Goal: Task Accomplishment & Management: Complete application form

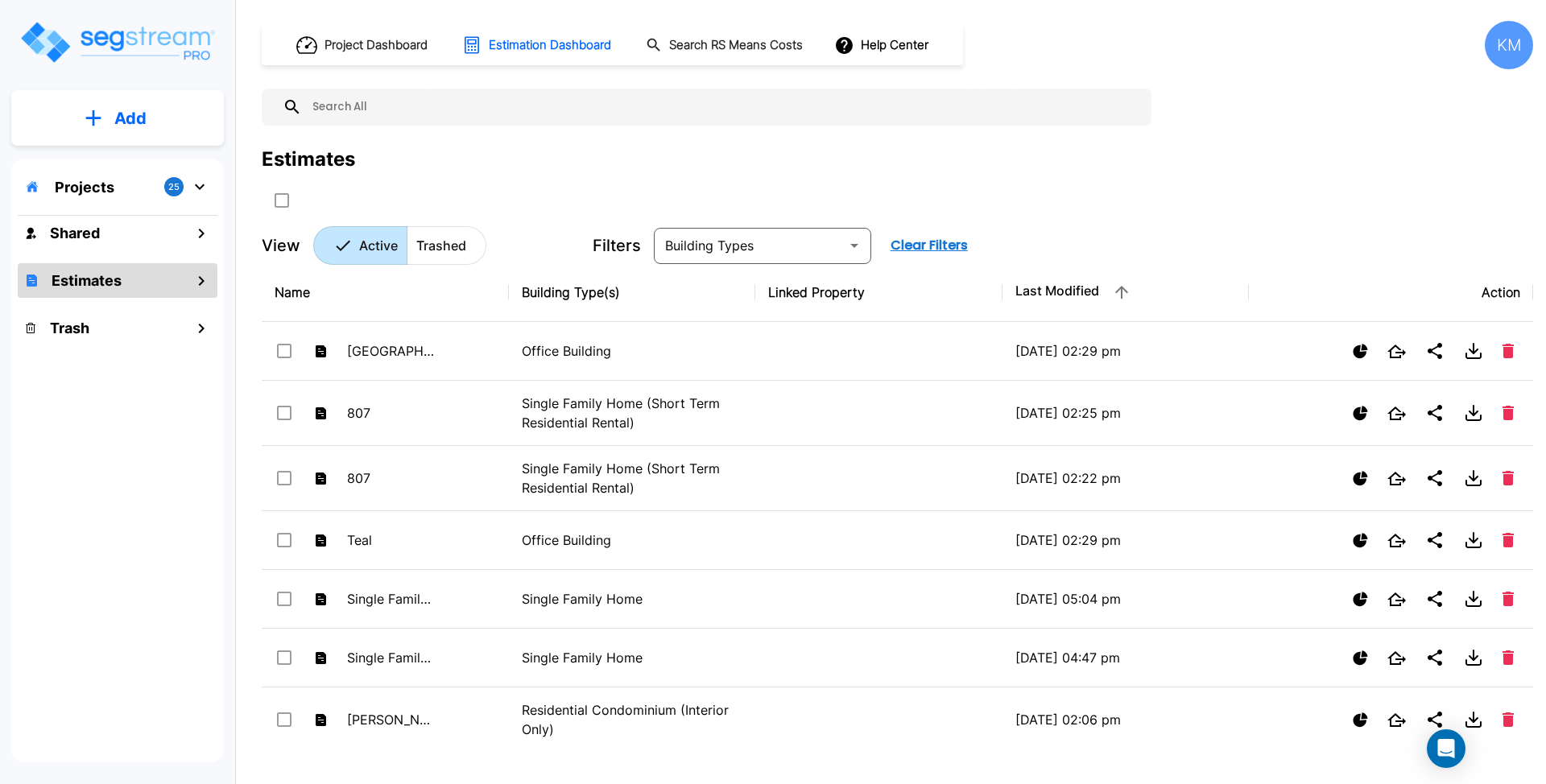
click at [138, 113] on p "Add" at bounding box center [130, 118] width 32 height 24
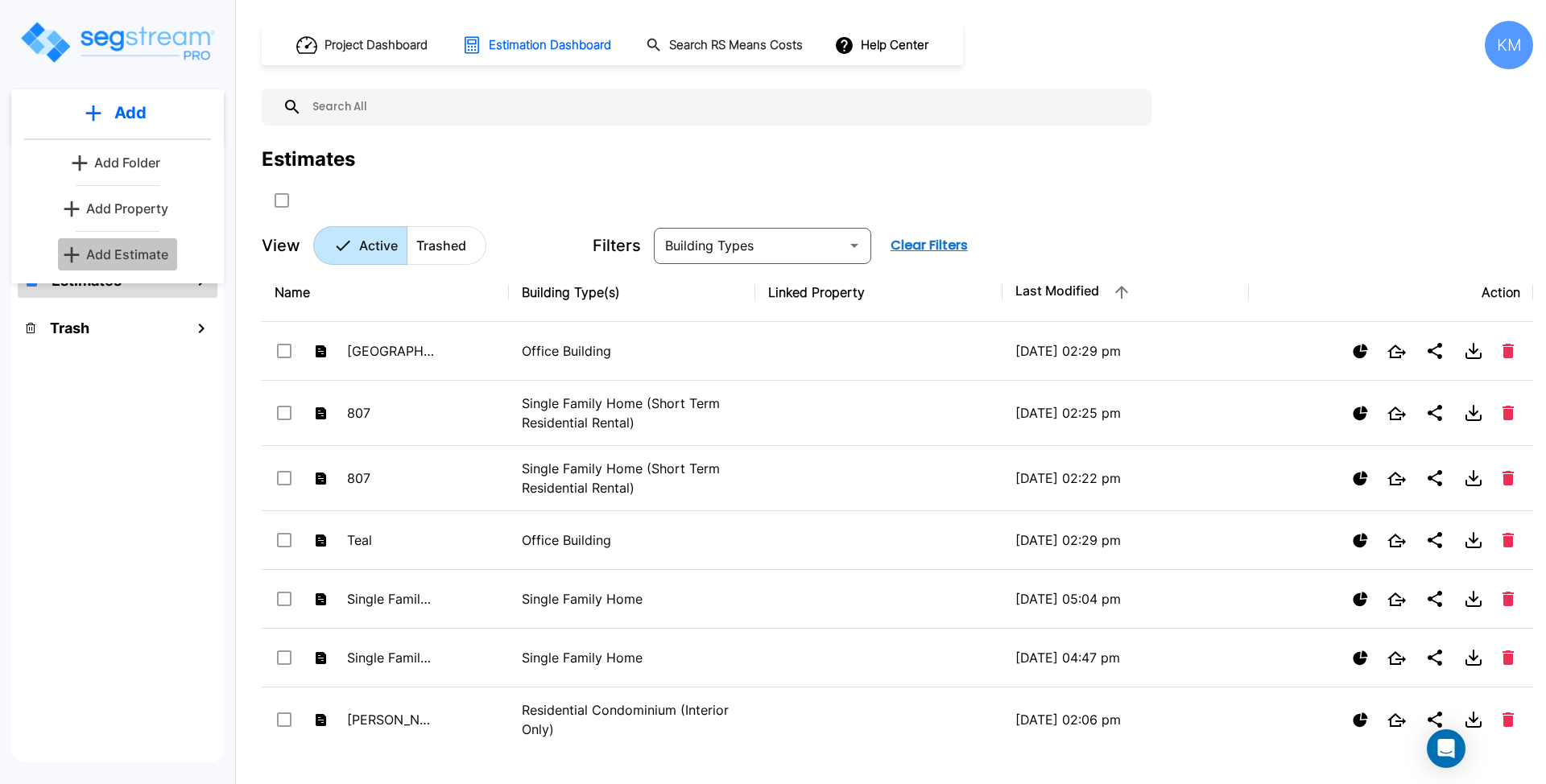
click at [136, 248] on p "Add Estimate" at bounding box center [126, 254] width 82 height 19
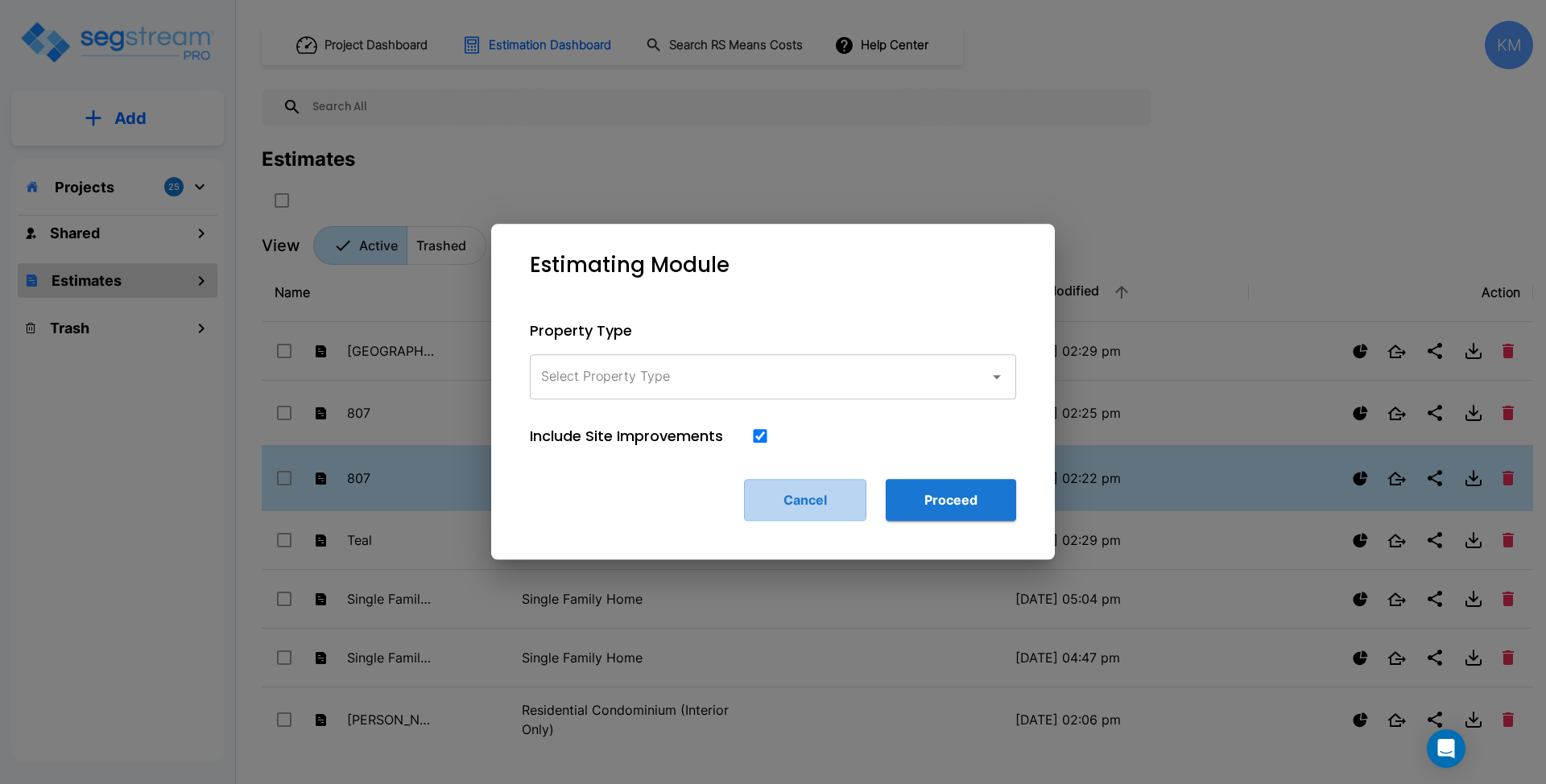
drag, startPoint x: 803, startPoint y: 516, endPoint x: 803, endPoint y: 506, distance: 10.0
click at [803, 516] on button "Cancel" at bounding box center [804, 499] width 123 height 42
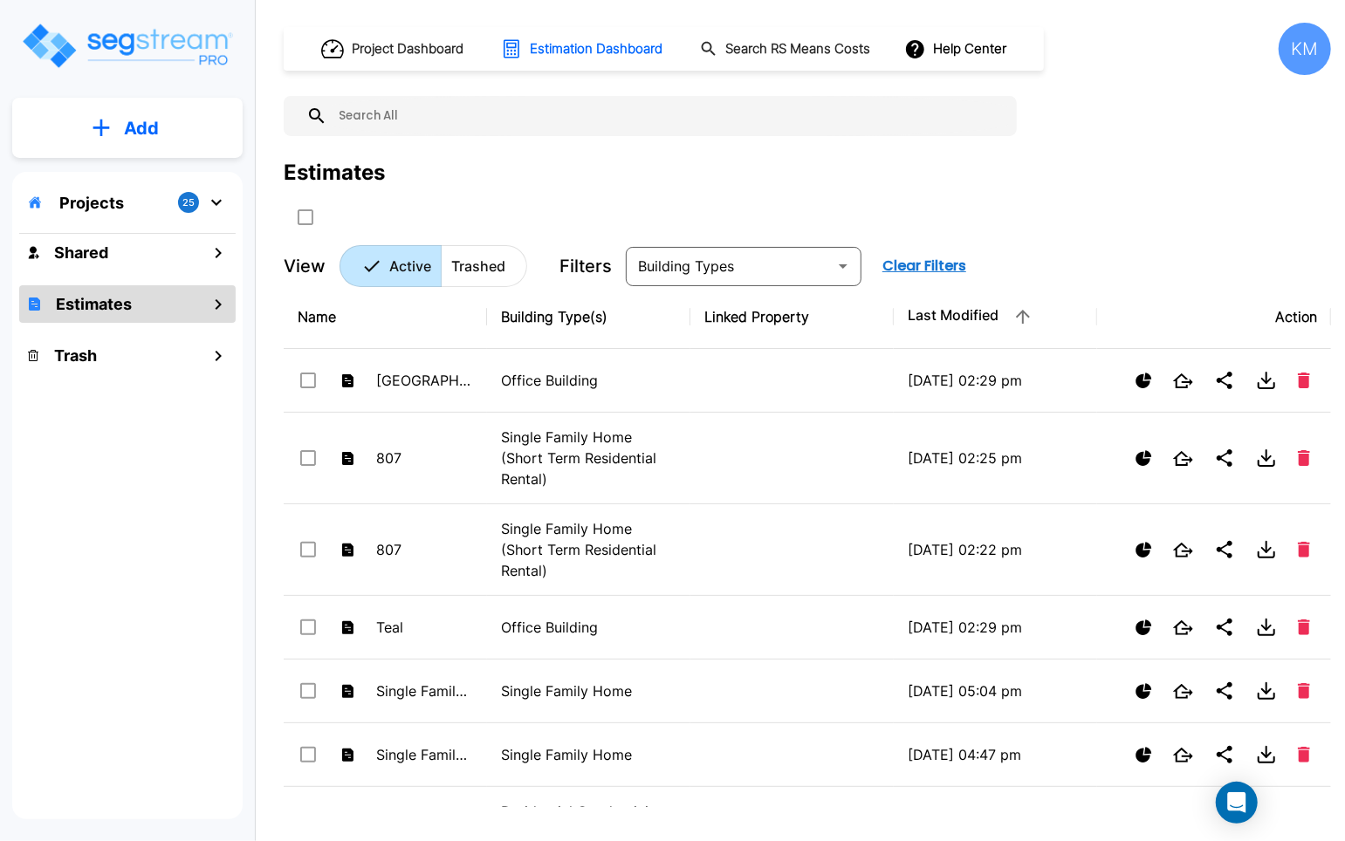
click at [92, 522] on div "Projects 25 Shared Estimates Trash" at bounding box center [127, 496] width 230 height 648
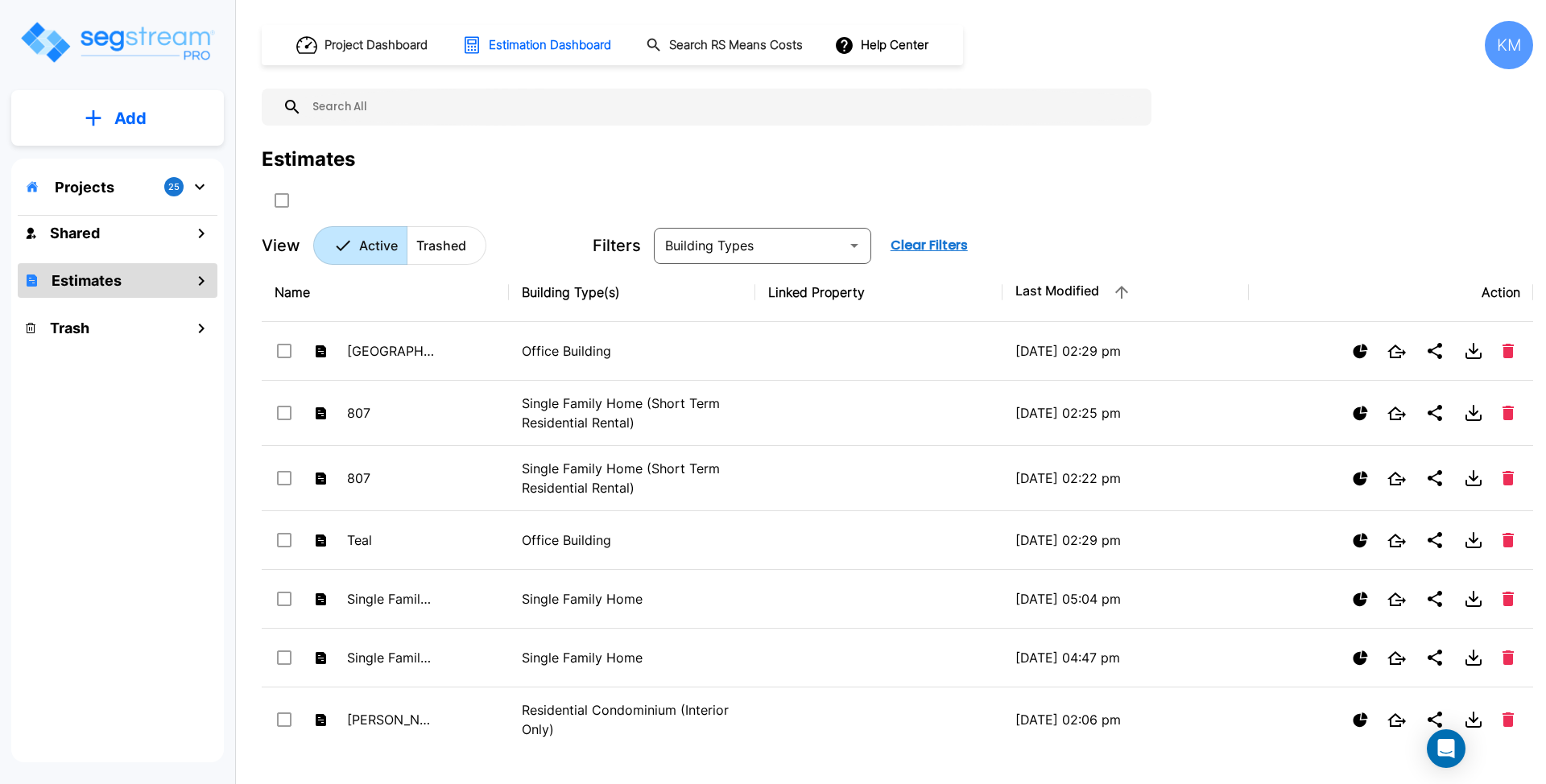
click at [120, 95] on button "Add" at bounding box center [117, 118] width 212 height 47
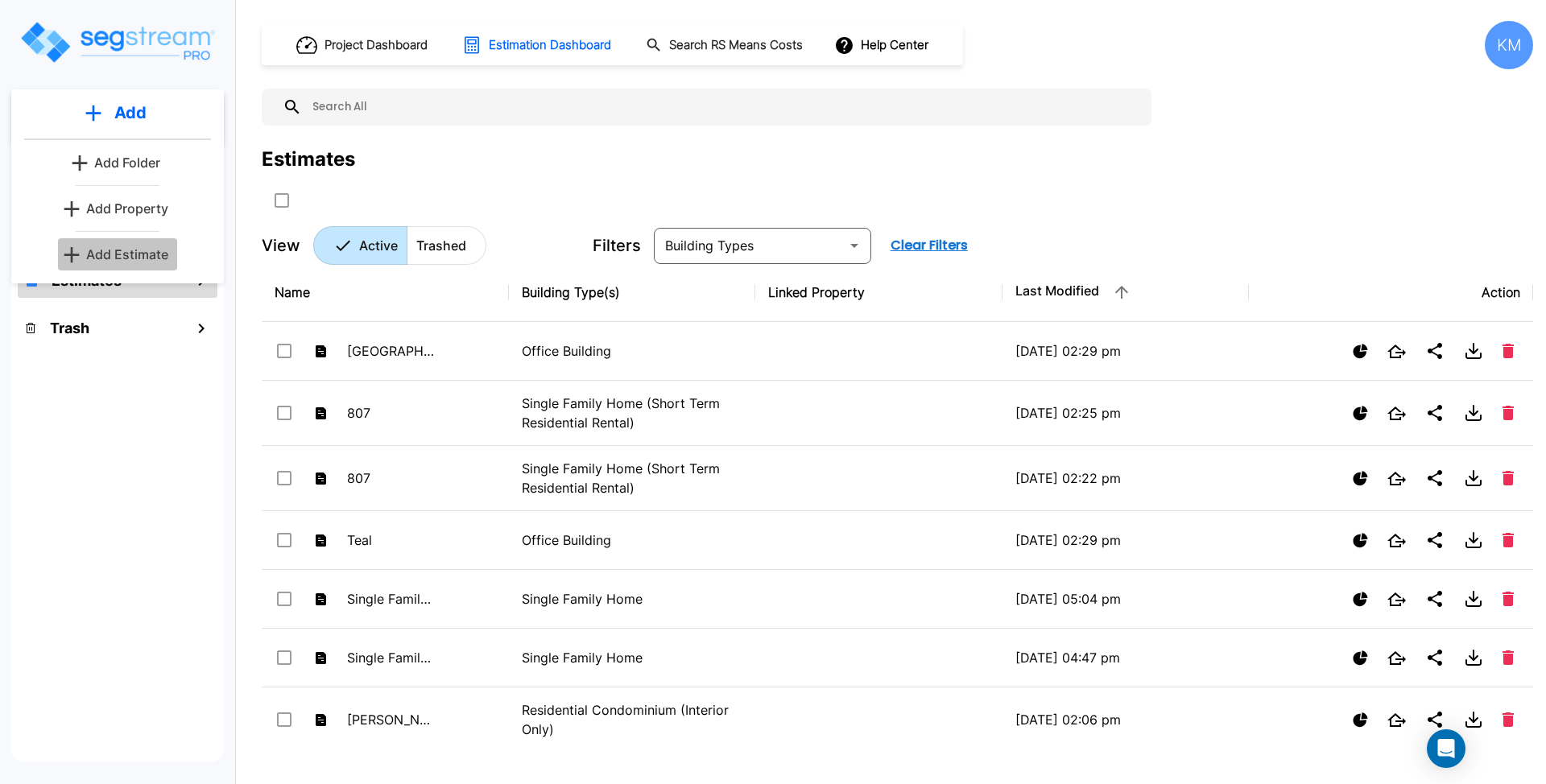
click at [116, 259] on p "Add Estimate" at bounding box center [126, 254] width 82 height 19
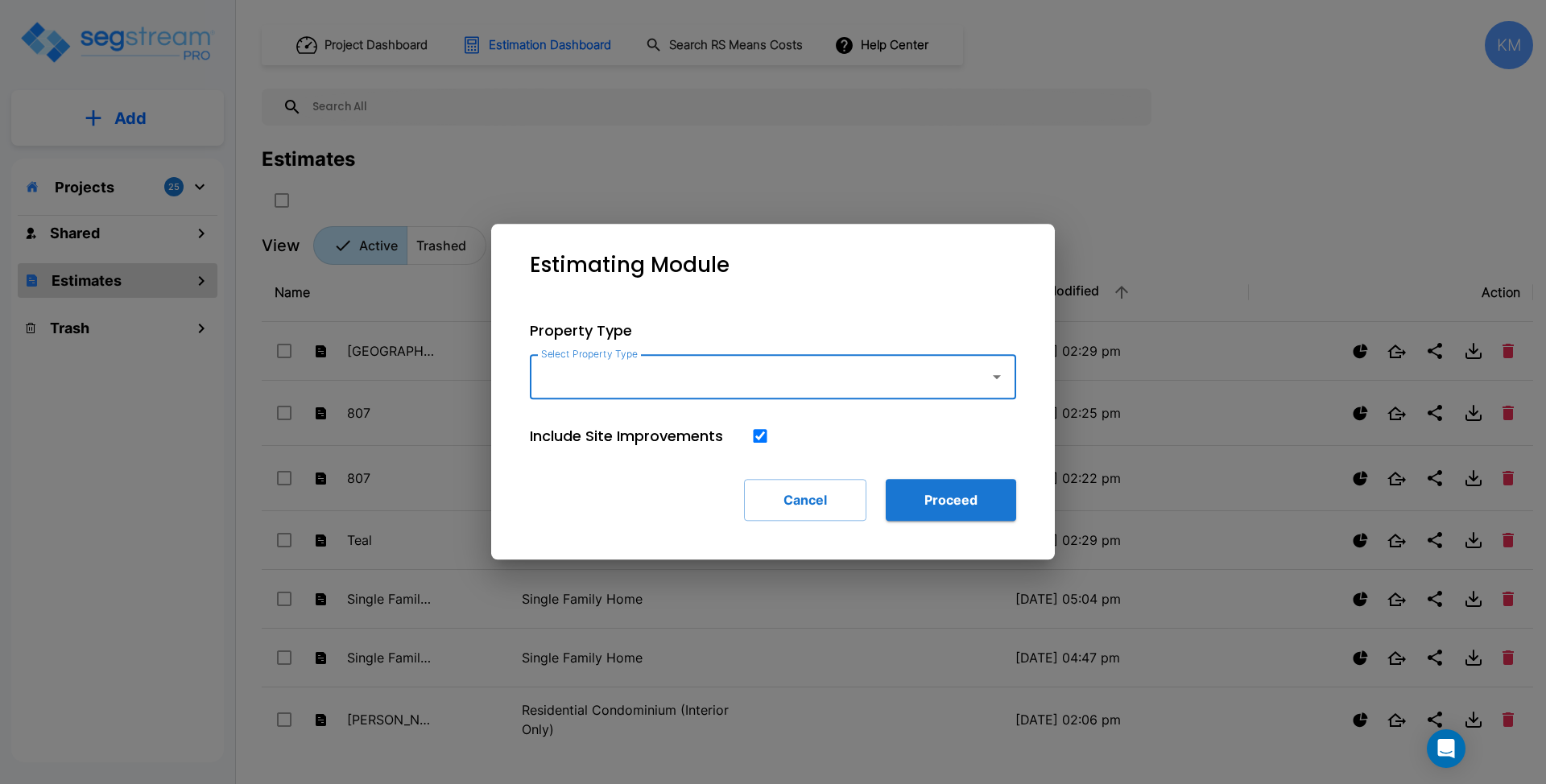
click at [996, 394] on div "Select Property Type" at bounding box center [772, 376] width 486 height 45
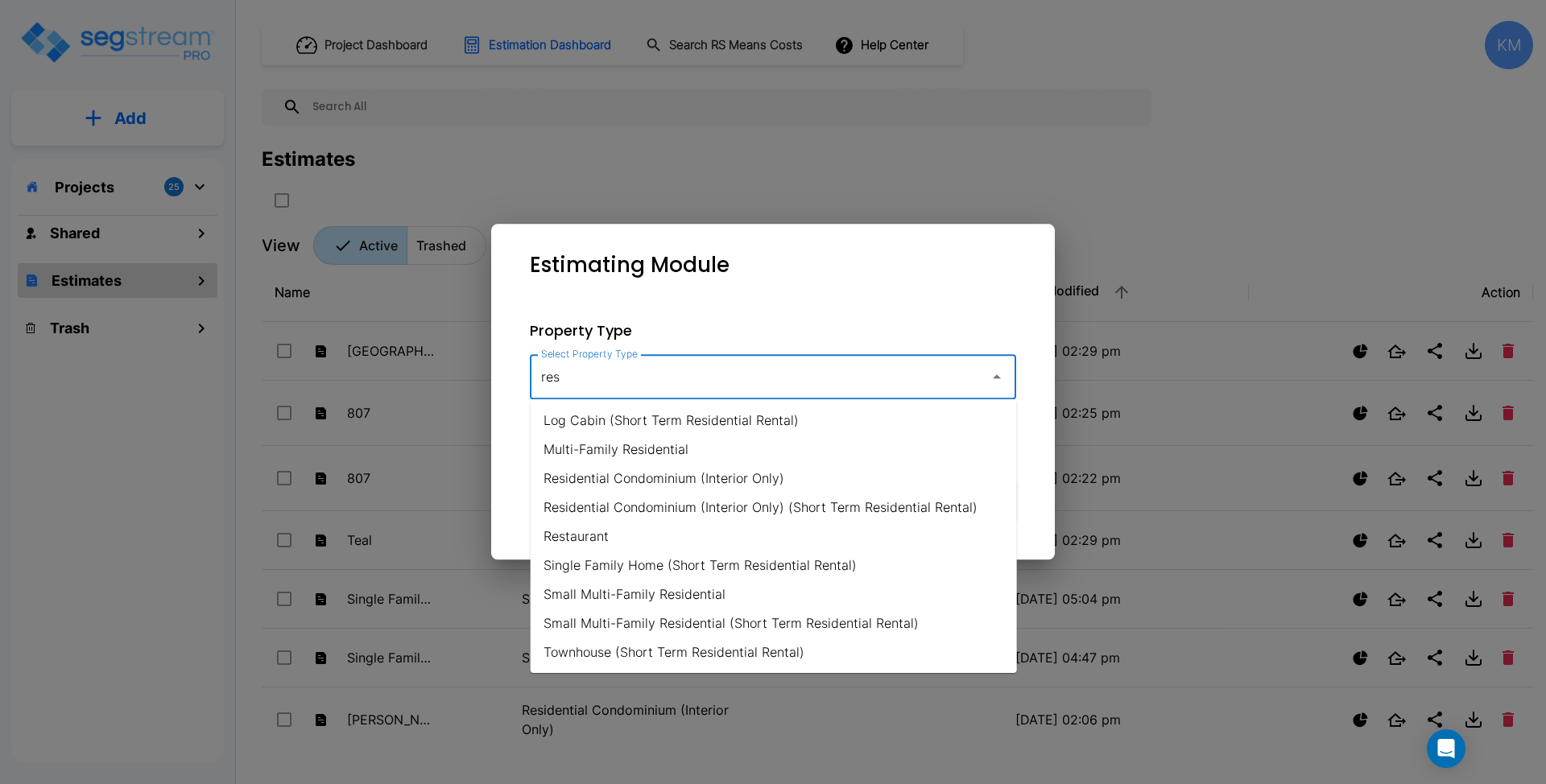
click at [890, 566] on li "Single Family Home (Short Term Residential Rental)" at bounding box center [773, 564] width 486 height 29
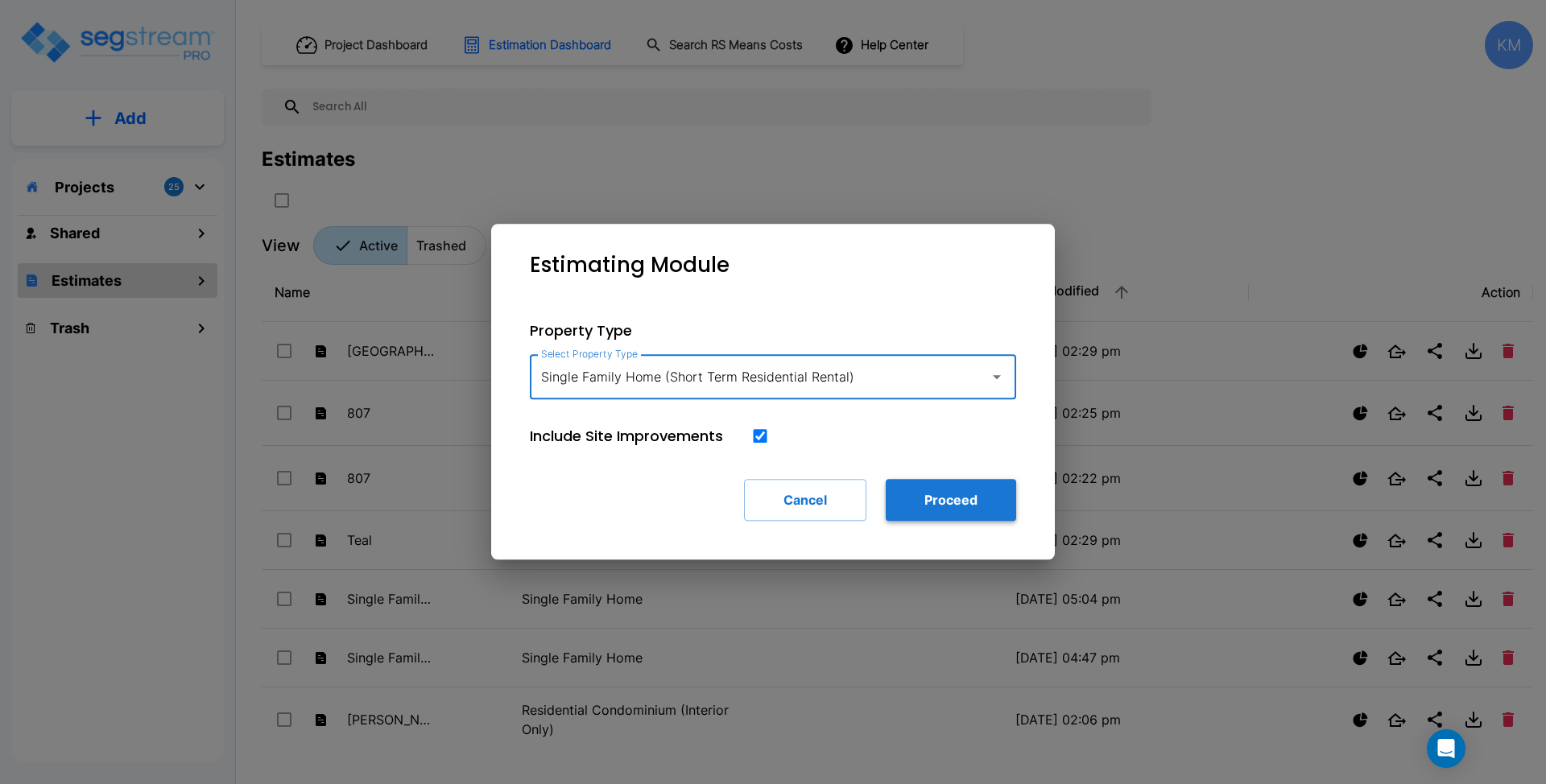
type input "Single Family Home (Short Term Residential Rental)"
click at [946, 509] on button "Proceed" at bounding box center [950, 499] width 130 height 42
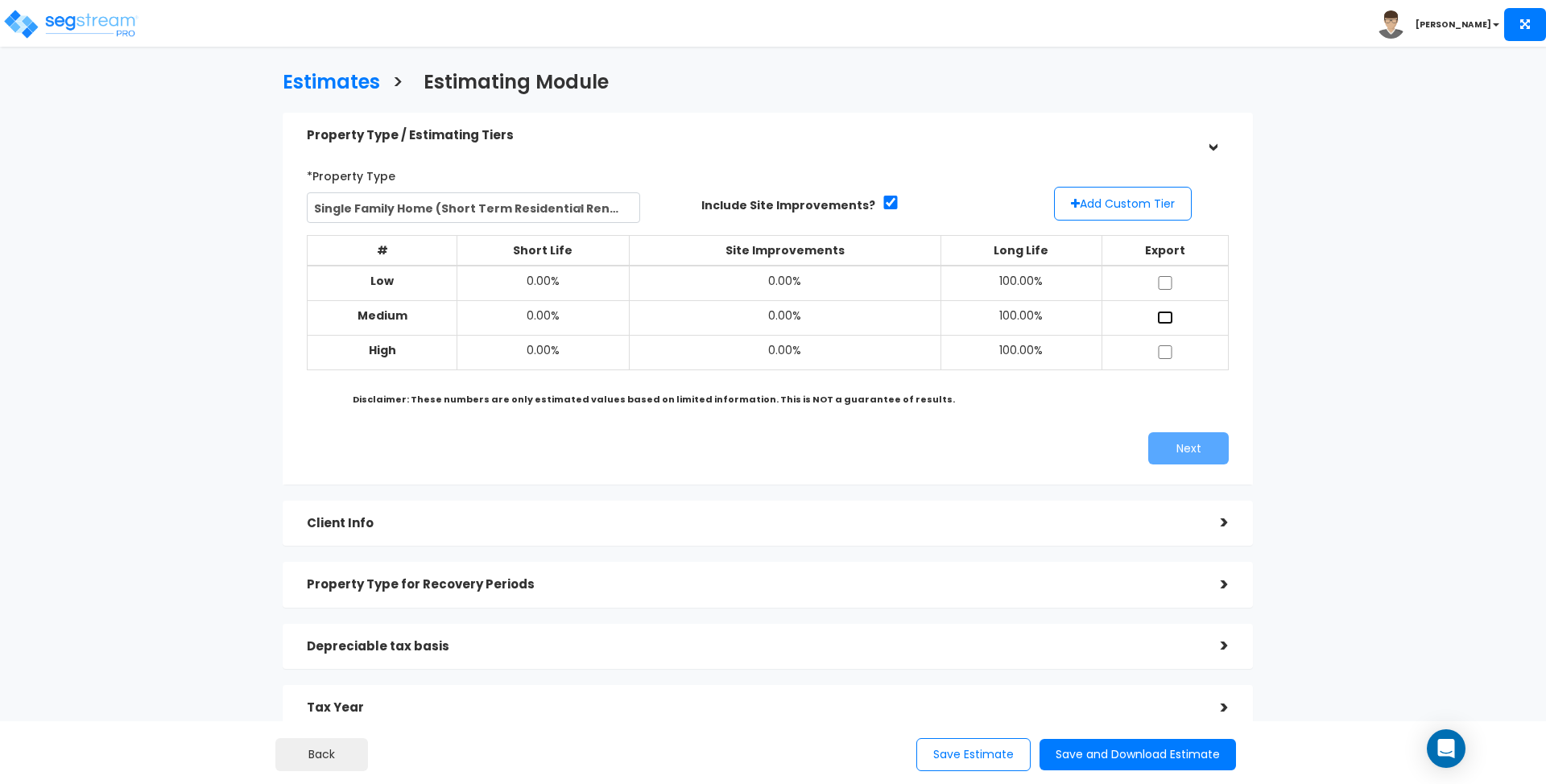
click at [1166, 317] on input "checkbox" at bounding box center [1164, 317] width 16 height 14
checkbox input "false"
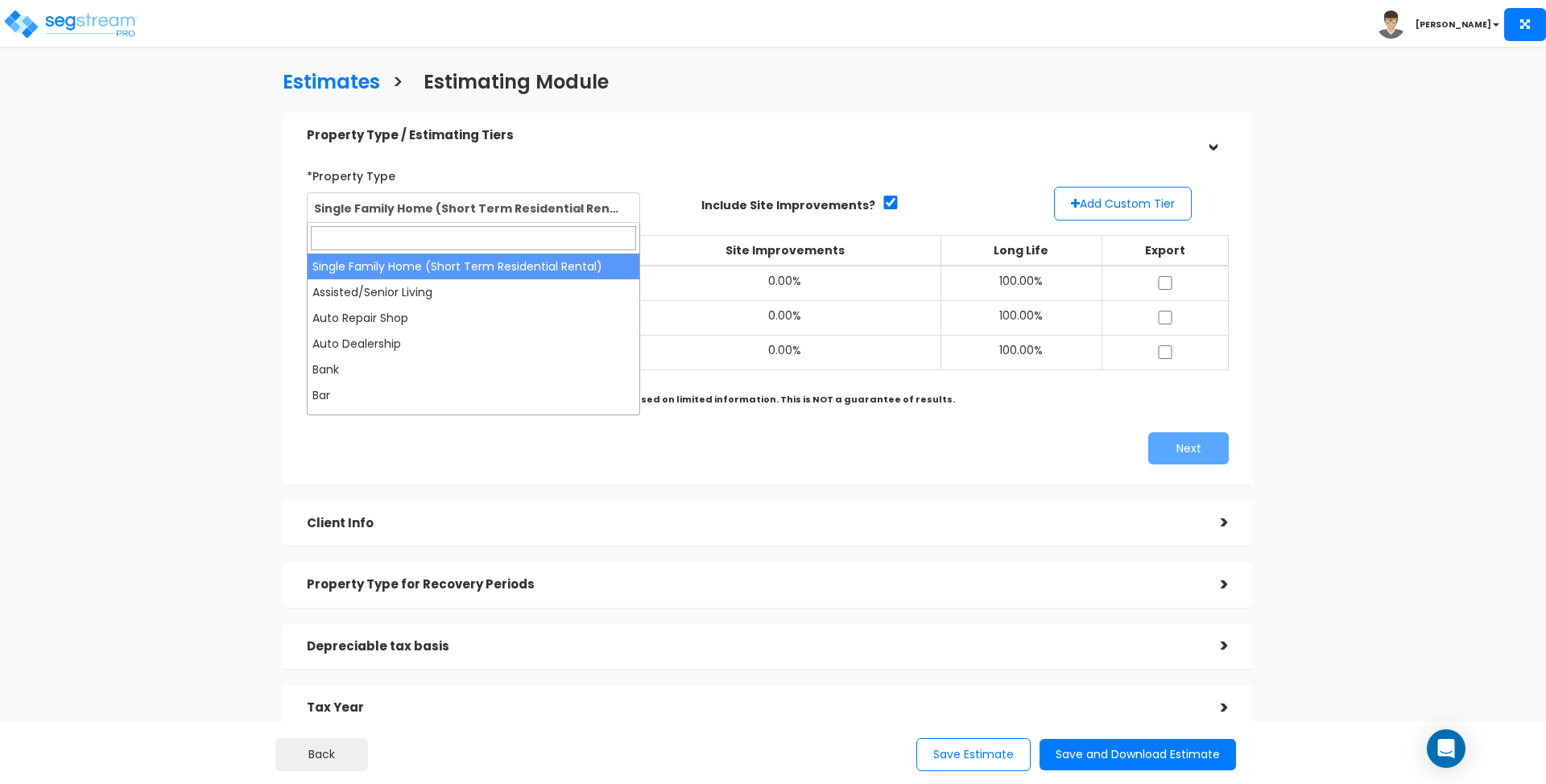
click at [553, 208] on span "Single Family Home (Short Term Residential Rental)" at bounding box center [473, 208] width 332 height 30
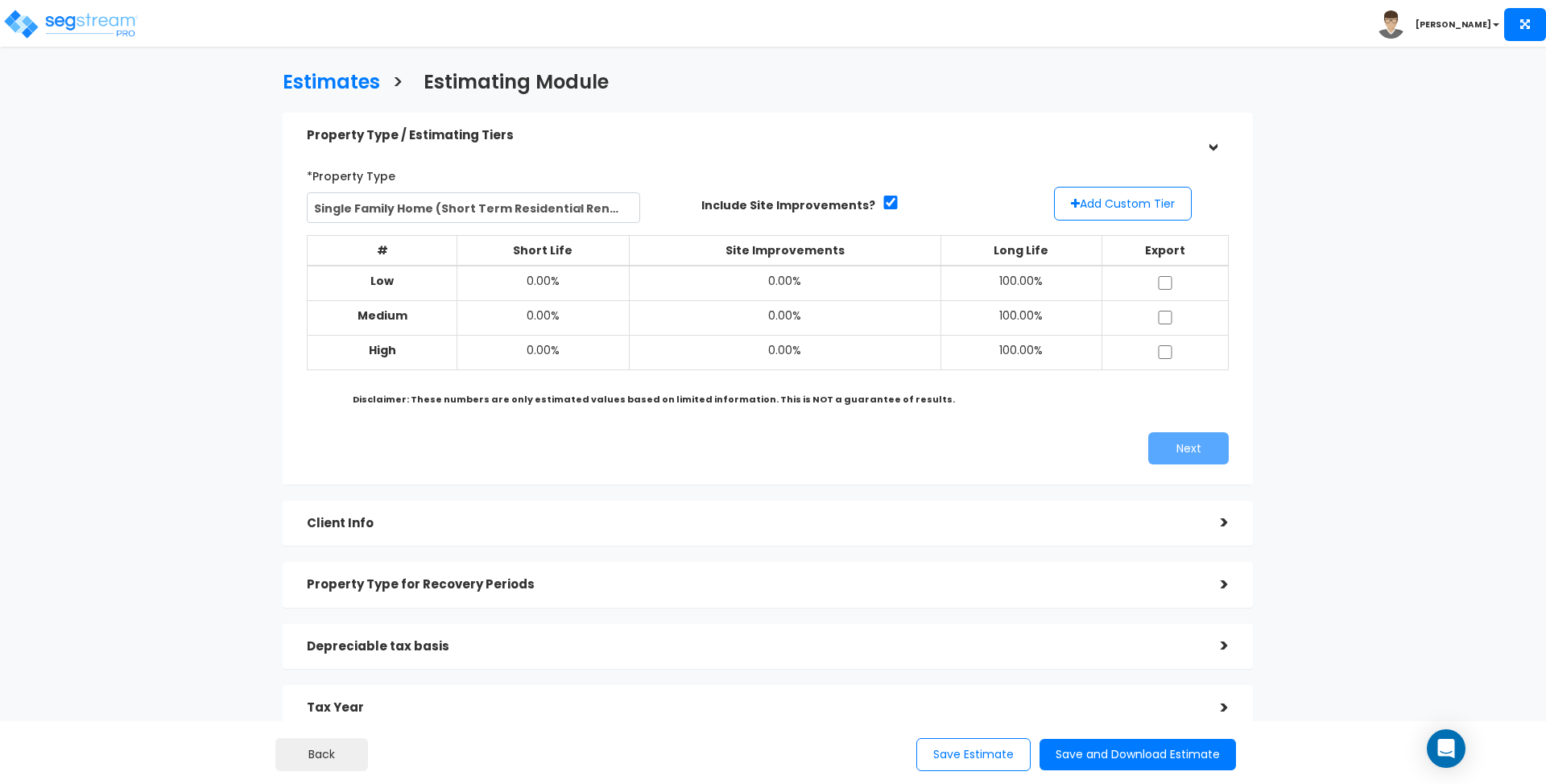
click at [554, 210] on span "Single Family Home (Short Term Residential Rental)" at bounding box center [473, 208] width 332 height 30
click at [1035, 323] on td "100.00%" at bounding box center [1021, 318] width 161 height 35
click at [814, 319] on td "0.00%" at bounding box center [785, 318] width 313 height 35
click at [566, 316] on td "0.00%" at bounding box center [542, 318] width 172 height 35
click at [560, 317] on td "0.00%" at bounding box center [542, 318] width 172 height 35
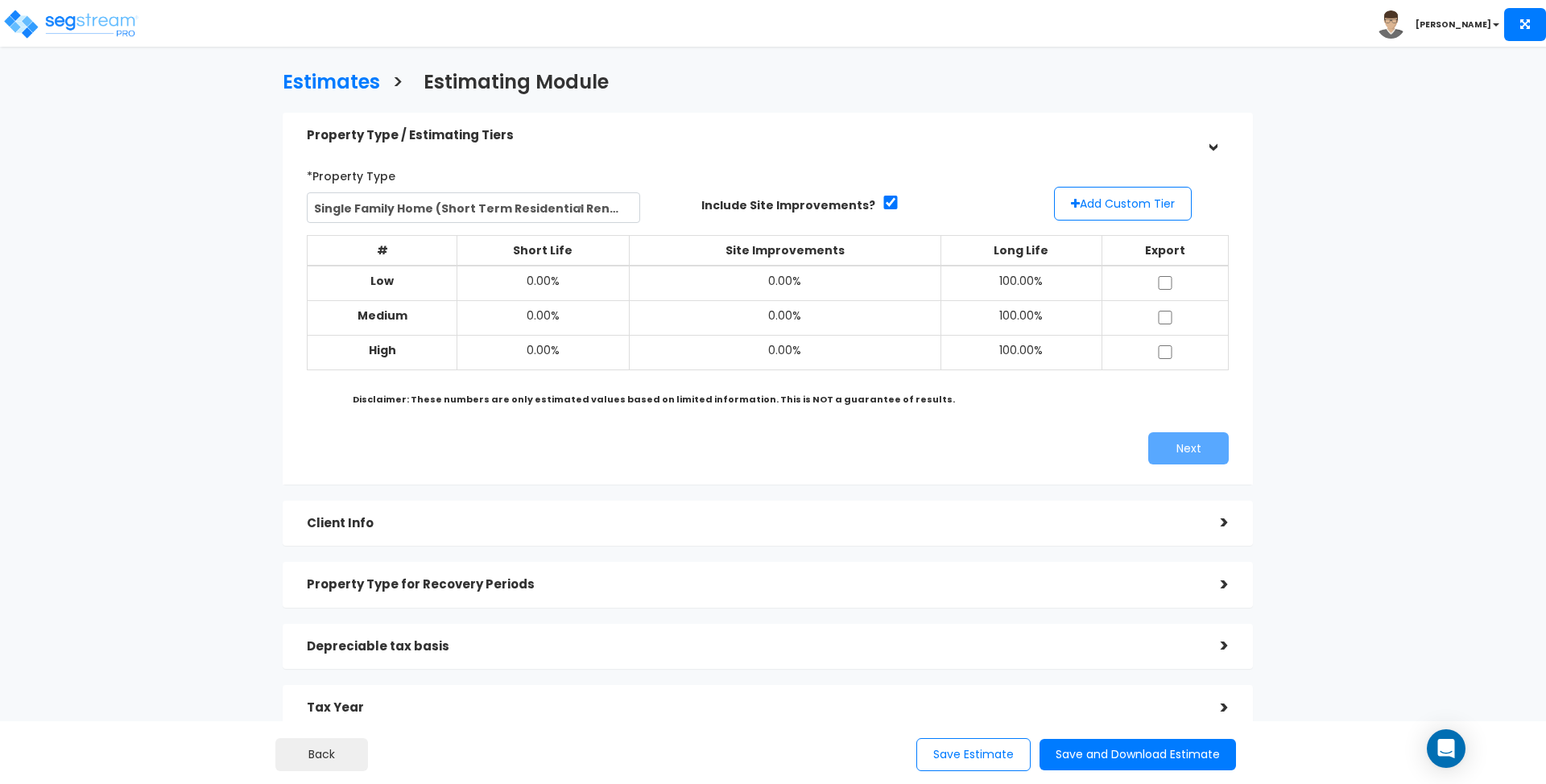
click at [541, 317] on td "0.00%" at bounding box center [542, 318] width 172 height 35
click at [541, 271] on td "0.00%" at bounding box center [542, 283] width 172 height 35
click at [1158, 208] on button "Add Custom Tier" at bounding box center [1122, 203] width 137 height 34
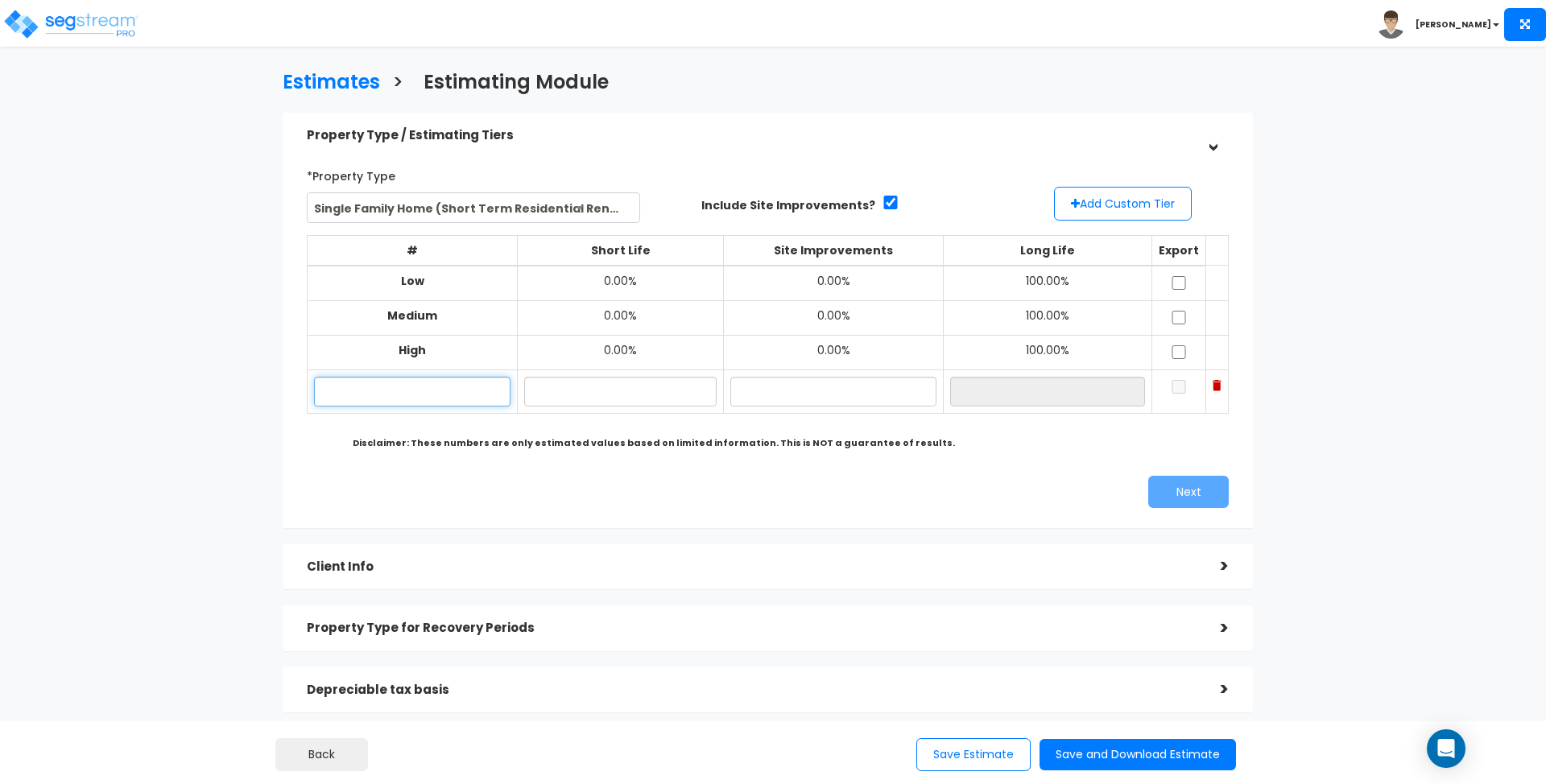
click at [458, 391] on input "text" at bounding box center [411, 391] width 196 height 30
type input "Medium"
type input "12.50%"
type input "15.00%"
type input "72.50%"
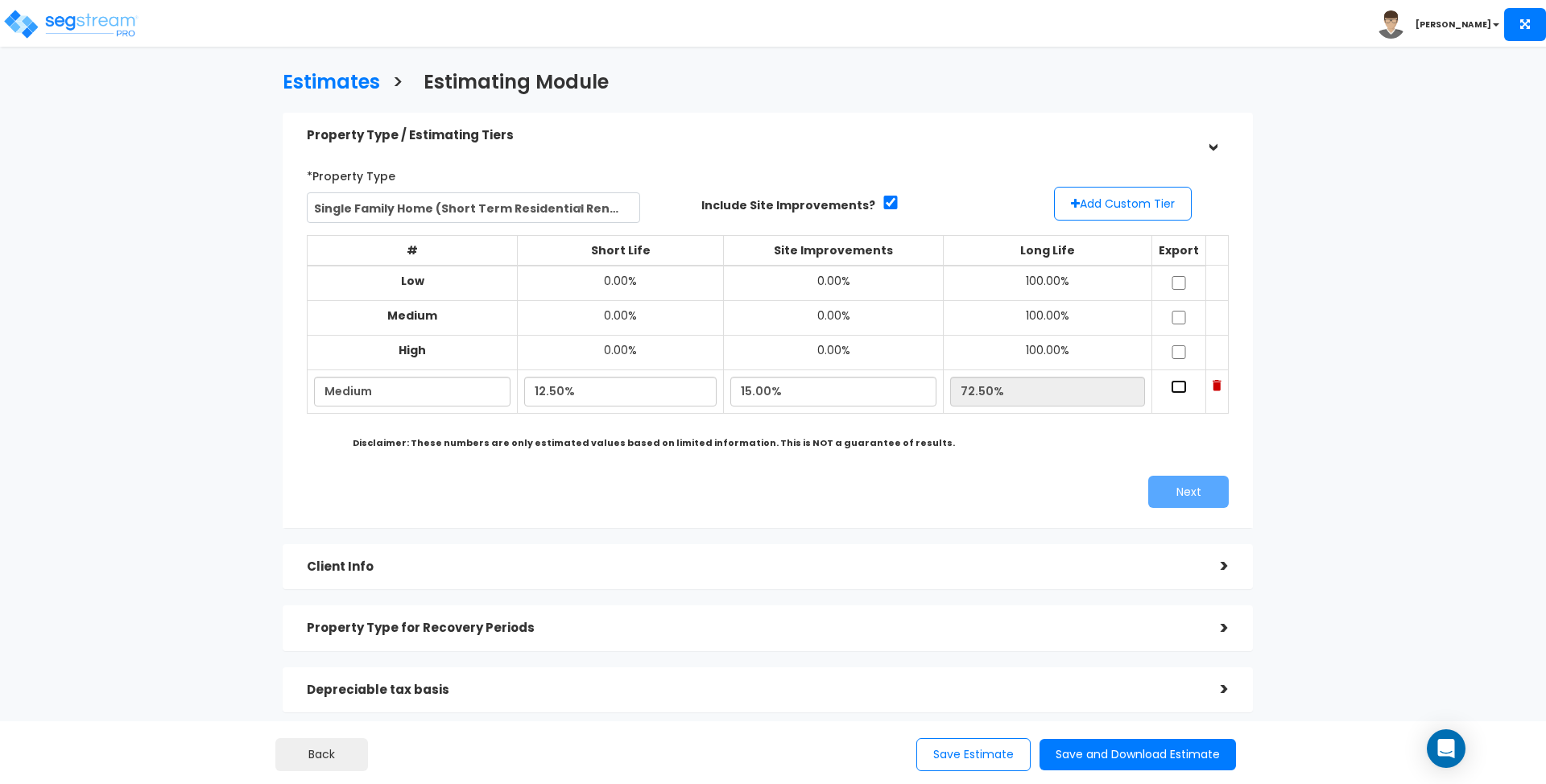
click at [1179, 389] on input "checkbox" at bounding box center [1178, 386] width 16 height 14
checkbox input "true"
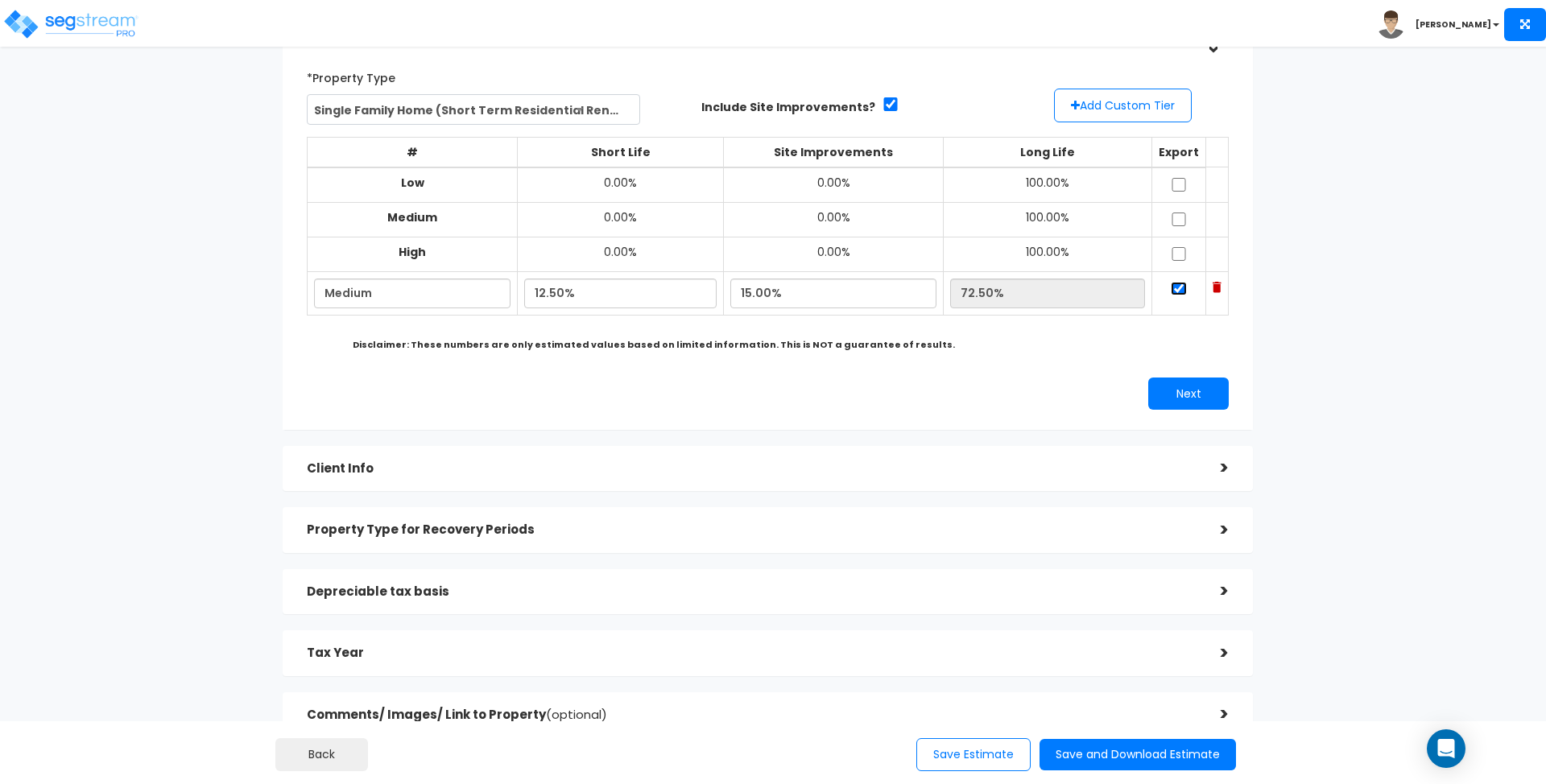
scroll to position [213, 0]
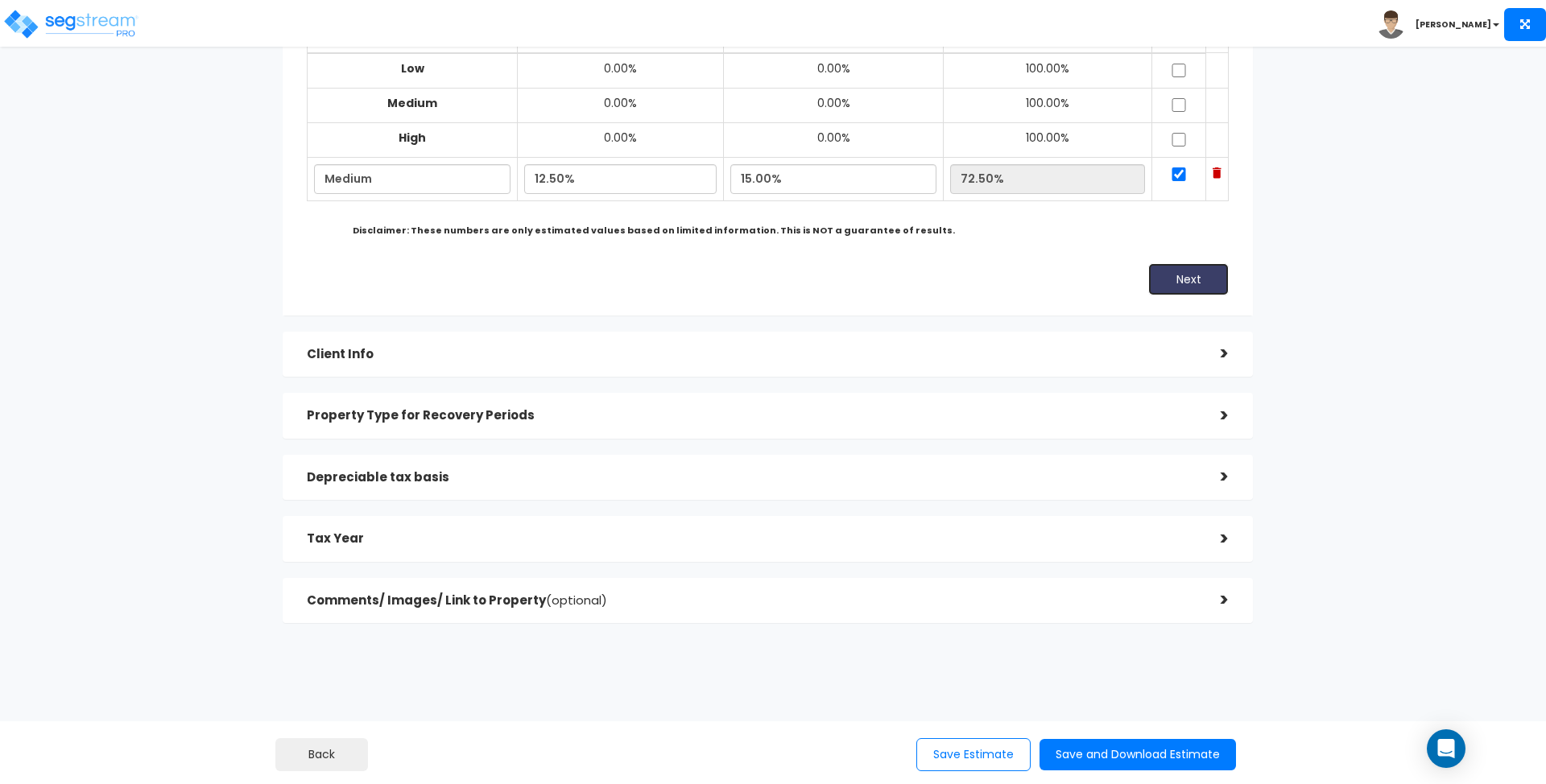
click at [1209, 280] on button "Next" at bounding box center [1188, 279] width 80 height 32
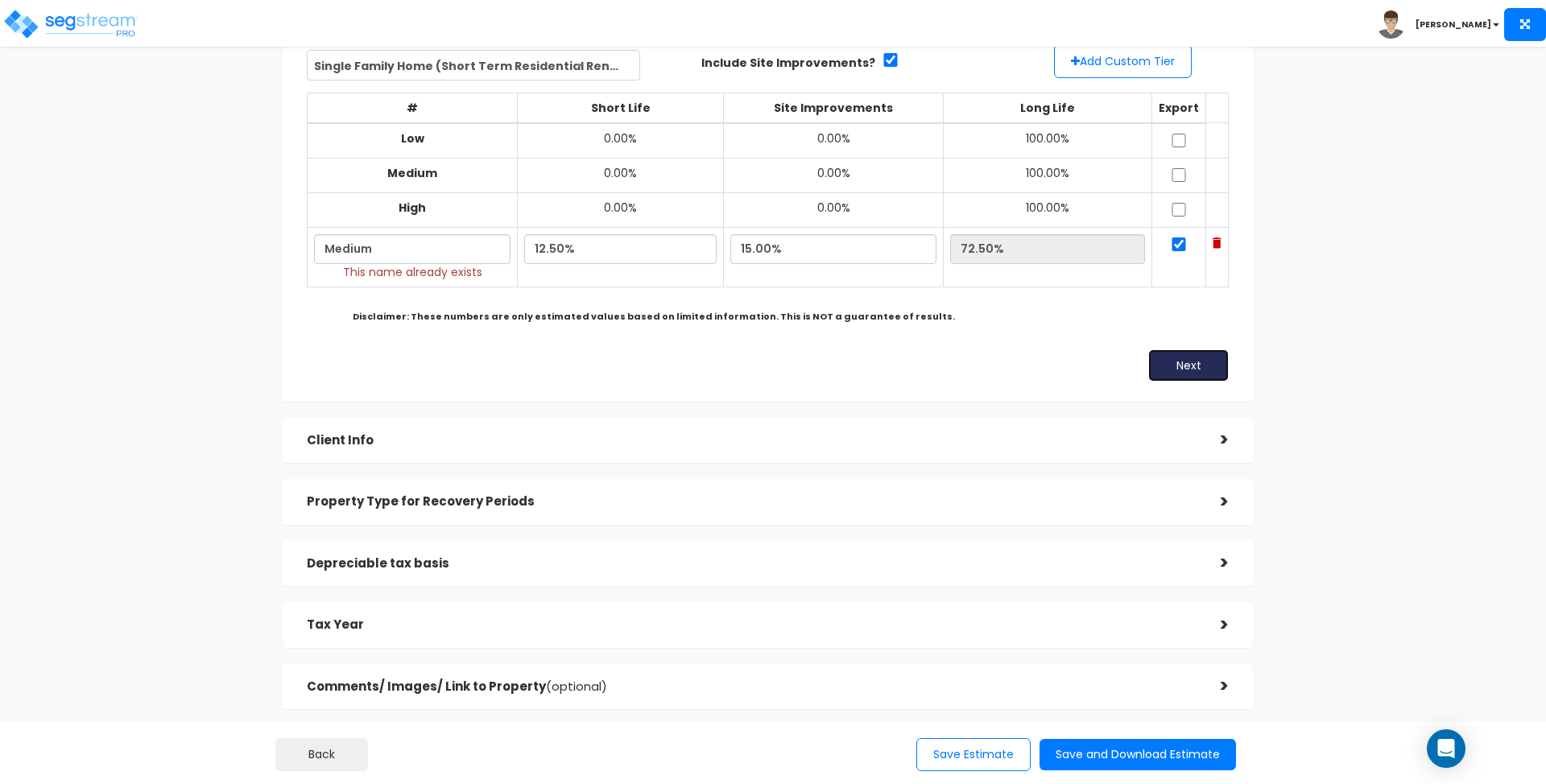
scroll to position [106, 0]
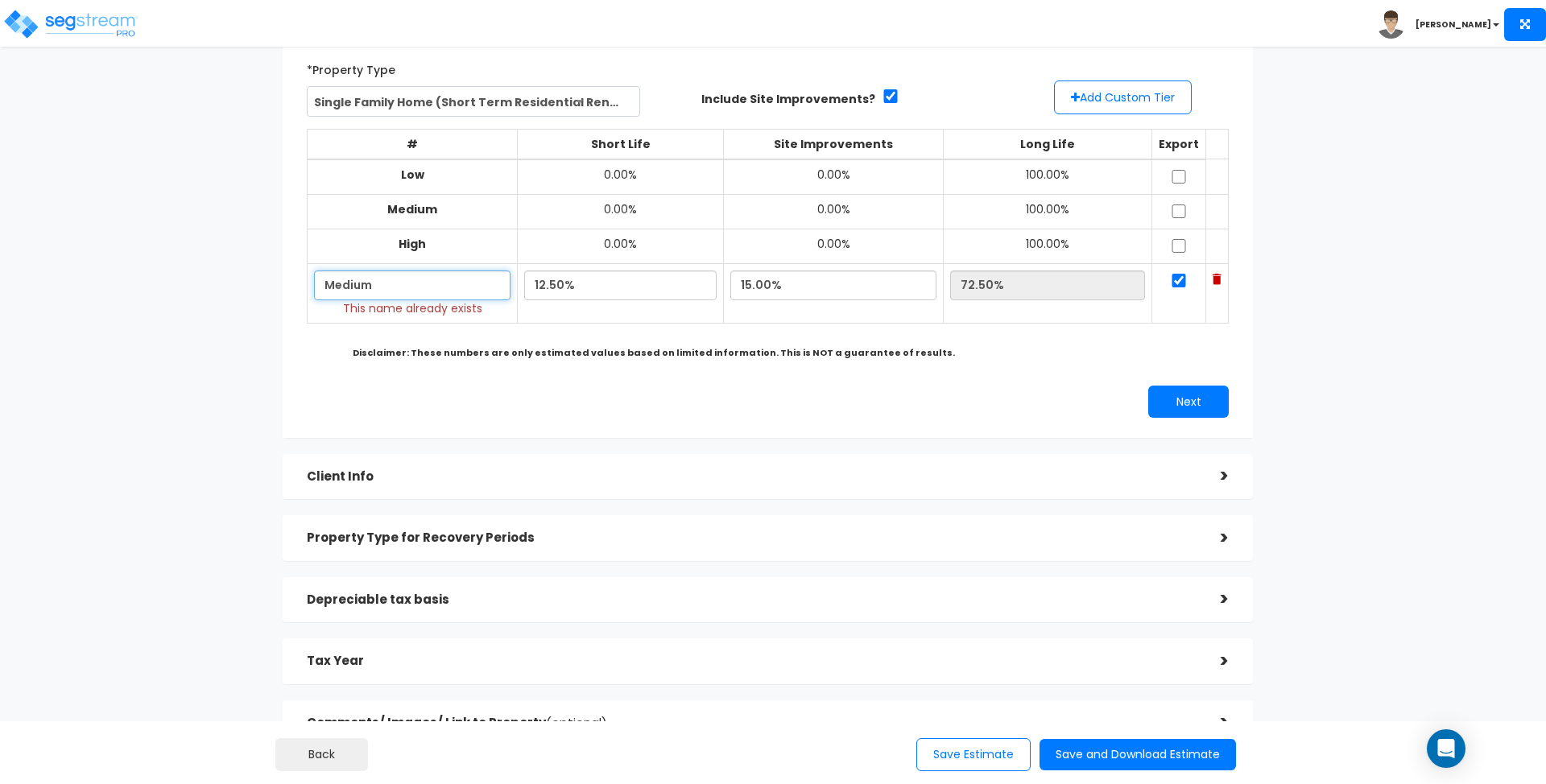
click at [409, 280] on input "Medium" at bounding box center [411, 285] width 196 height 30
drag, startPoint x: 409, startPoint y: 280, endPoint x: 281, endPoint y: 281, distance: 128.0
click at [282, 281] on div "*Property Type Single Family Home (Short Term Residential Rental) Assisted/Seni…" at bounding box center [767, 237] width 970 height 402
type input "Projection"
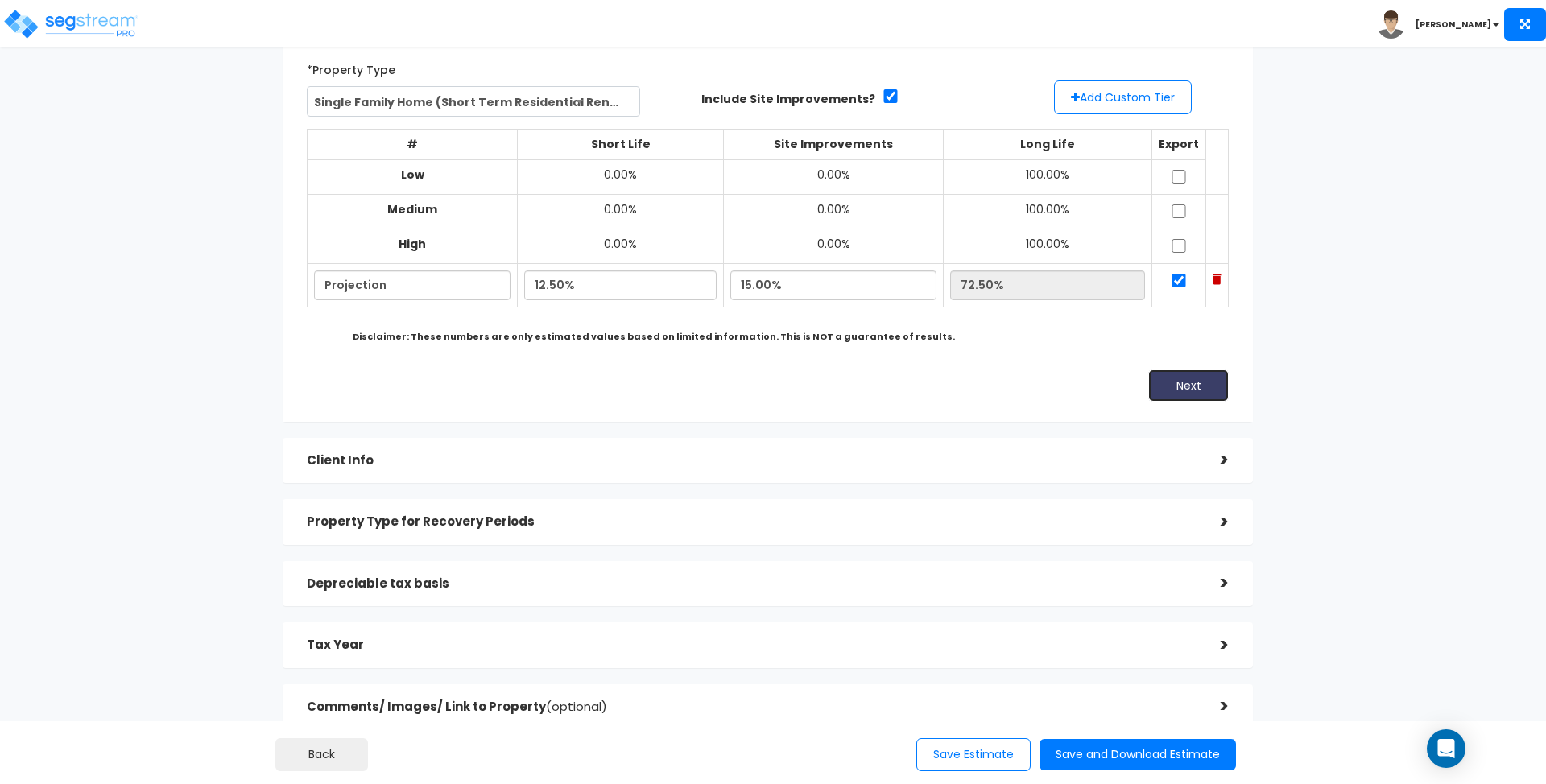
click at [1188, 396] on button "Next" at bounding box center [1188, 386] width 80 height 32
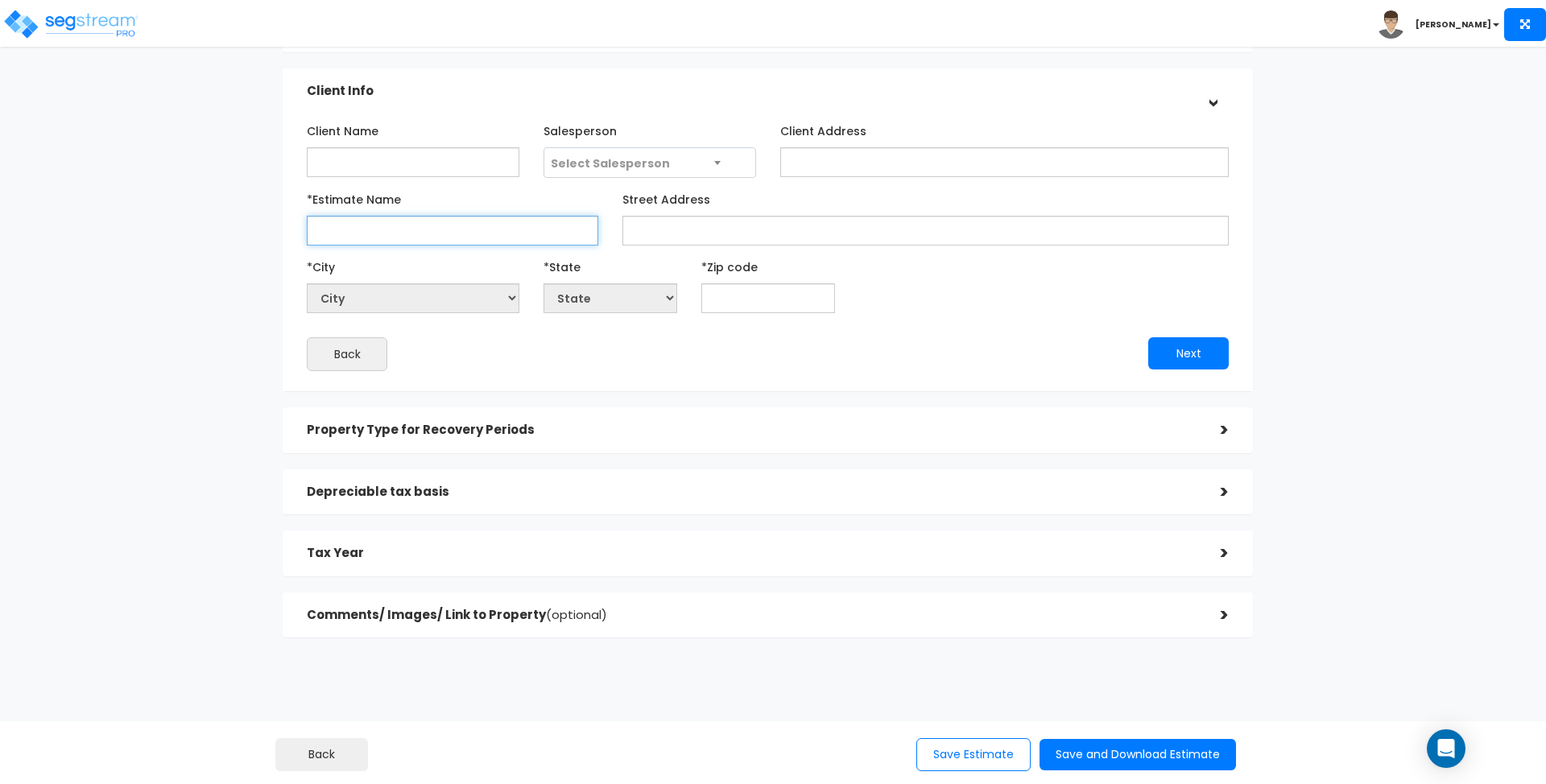
click at [447, 227] on input "*Estimate Name" at bounding box center [453, 231] width 291 height 30
type input "Norwood"
select select "National Average"
type input "19"
select select "NY"
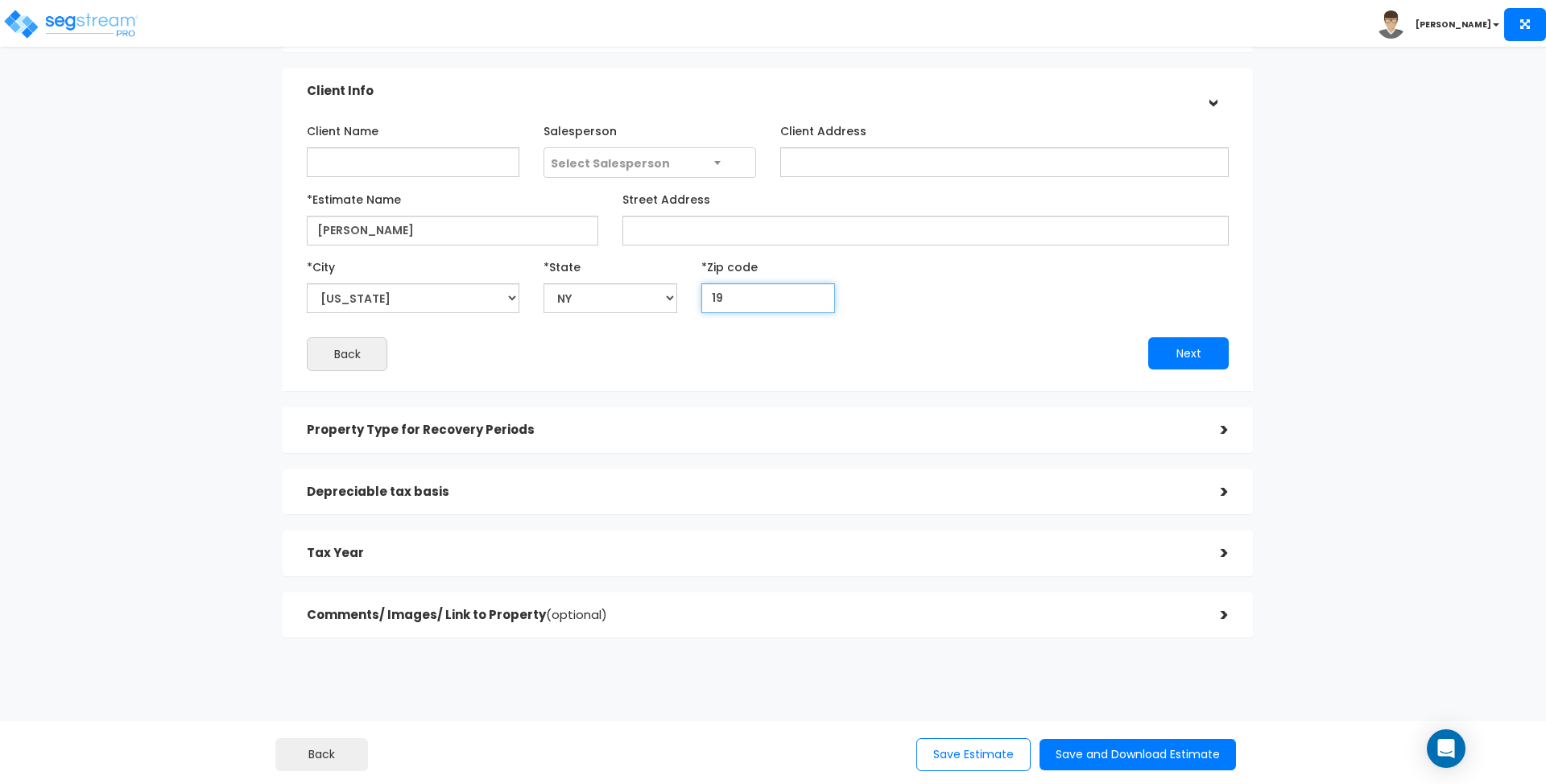
type input "199"
select select "DE"
type input "19958"
click at [1193, 358] on button "Next" at bounding box center [1188, 353] width 80 height 32
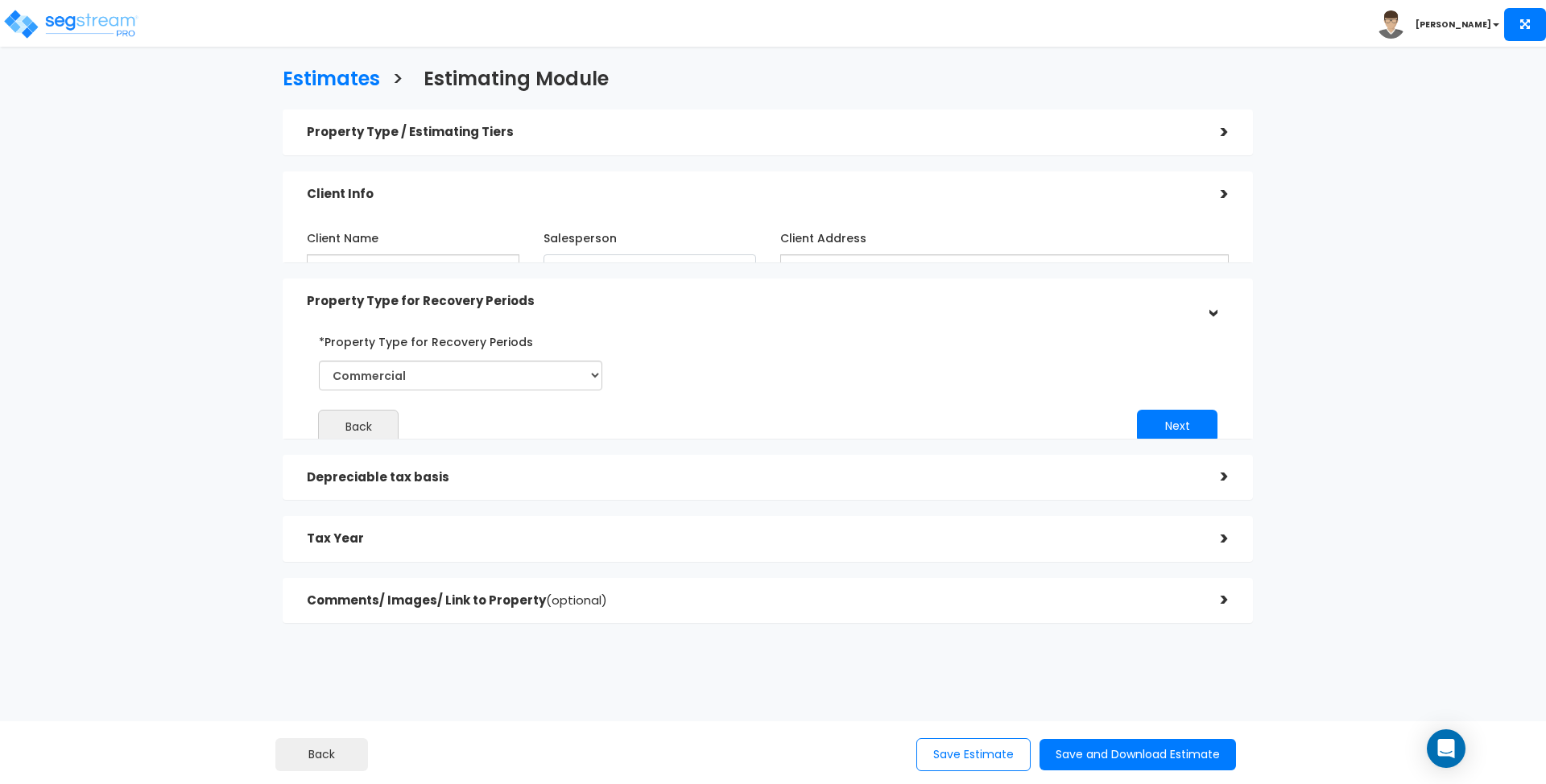
scroll to position [0, 0]
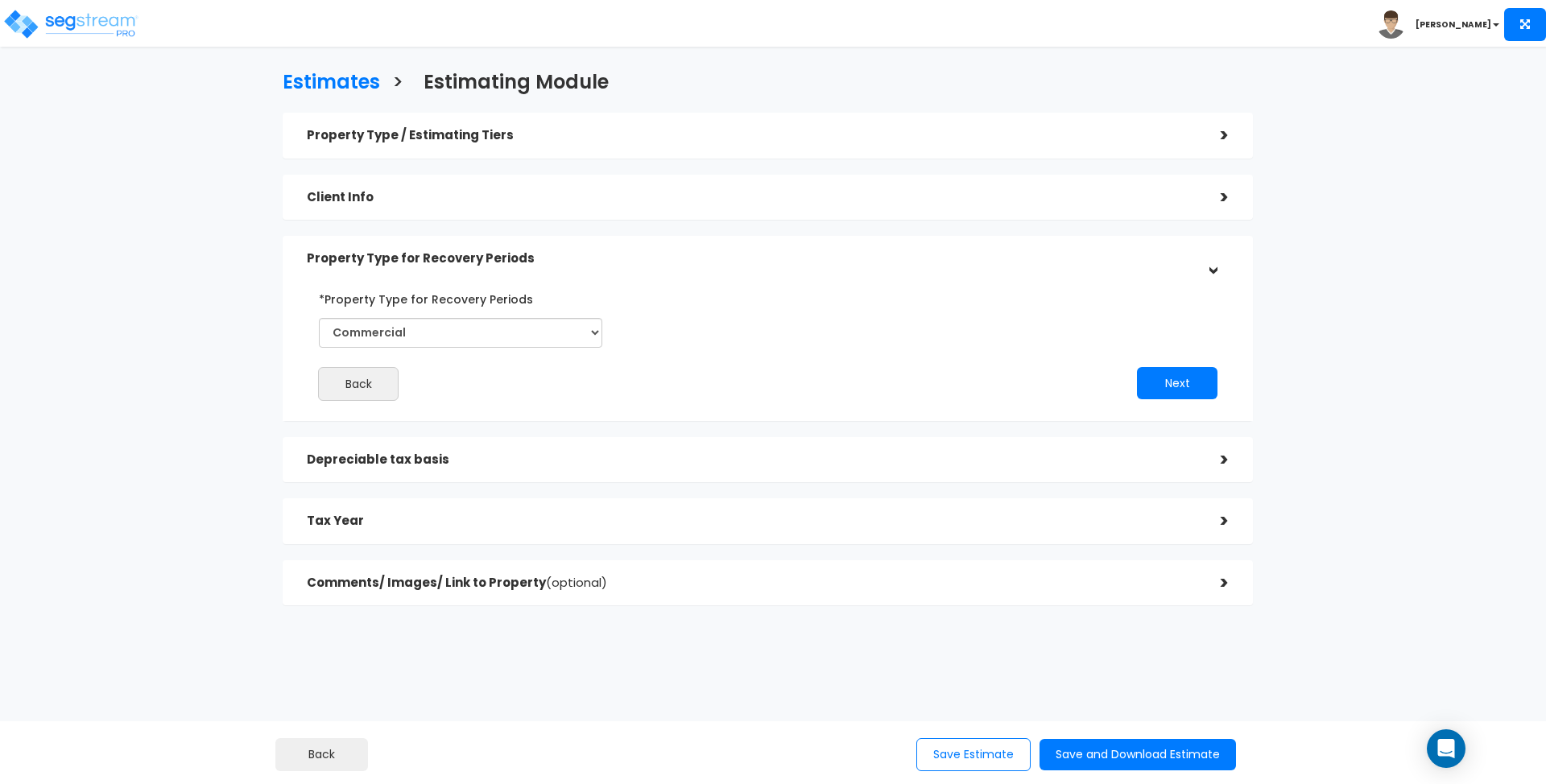
click at [597, 315] on div "*Property Type for Recovery Periods Commercial Residential" at bounding box center [460, 316] width 283 height 62
click at [602, 326] on div "*Property Type for Recovery Periods Commercial Residential" at bounding box center [460, 323] width 307 height 74
click at [597, 329] on select "Commercial Residential" at bounding box center [460, 333] width 283 height 30
select select "Residential"
click at [319, 318] on select "Commercial Residential" at bounding box center [460, 333] width 283 height 30
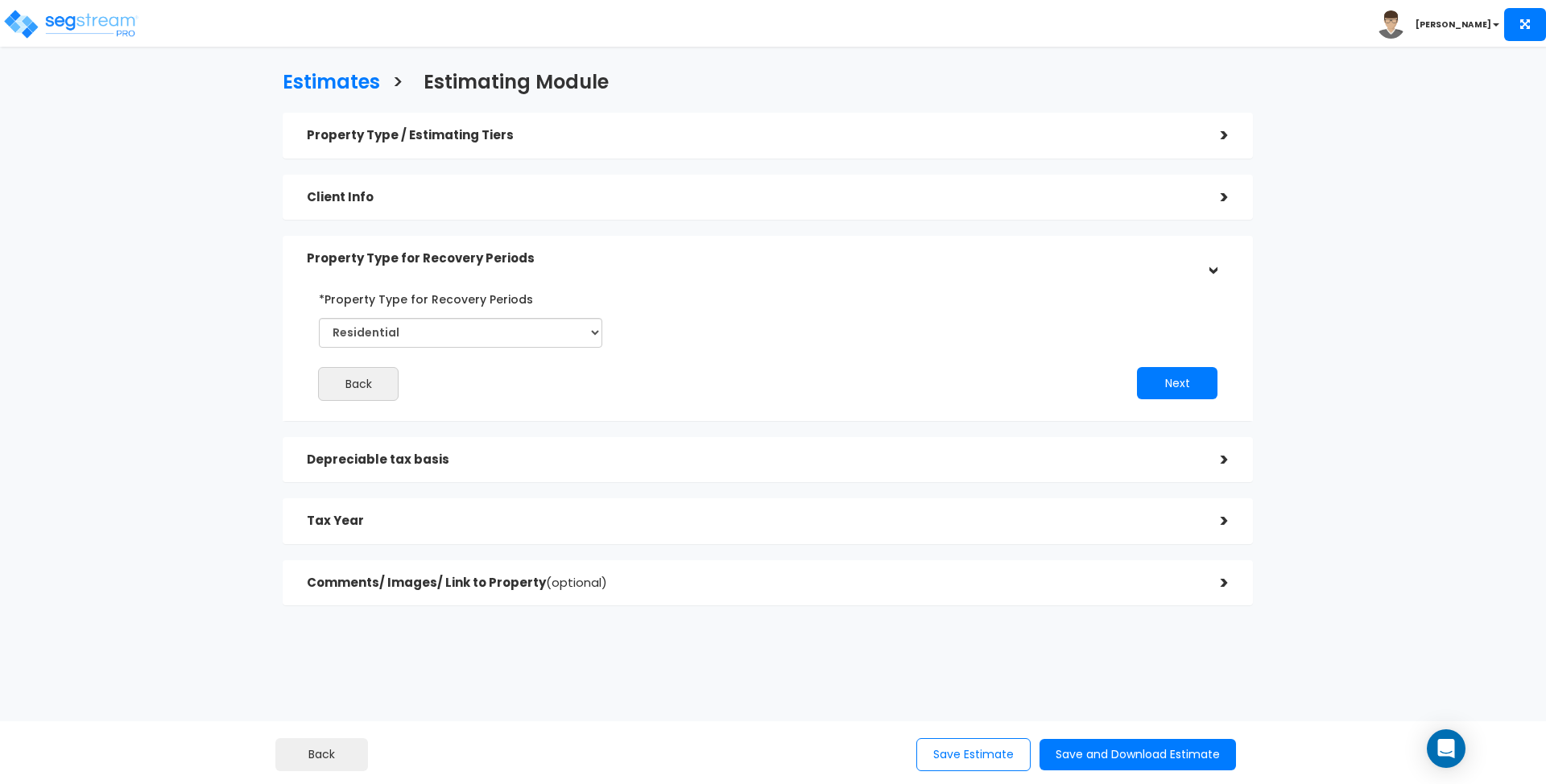
click at [795, 196] on h5 "Client Info" at bounding box center [752, 197] width 889 height 14
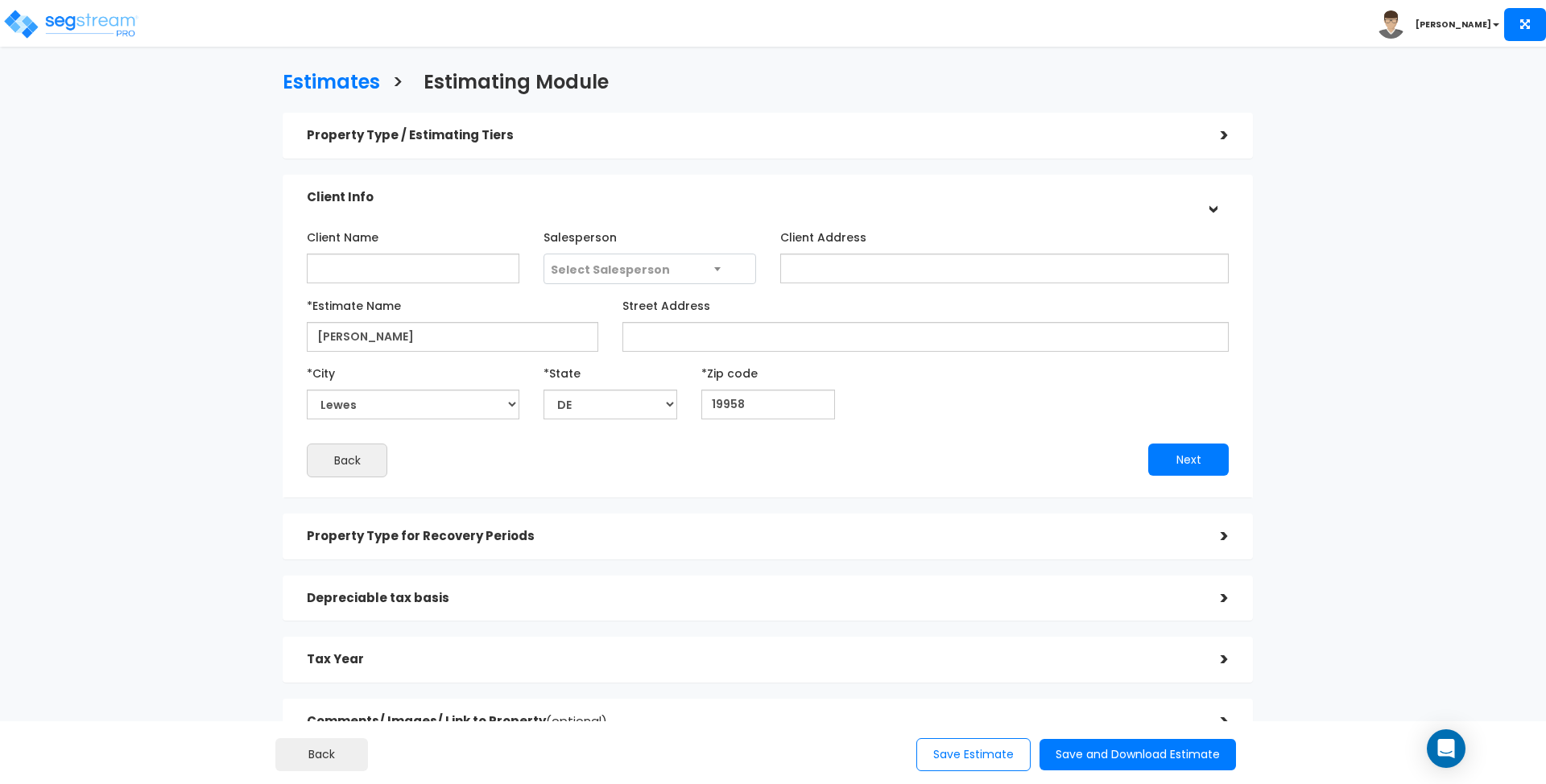
click at [567, 536] on h5 "Property Type for Recovery Periods" at bounding box center [752, 536] width 889 height 14
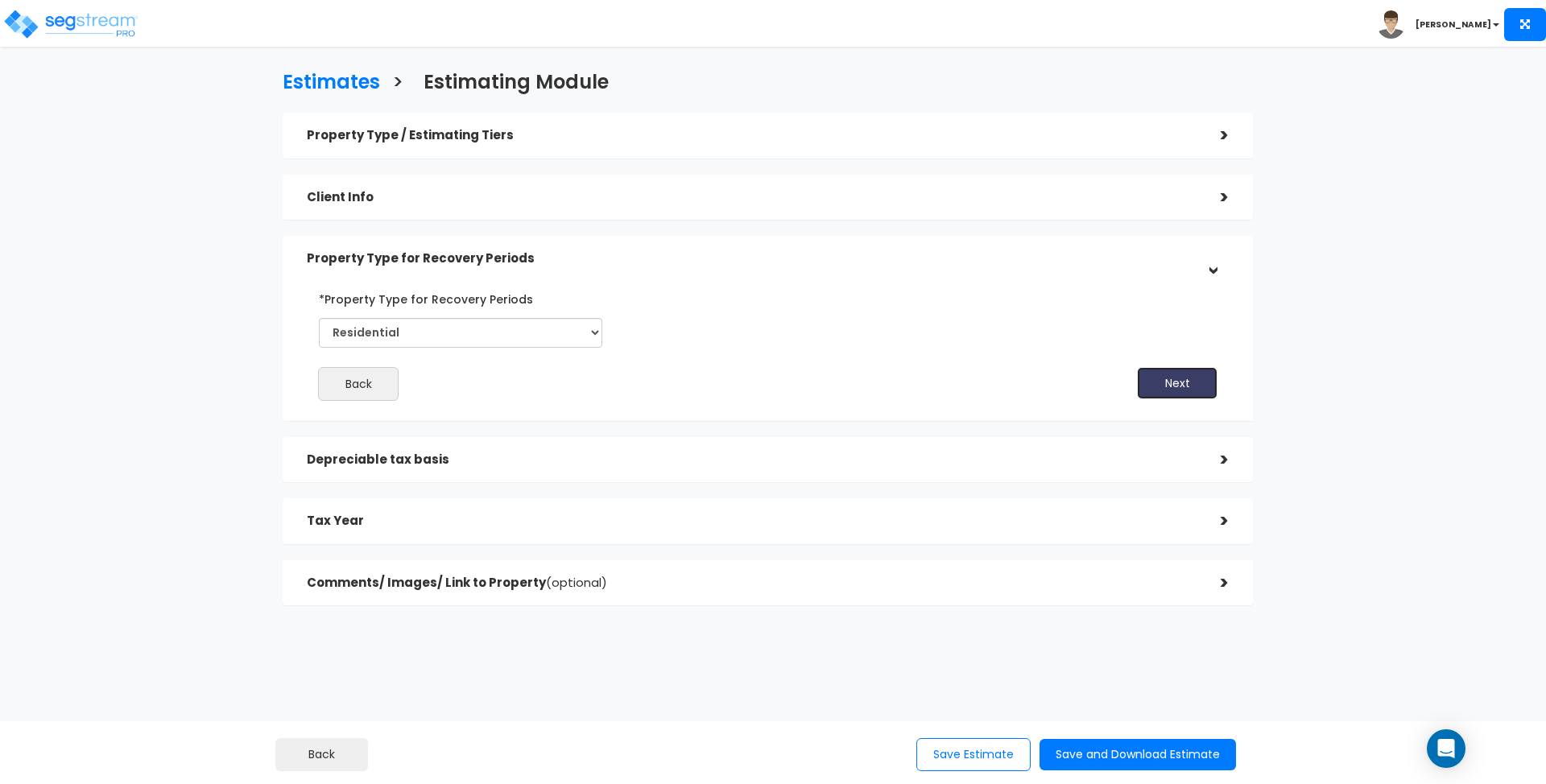
click at [1195, 374] on button "Next" at bounding box center [1176, 383] width 80 height 32
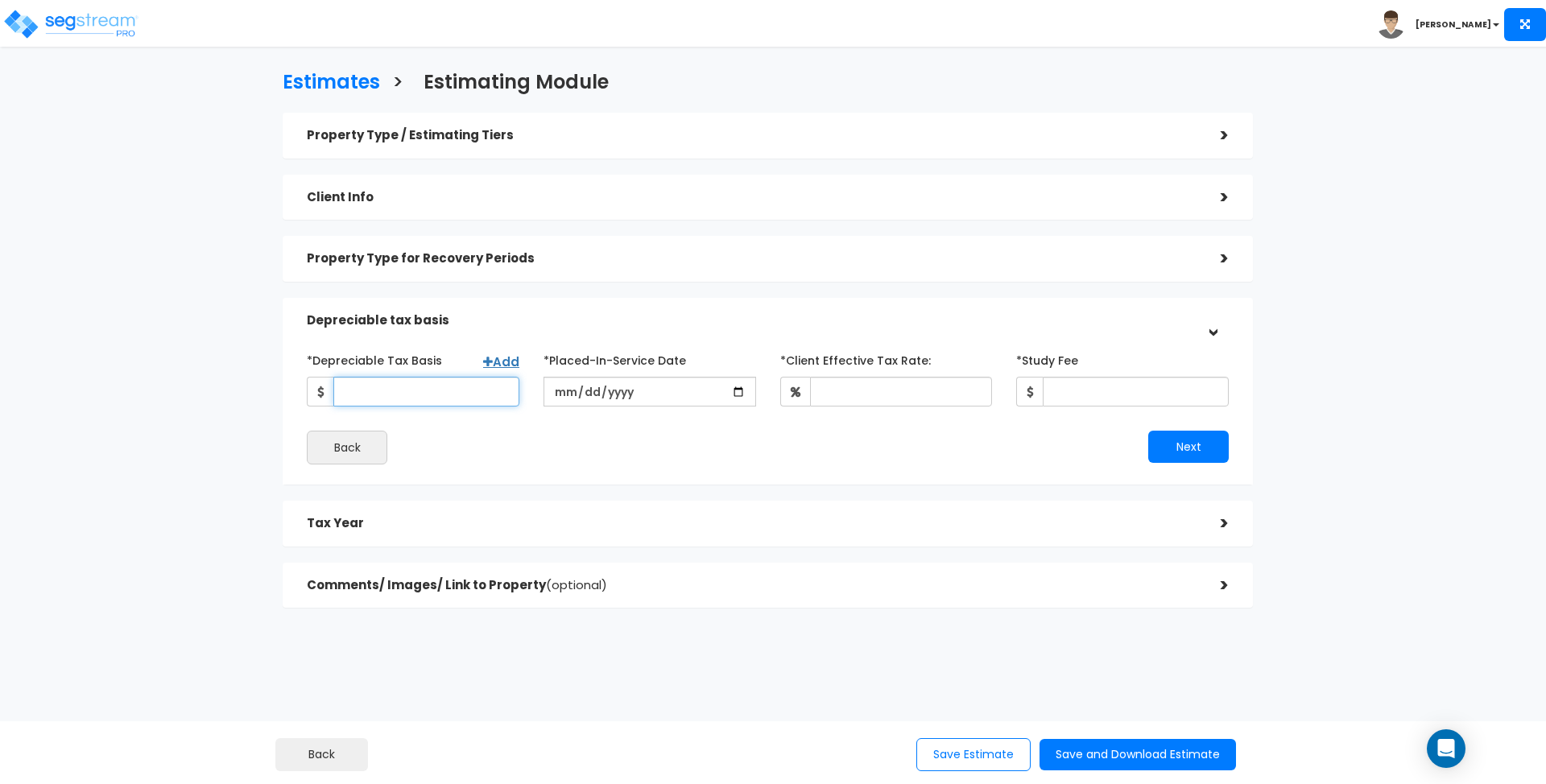
click at [439, 394] on input "*Depreciable Tax Basis" at bounding box center [426, 391] width 186 height 30
type input "485,000"
type input "2020-01-01"
click at [434, 395] on input "485,000" at bounding box center [426, 391] width 186 height 30
click at [434, 394] on input "485,000" at bounding box center [426, 391] width 186 height 30
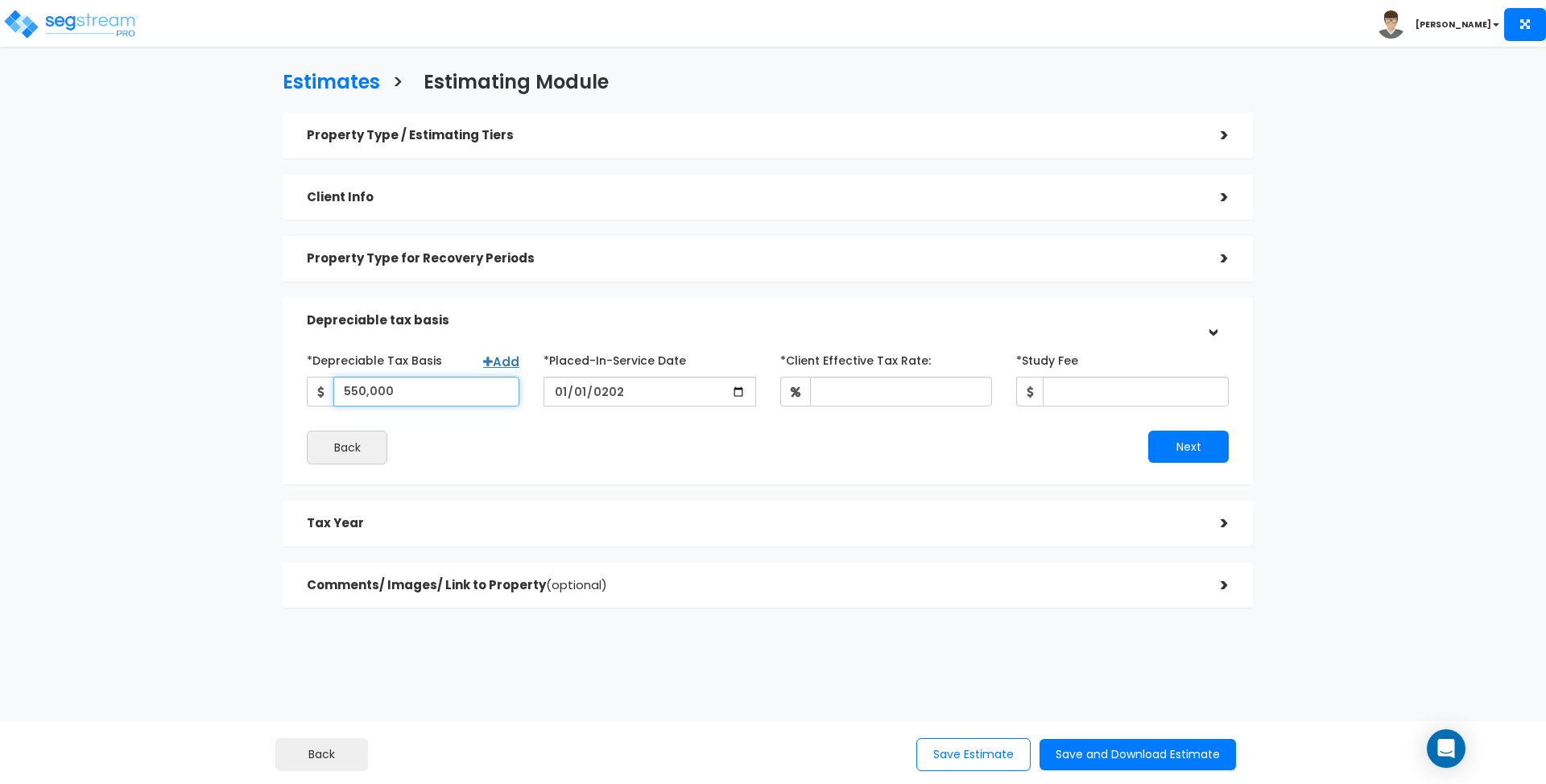
type input "550,000"
click at [227, 326] on div "Estimates > Estimating Module Property Type / Estimating Tiers > *Property Type…" at bounding box center [767, 344] width 1268 height 851
click at [889, 387] on input "*Client Effective Tax Rate:" at bounding box center [901, 391] width 183 height 30
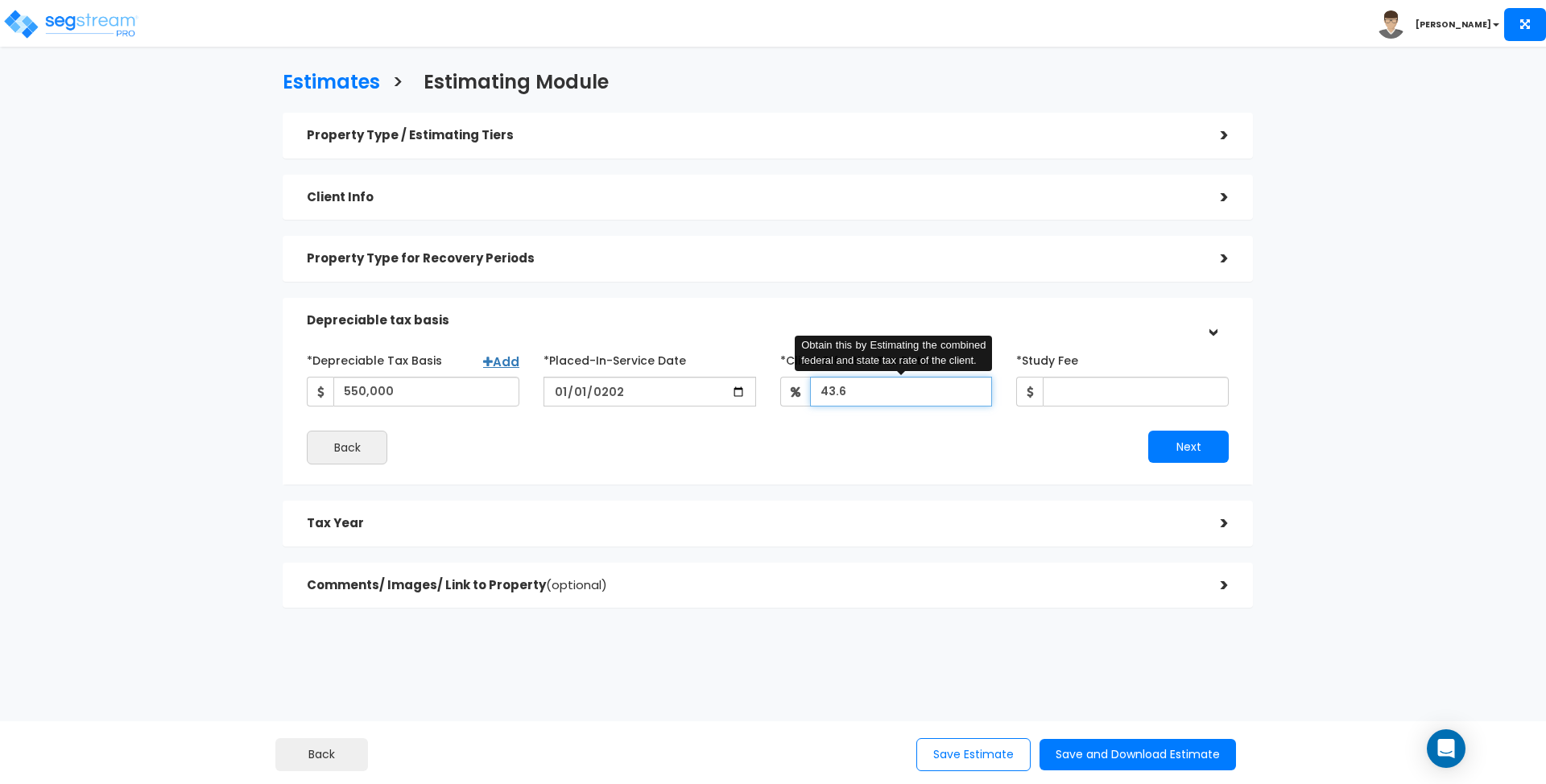
type input "43.6"
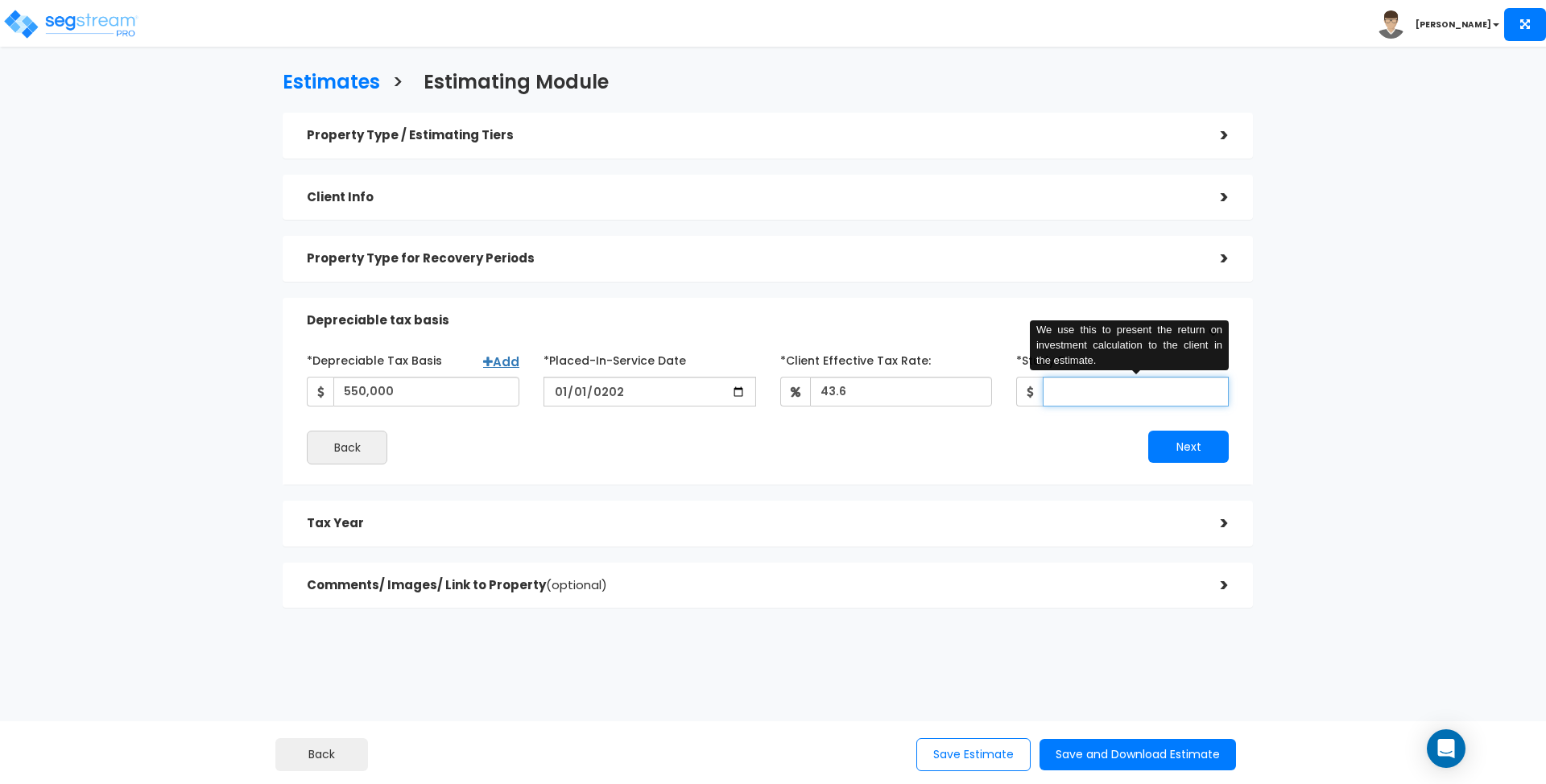
click at [1073, 388] on input "*Study Fee" at bounding box center [1136, 391] width 186 height 30
drag, startPoint x: 981, startPoint y: 326, endPoint x: 998, endPoint y: 311, distance: 22.7
click at [981, 326] on h5 "Depreciable tax basis" at bounding box center [752, 320] width 889 height 14
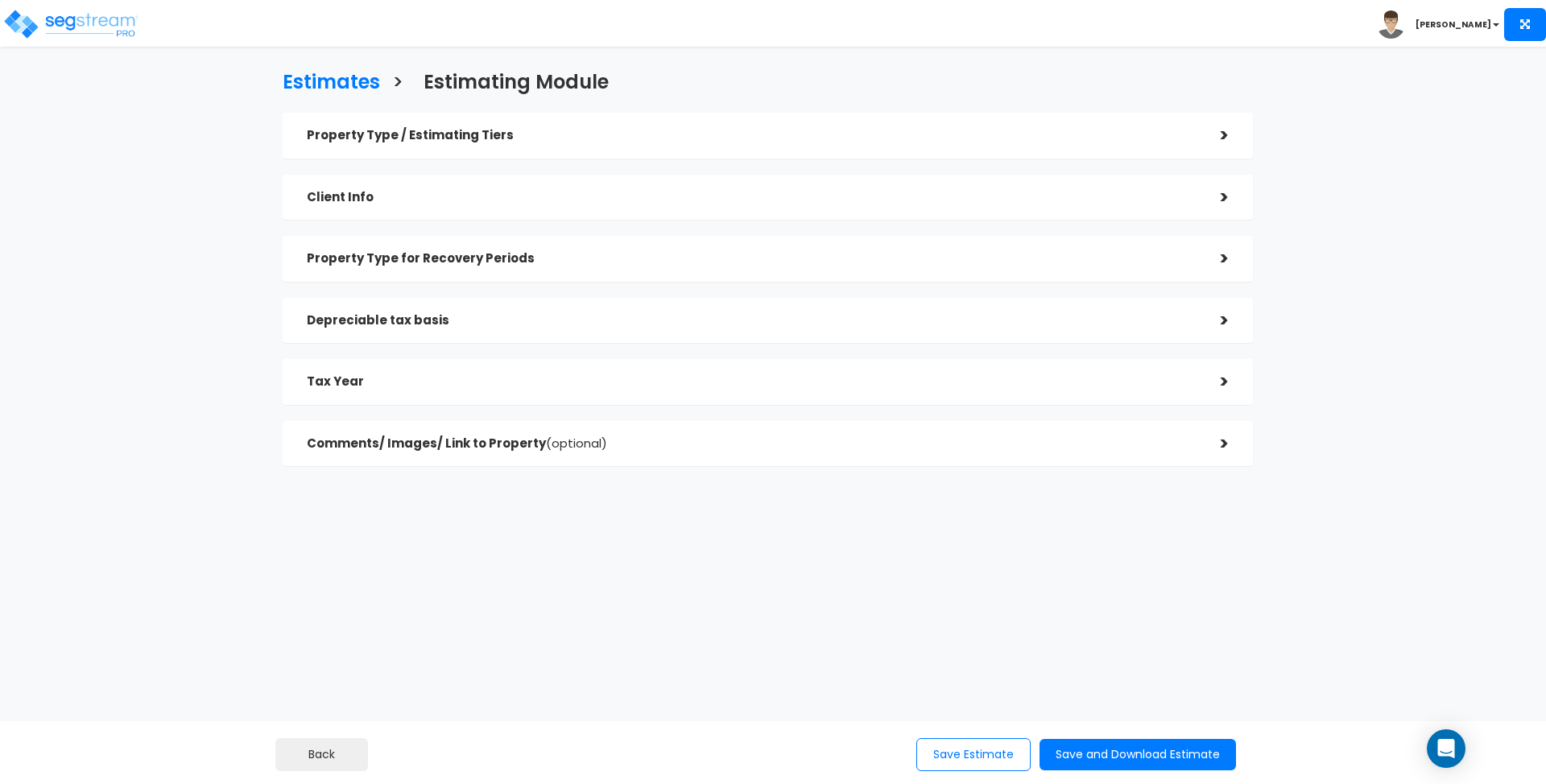
click at [1219, 313] on div ">" at bounding box center [1212, 320] width 32 height 25
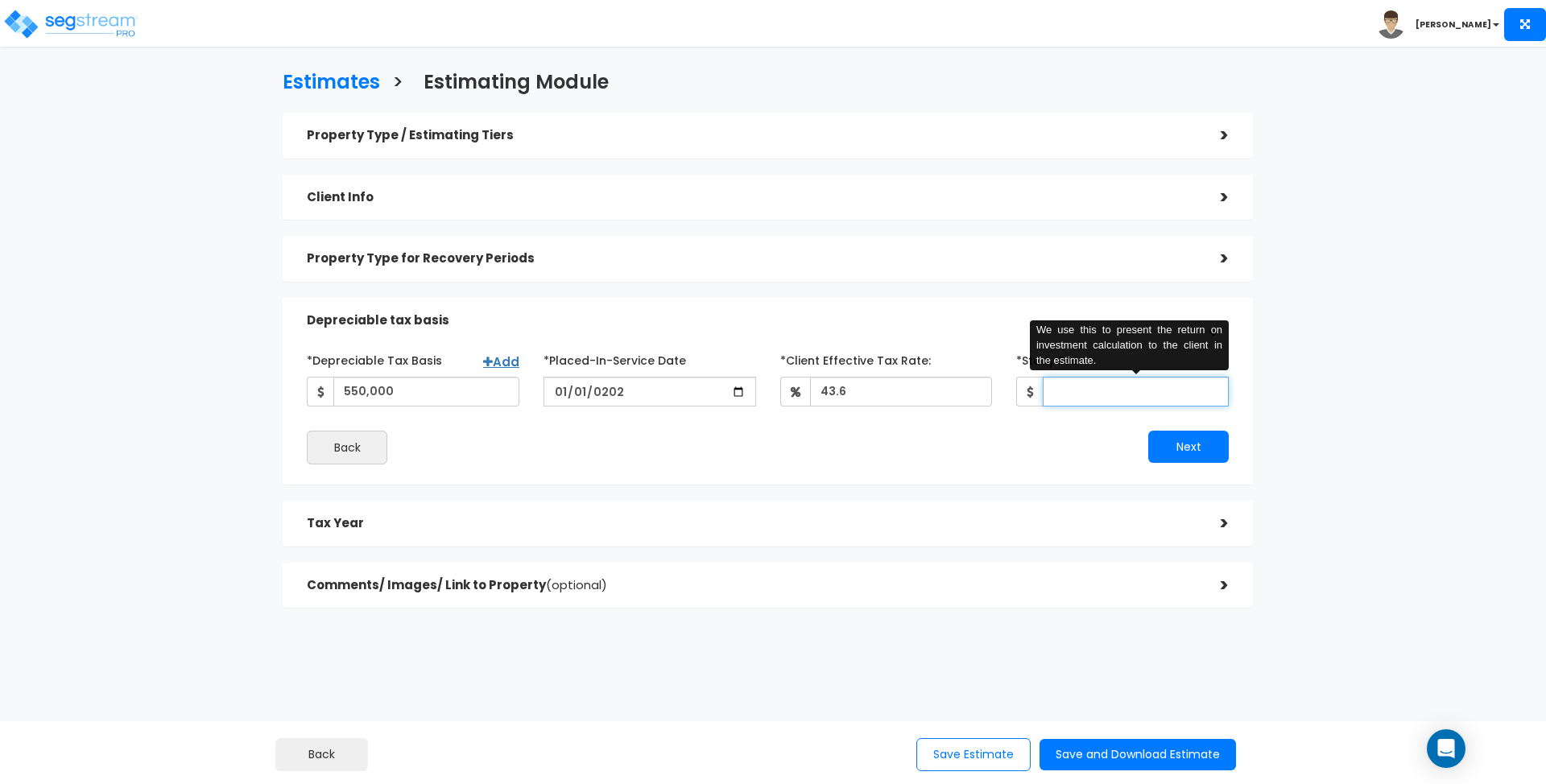
click at [1103, 394] on input "*Study Fee" at bounding box center [1136, 391] width 186 height 30
type input "0"
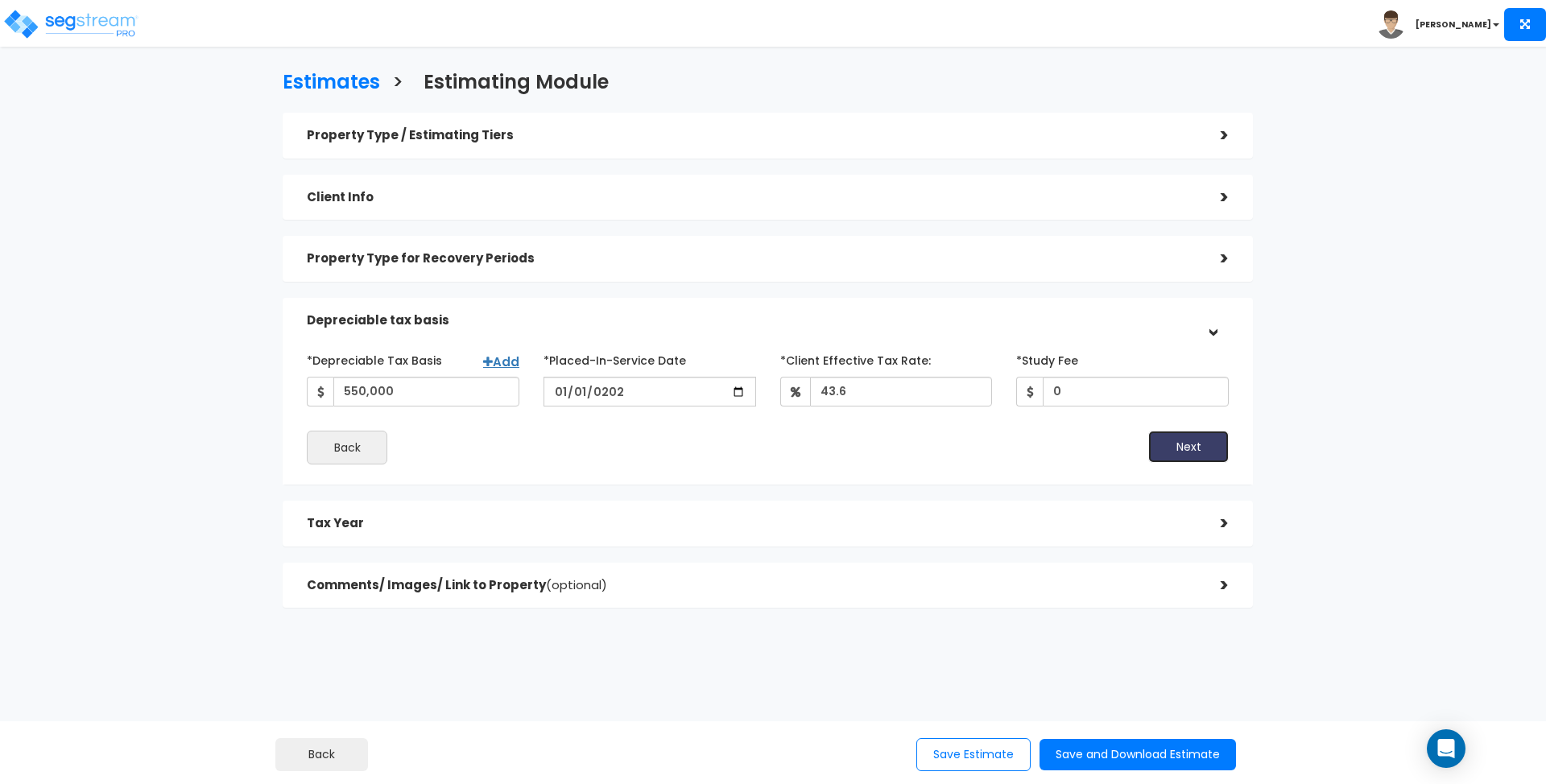
click at [1193, 435] on button "Next" at bounding box center [1188, 446] width 80 height 32
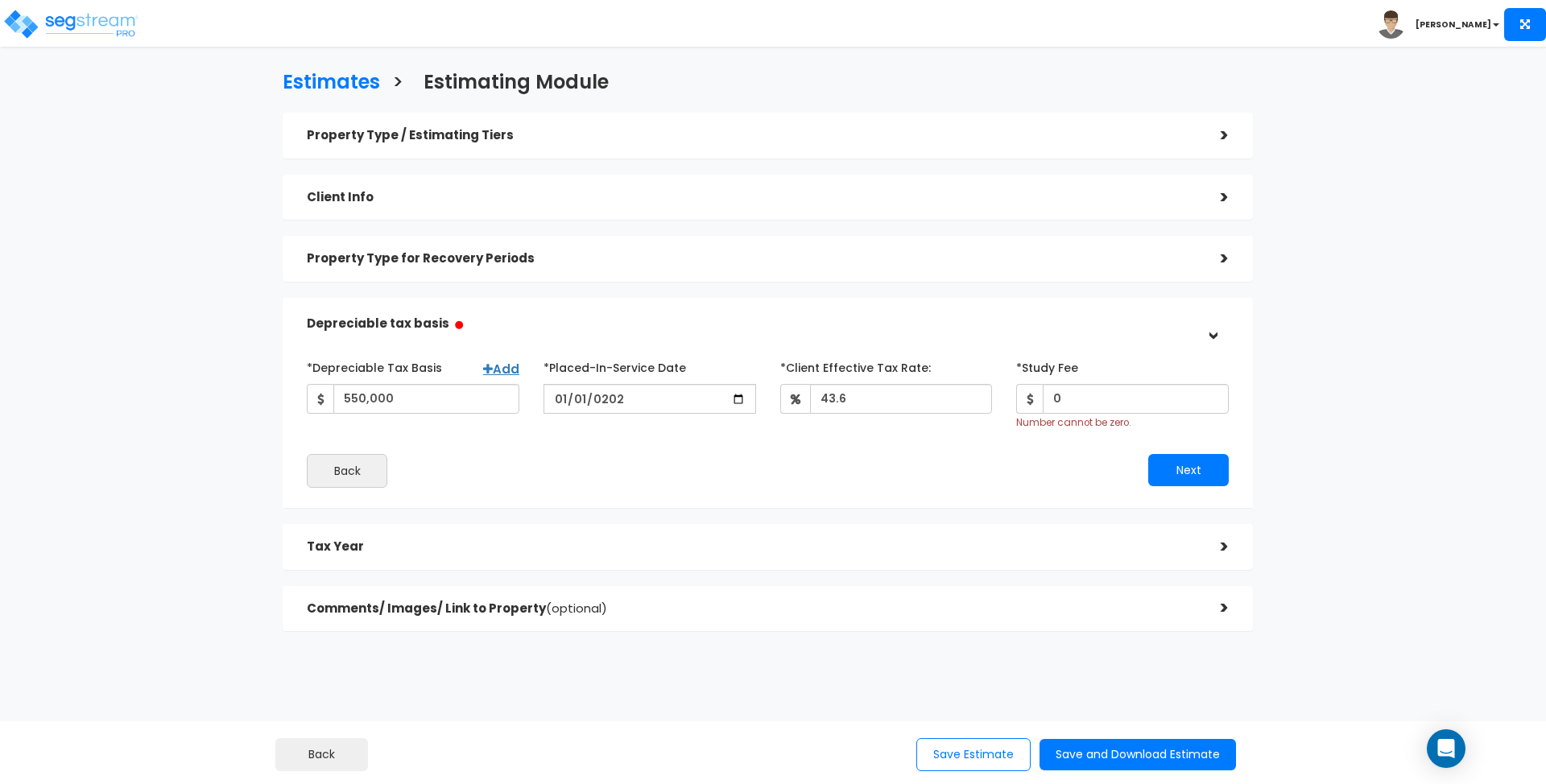
click at [565, 548] on h5 "Tax Year" at bounding box center [752, 547] width 889 height 14
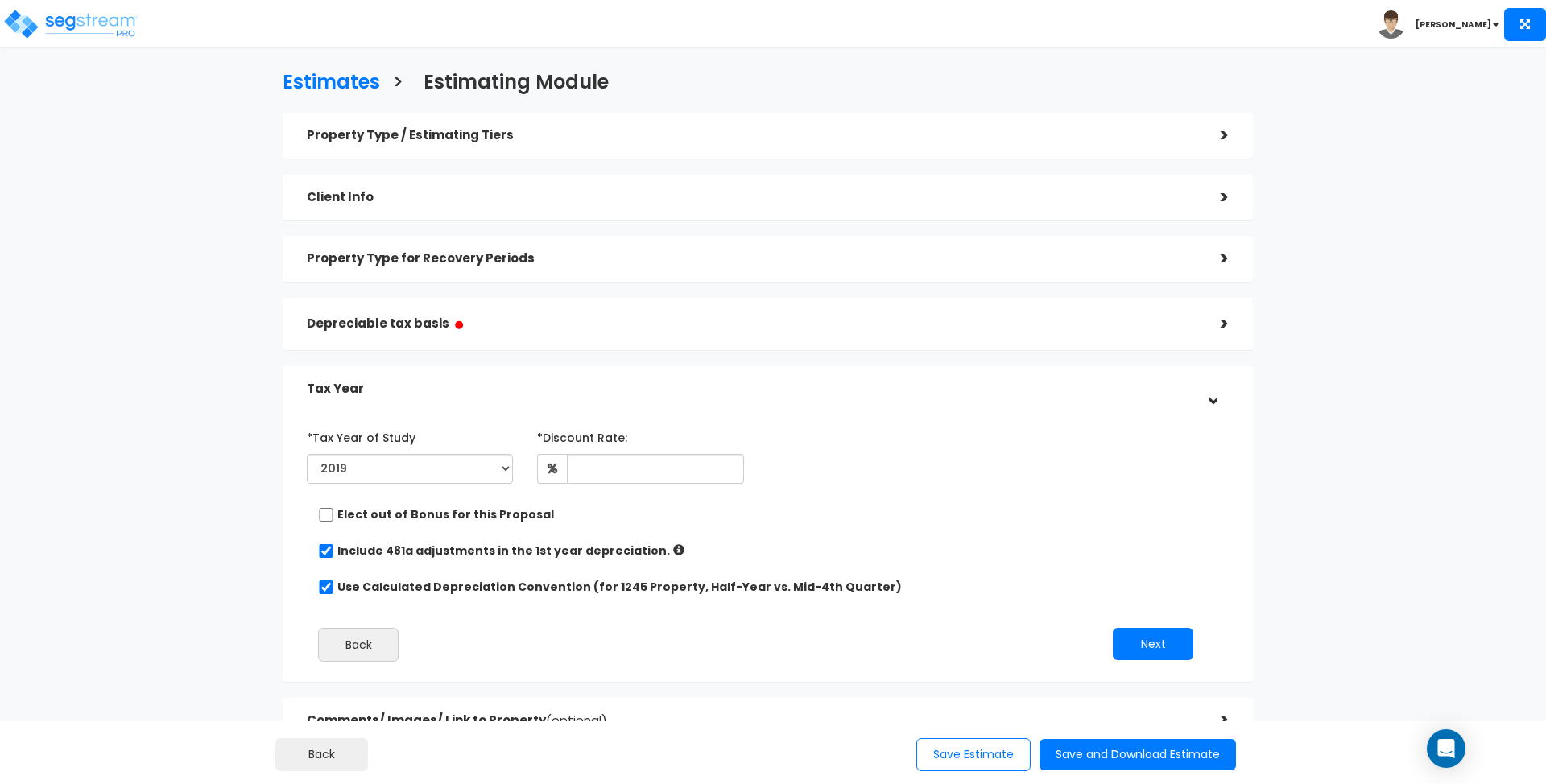
click at [1215, 332] on div ">" at bounding box center [1212, 324] width 32 height 25
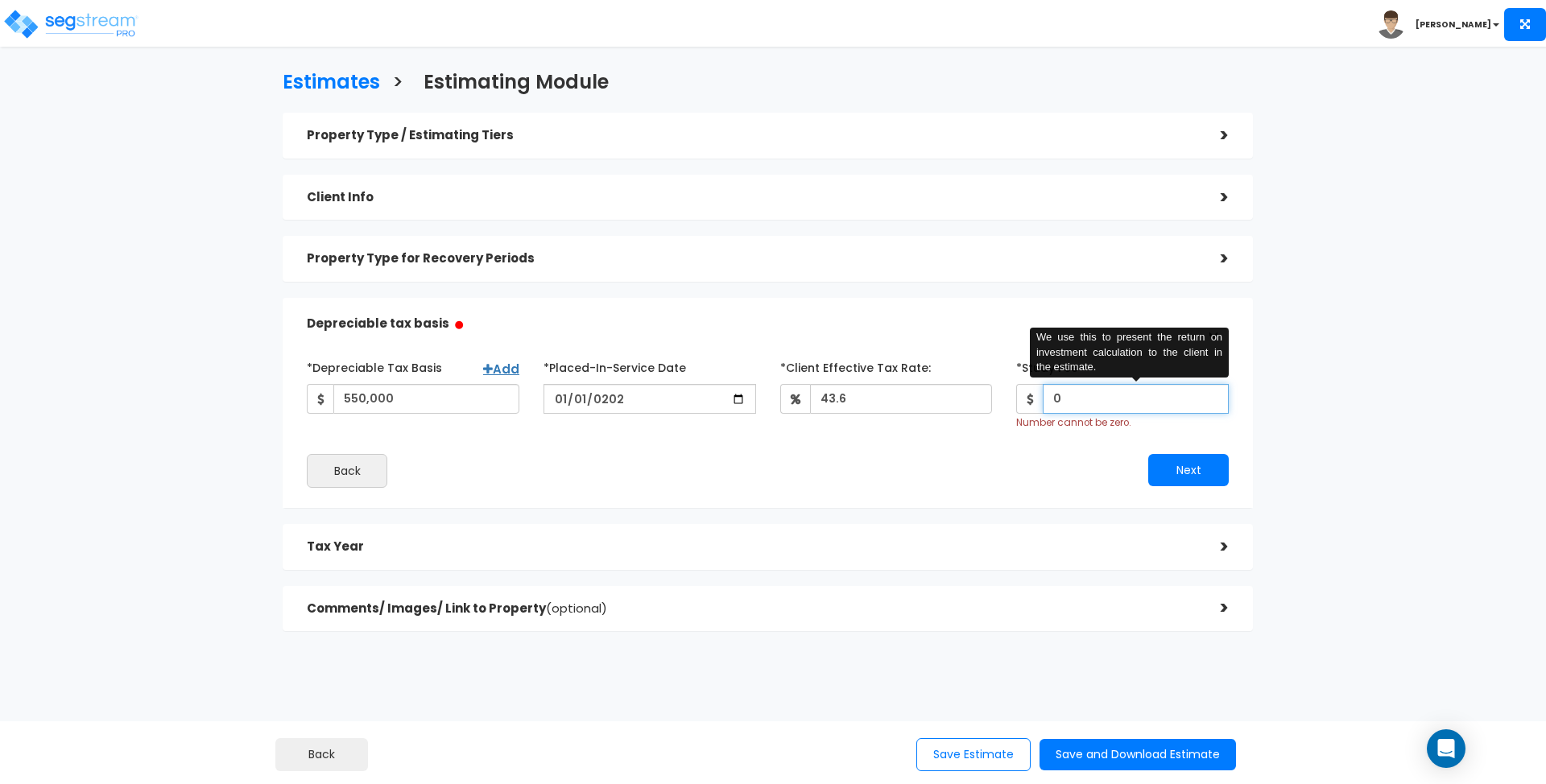
click at [1119, 402] on input "0" at bounding box center [1136, 398] width 186 height 30
drag, startPoint x: 1103, startPoint y: 402, endPoint x: 1012, endPoint y: 407, distance: 91.1
click at [1012, 407] on div "*Study Fee 0 We use this to present the return on investment calculation to the…" at bounding box center [1122, 392] width 237 height 76
type input "100"
click at [971, 532] on div "Tax Year" at bounding box center [752, 547] width 889 height 30
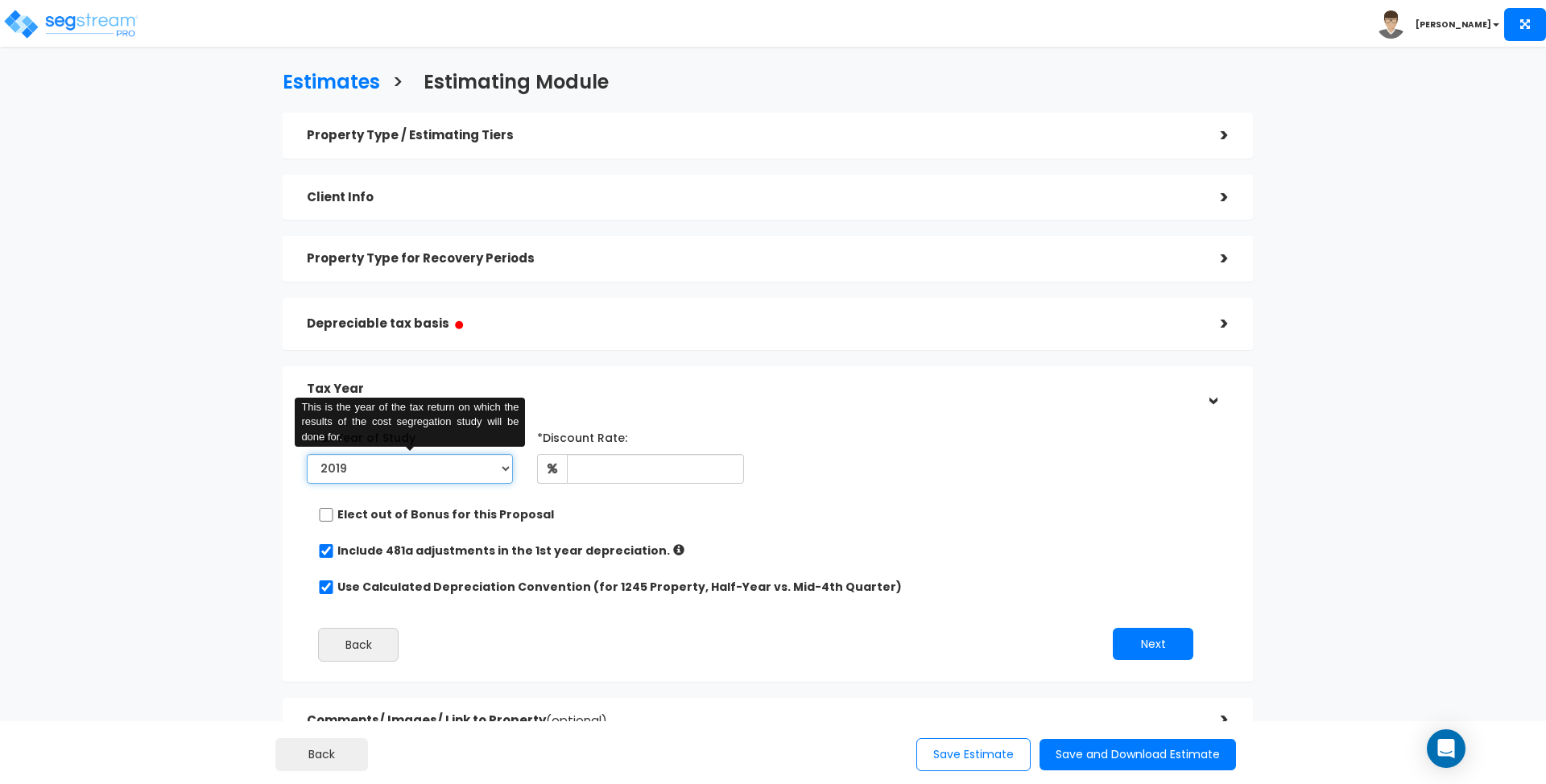
click at [496, 468] on select "2019 2020 2021 2022 2023 2024 2025 2026" at bounding box center [410, 469] width 206 height 30
select select "2025"
click at [307, 454] on select "2019 2020 2021 2022 2023 2024 2025 2026" at bounding box center [410, 469] width 206 height 30
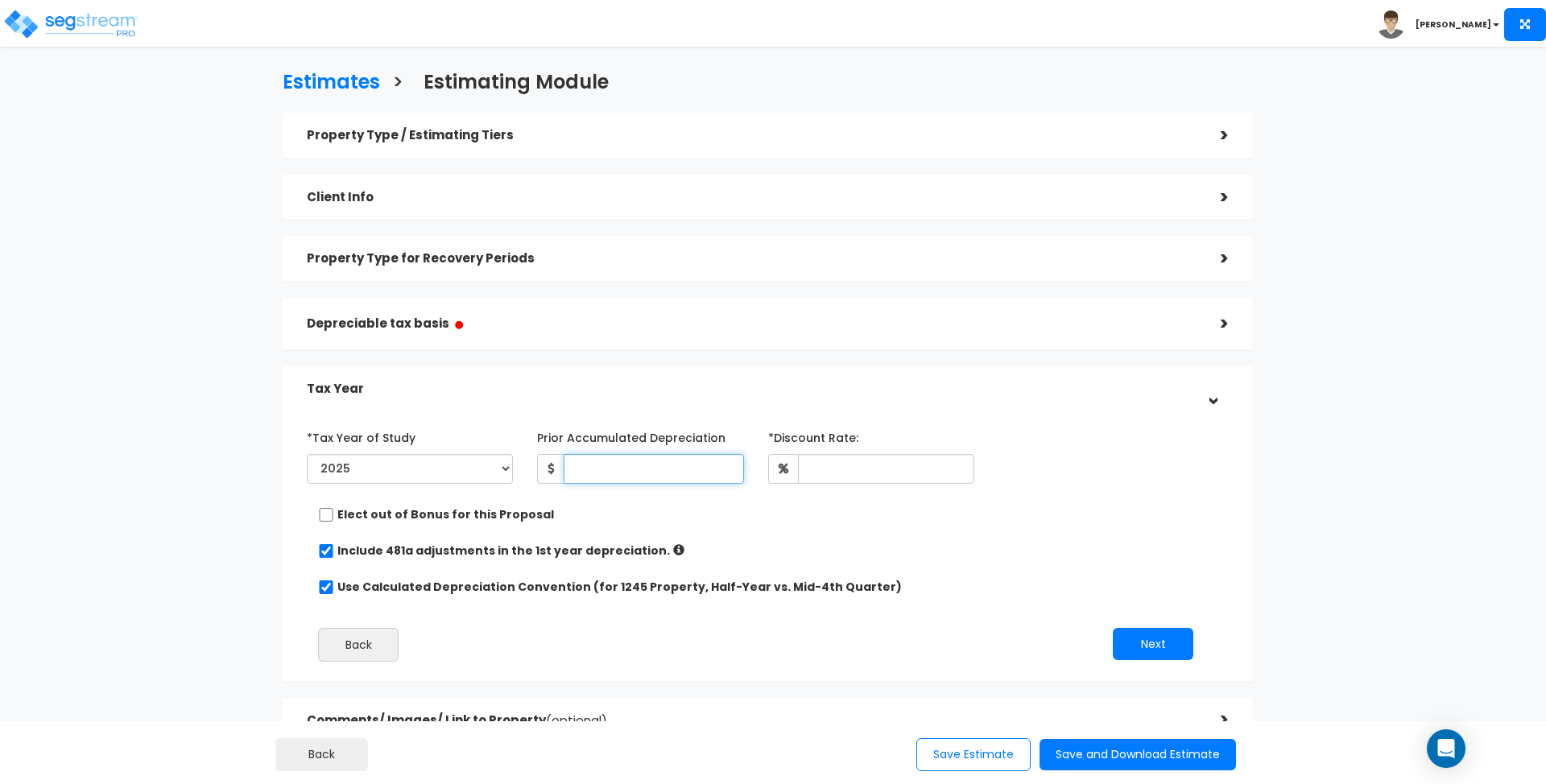
click at [648, 468] on input "Prior Accumulated Depreciation" at bounding box center [653, 469] width 180 height 30
click at [655, 455] on input "Prior Accumulated Depreciation" at bounding box center [653, 469] width 180 height 30
type input "80,000"
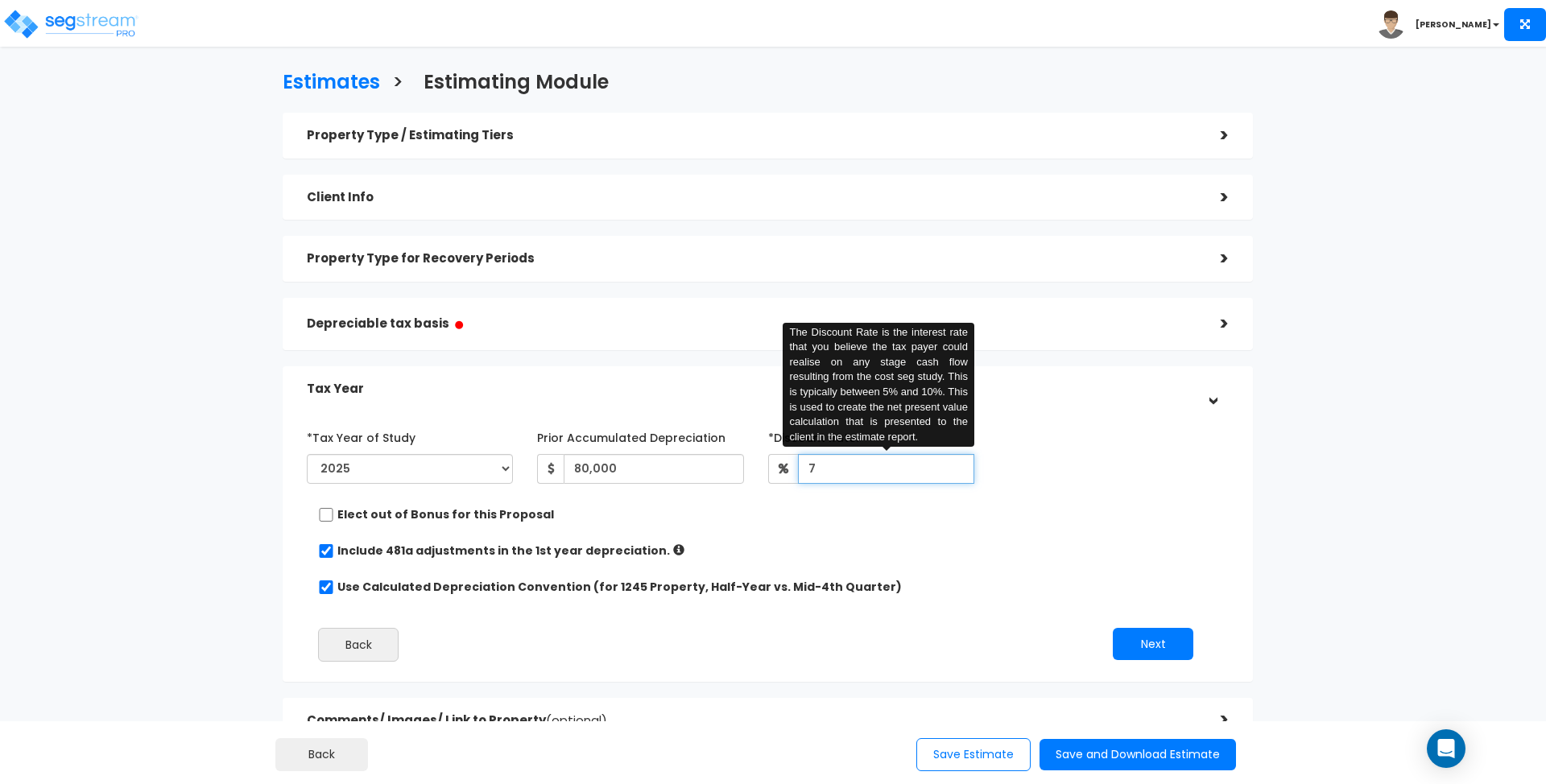
type input "7"
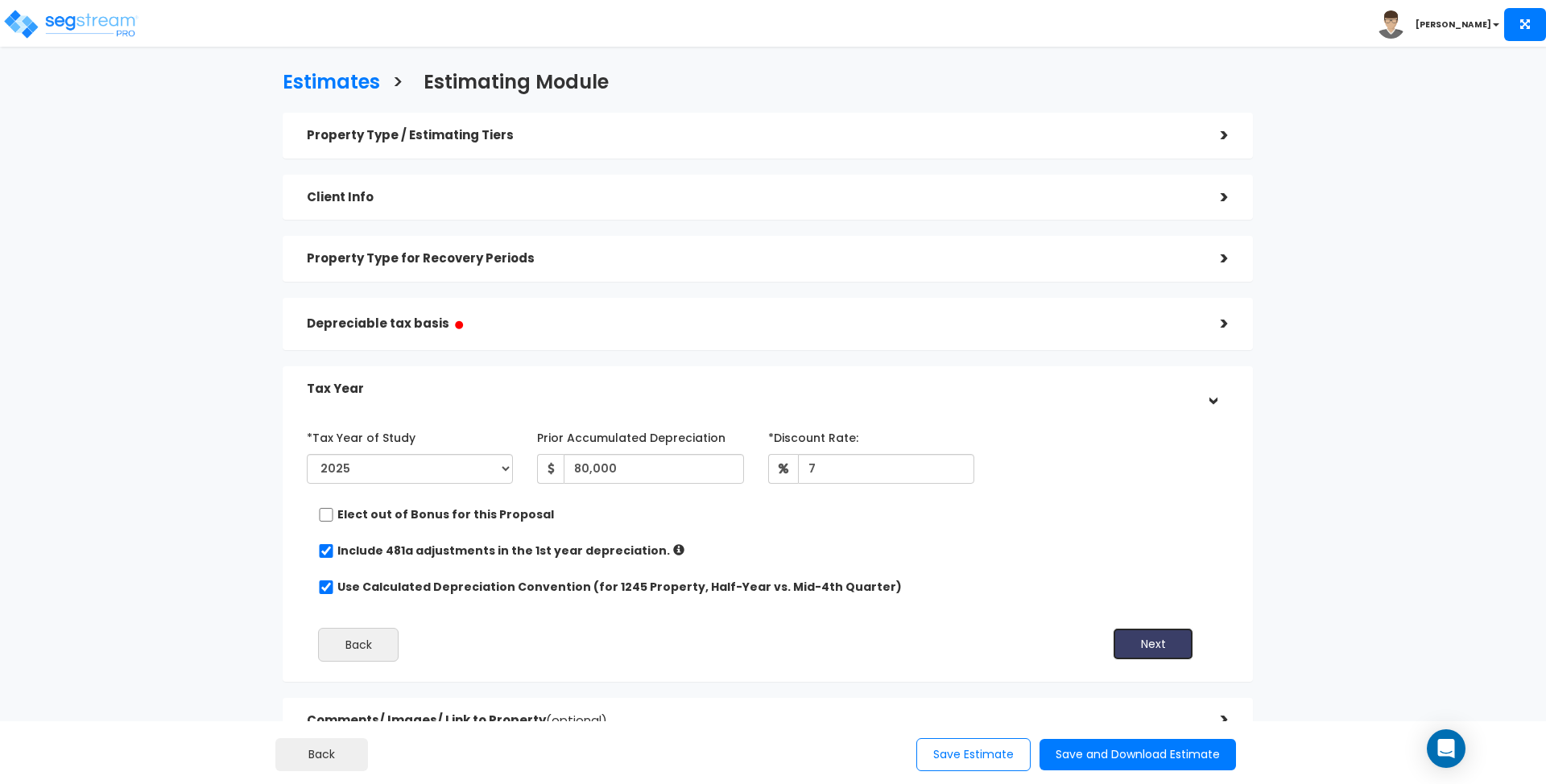
click at [1148, 642] on button "Next" at bounding box center [1152, 644] width 80 height 32
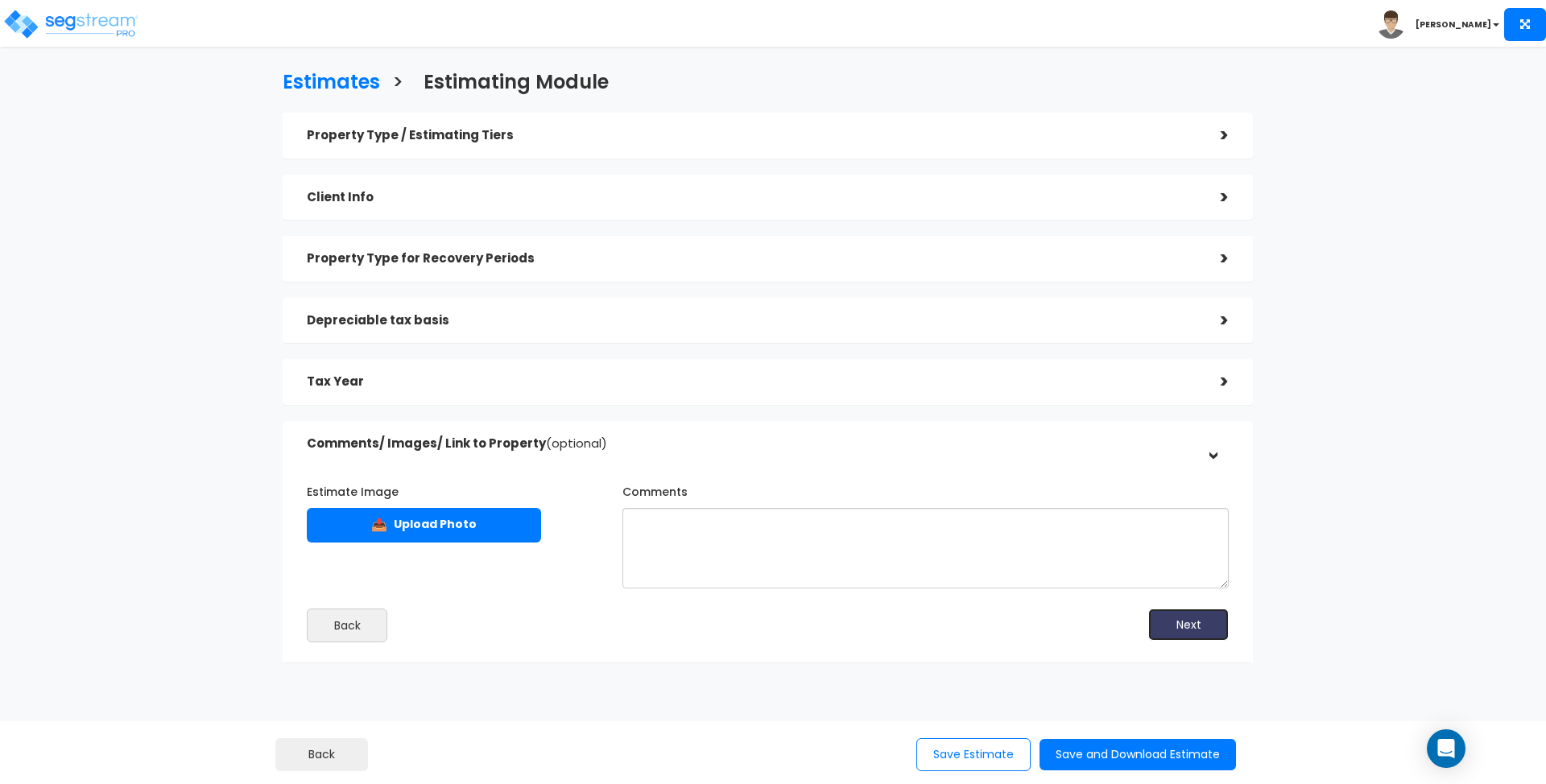
click at [1203, 628] on button "Next" at bounding box center [1188, 624] width 80 height 32
click at [1142, 749] on button "Save and Download Estimate" at bounding box center [1137, 754] width 196 height 31
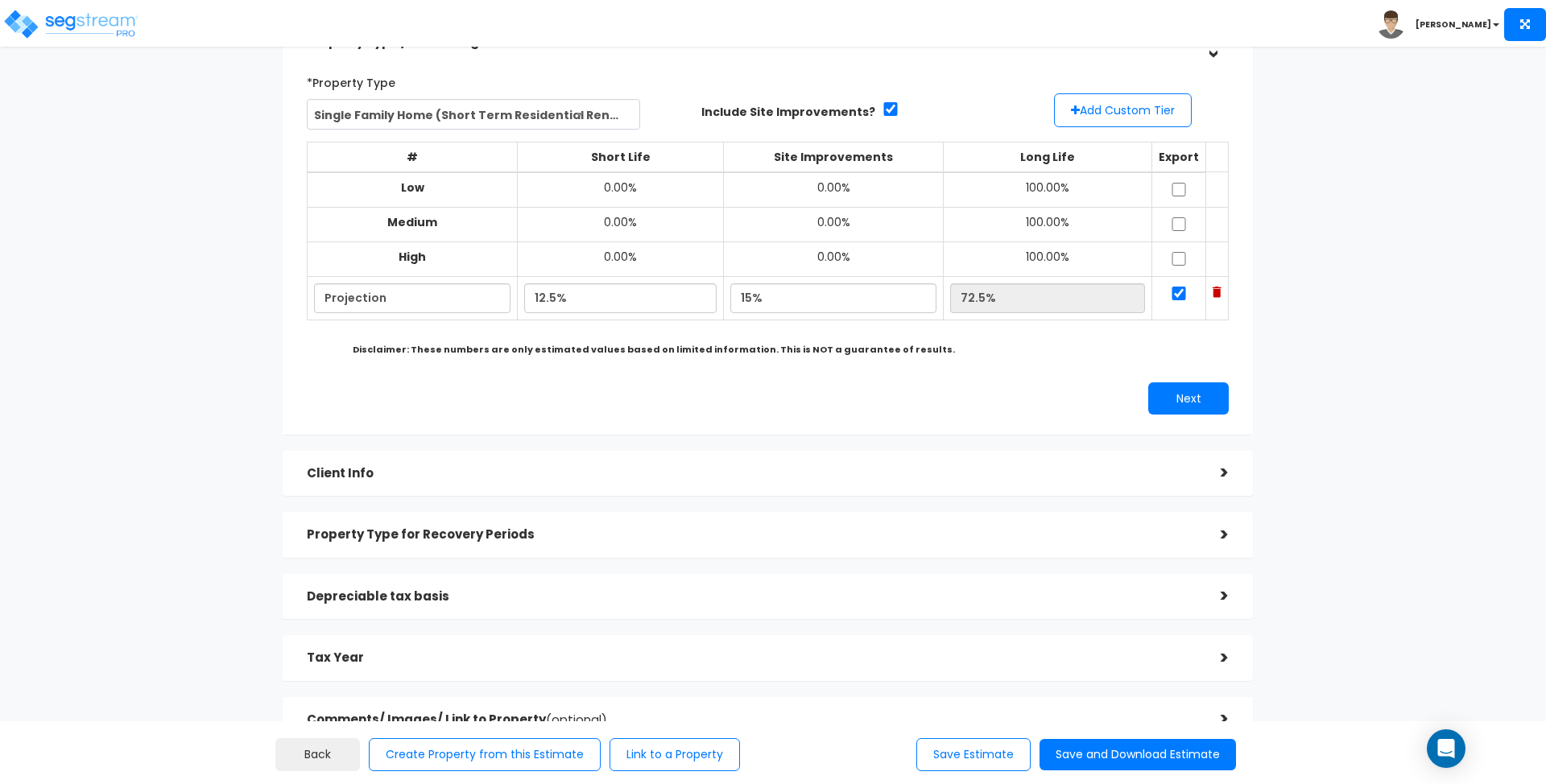
scroll to position [213, 0]
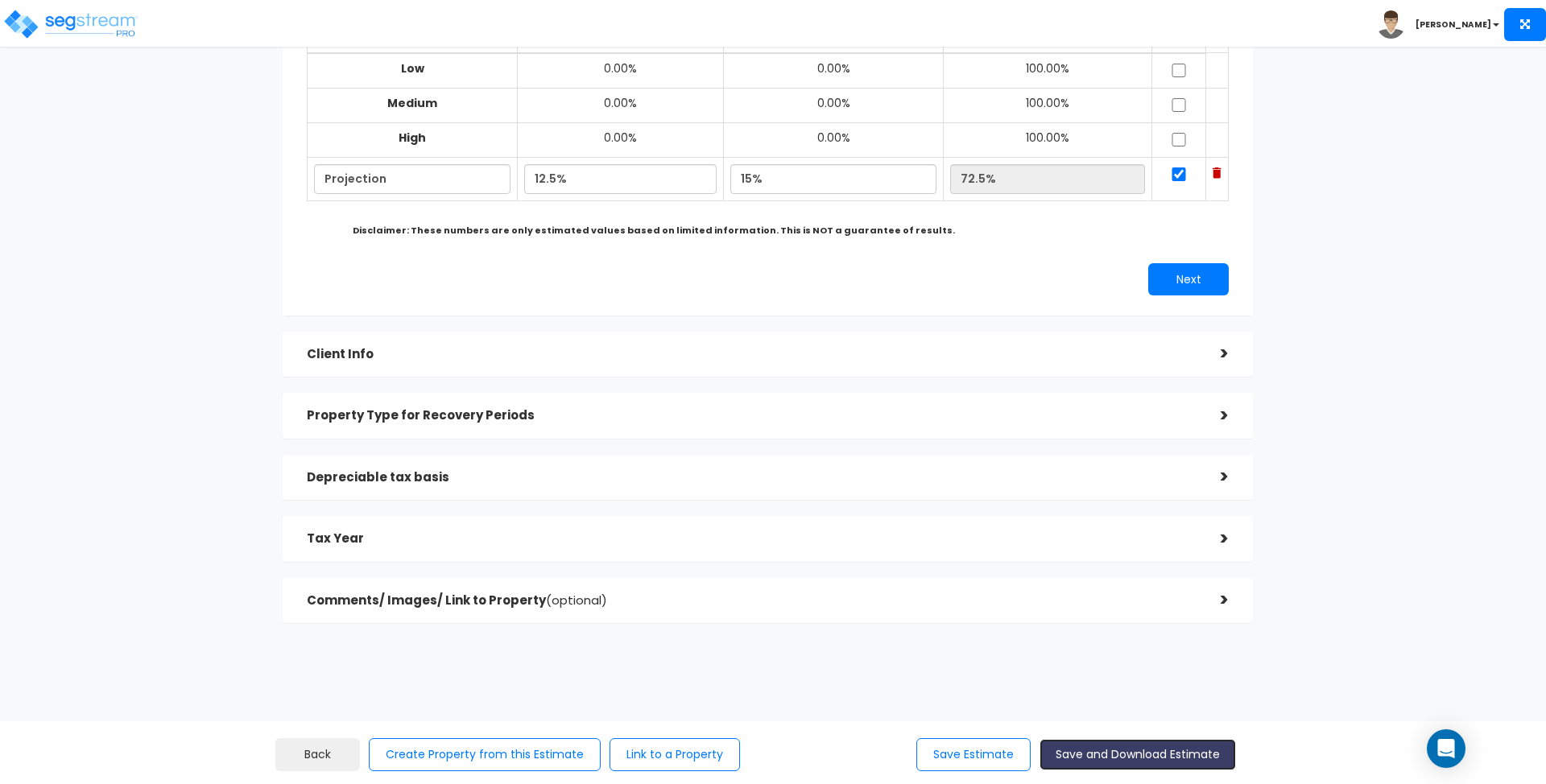
click at [1149, 747] on button "Save and Download Estimate" at bounding box center [1137, 754] width 196 height 31
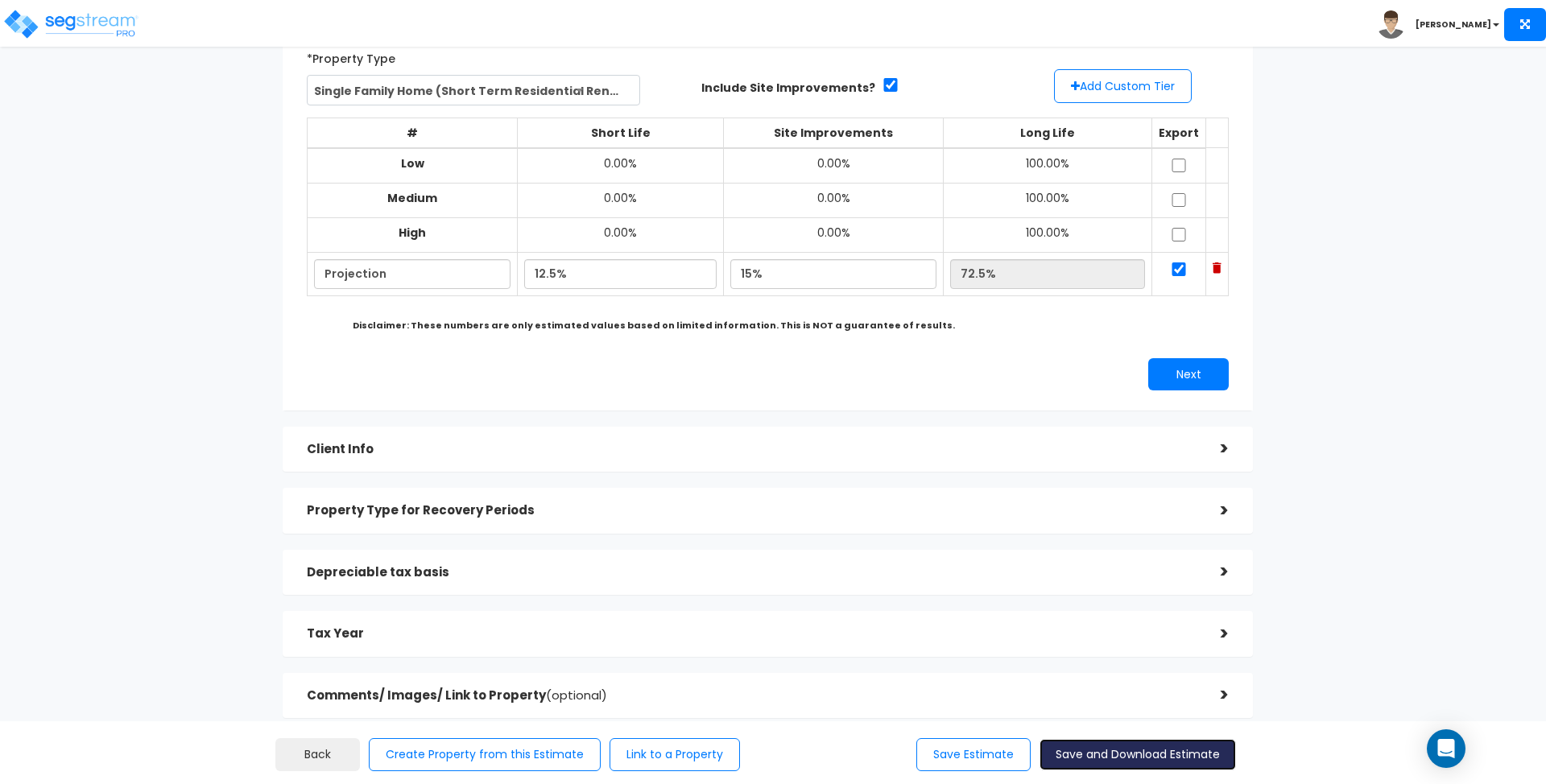
scroll to position [0, 0]
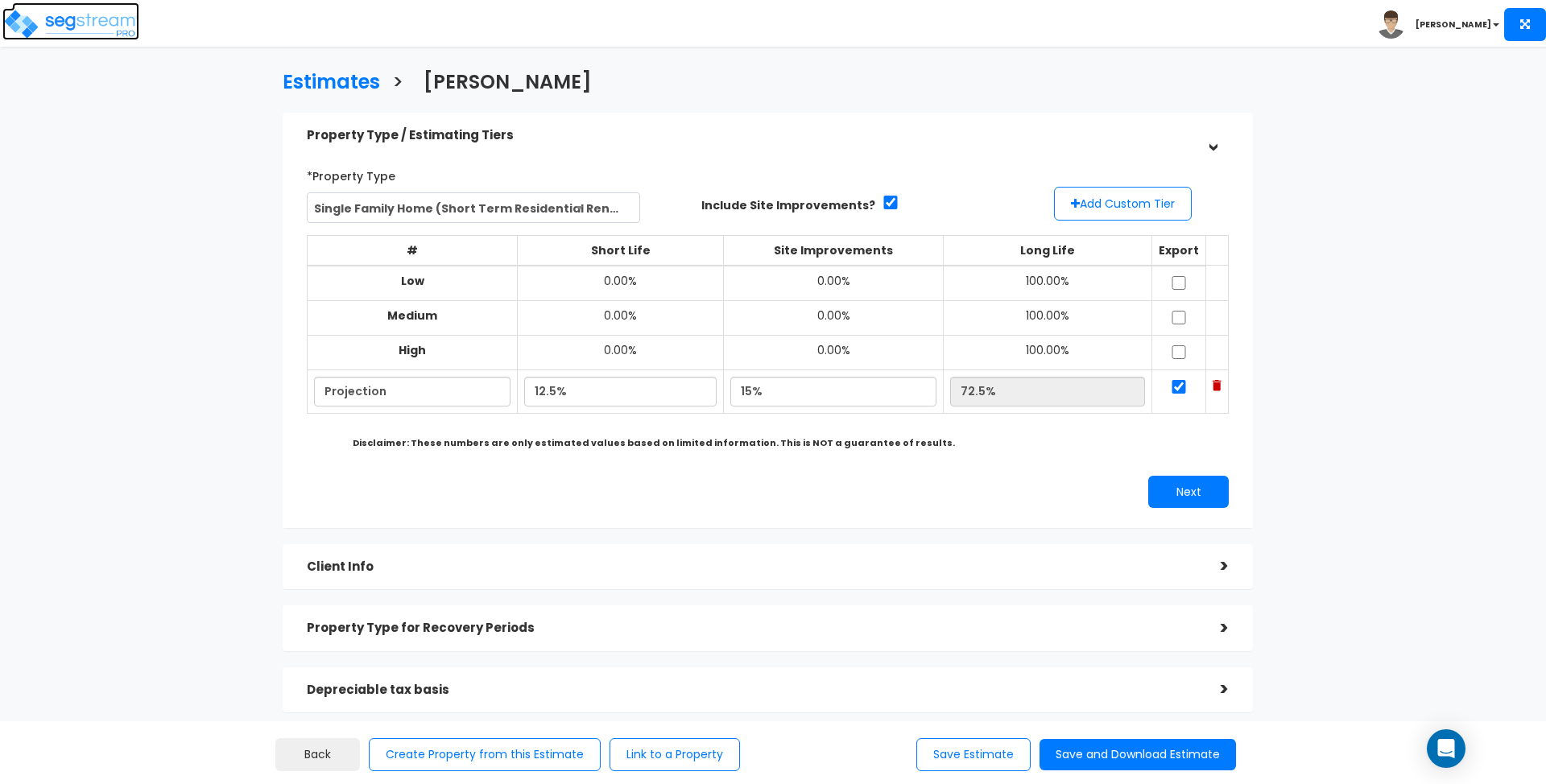
click at [94, 17] on img at bounding box center [71, 24] width 137 height 32
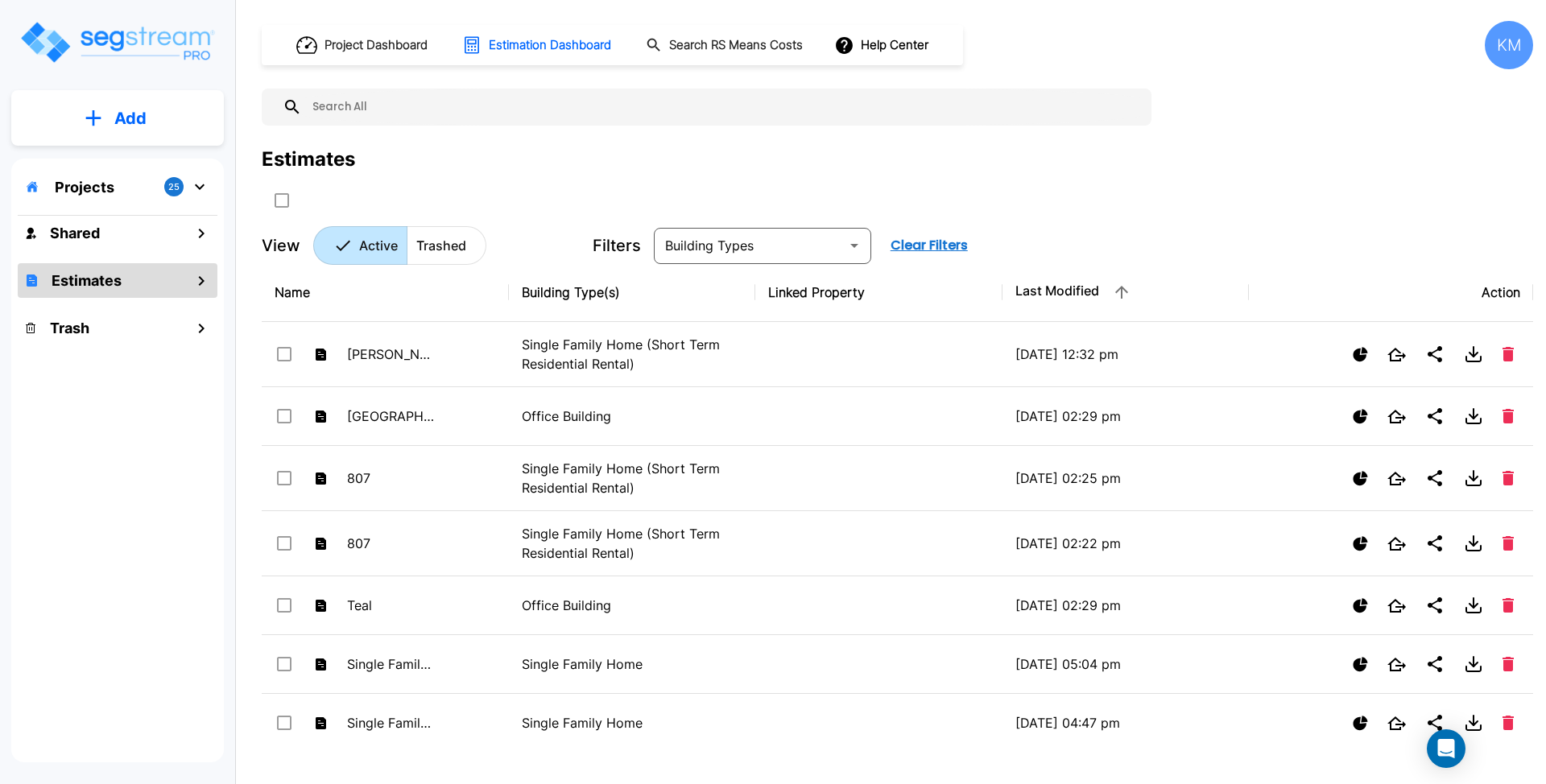
click at [82, 191] on p "Projects" at bounding box center [84, 187] width 60 height 22
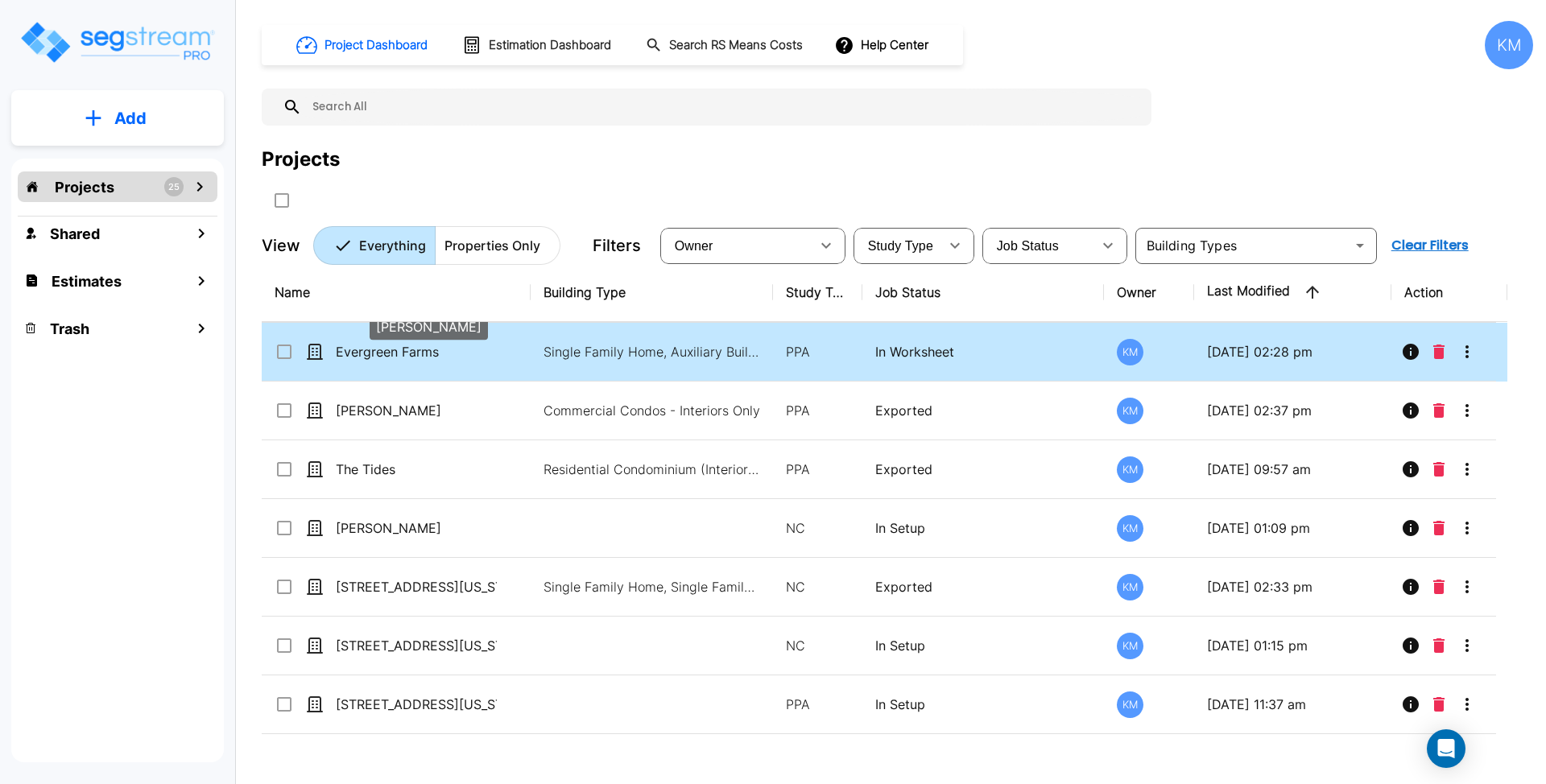
scroll to position [107, 0]
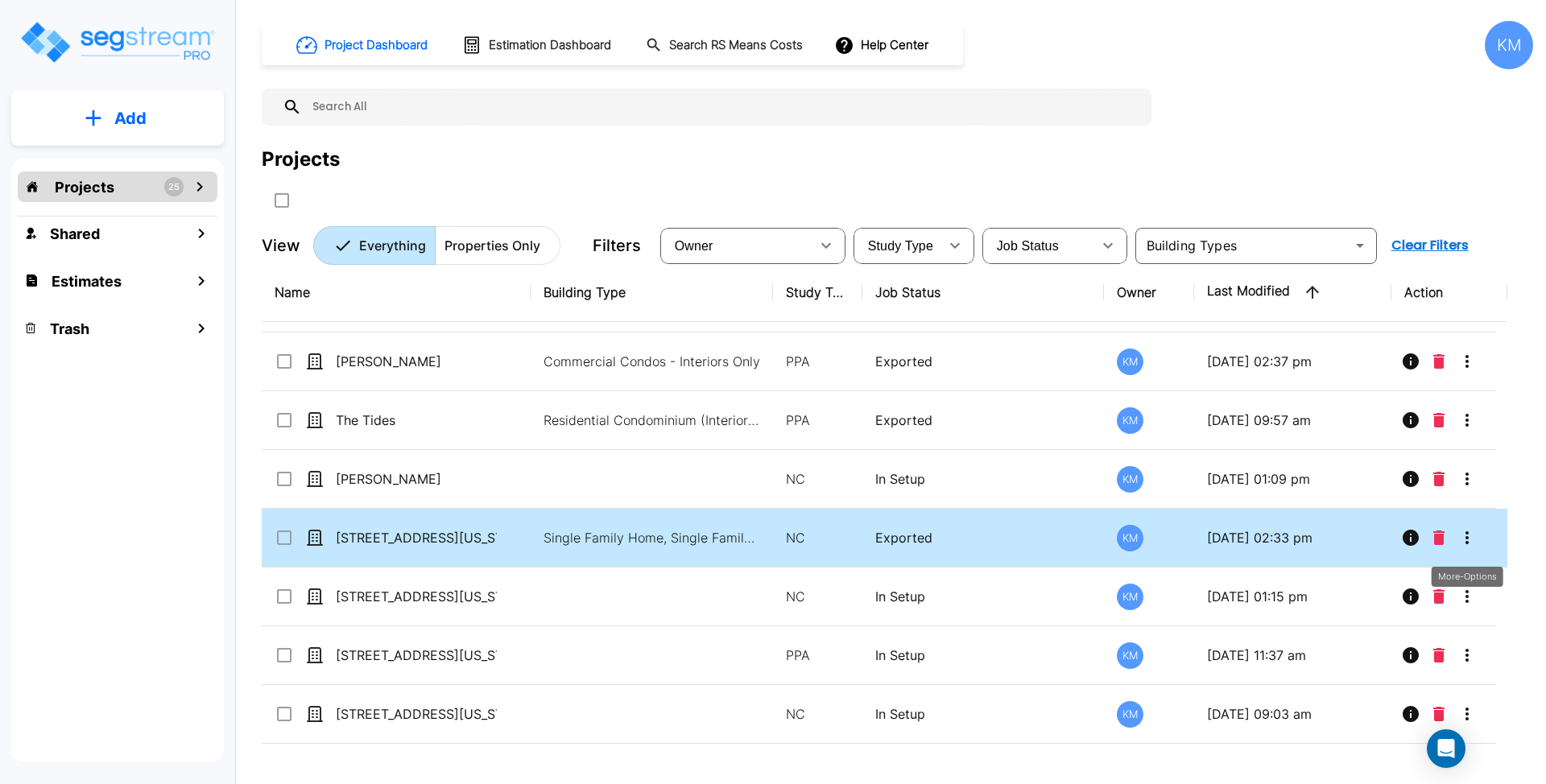
click at [1466, 539] on icon "More-Options" at bounding box center [1467, 538] width 19 height 19
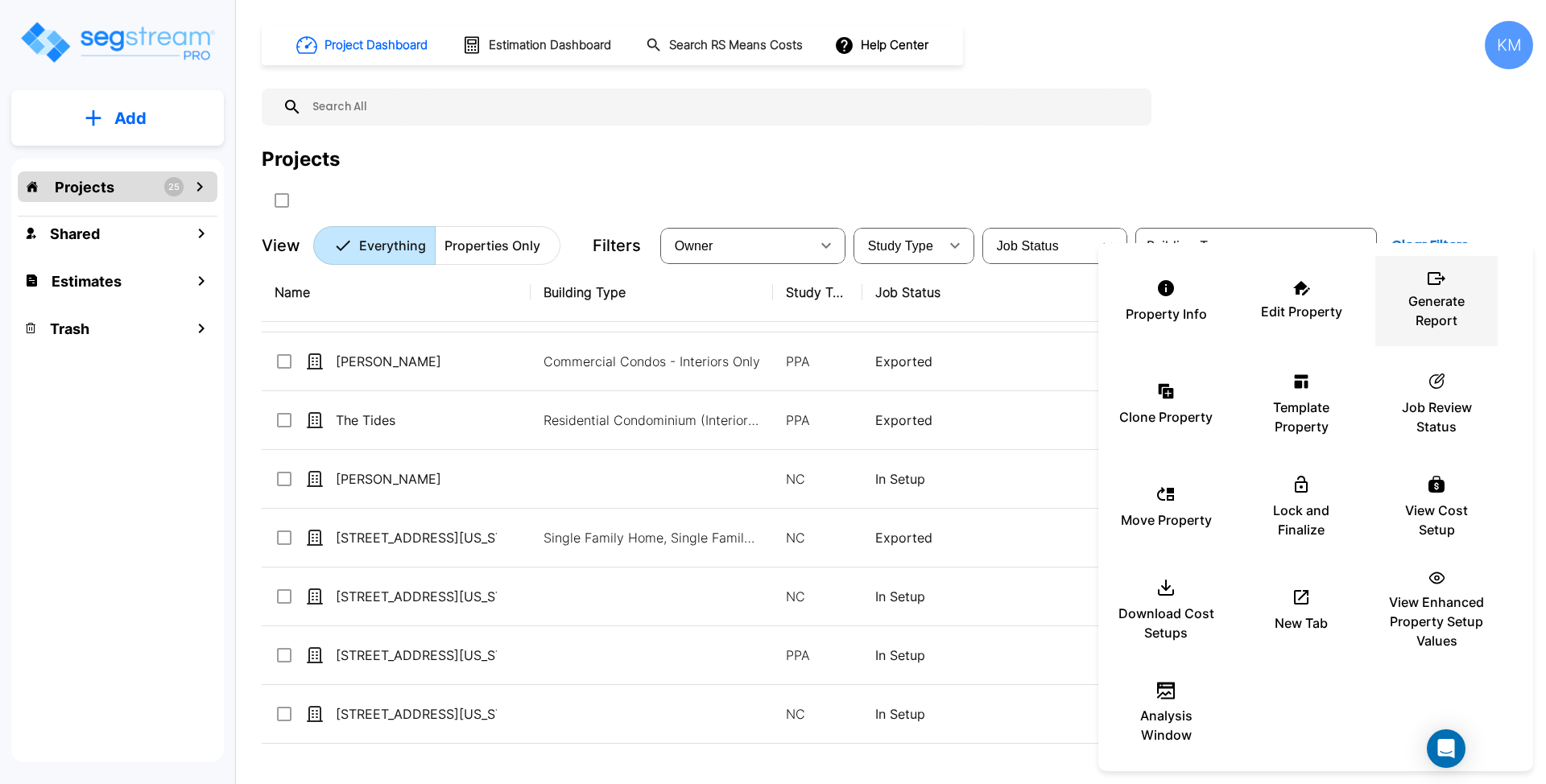
click at [1417, 288] on div "Generate Report" at bounding box center [1436, 301] width 97 height 80
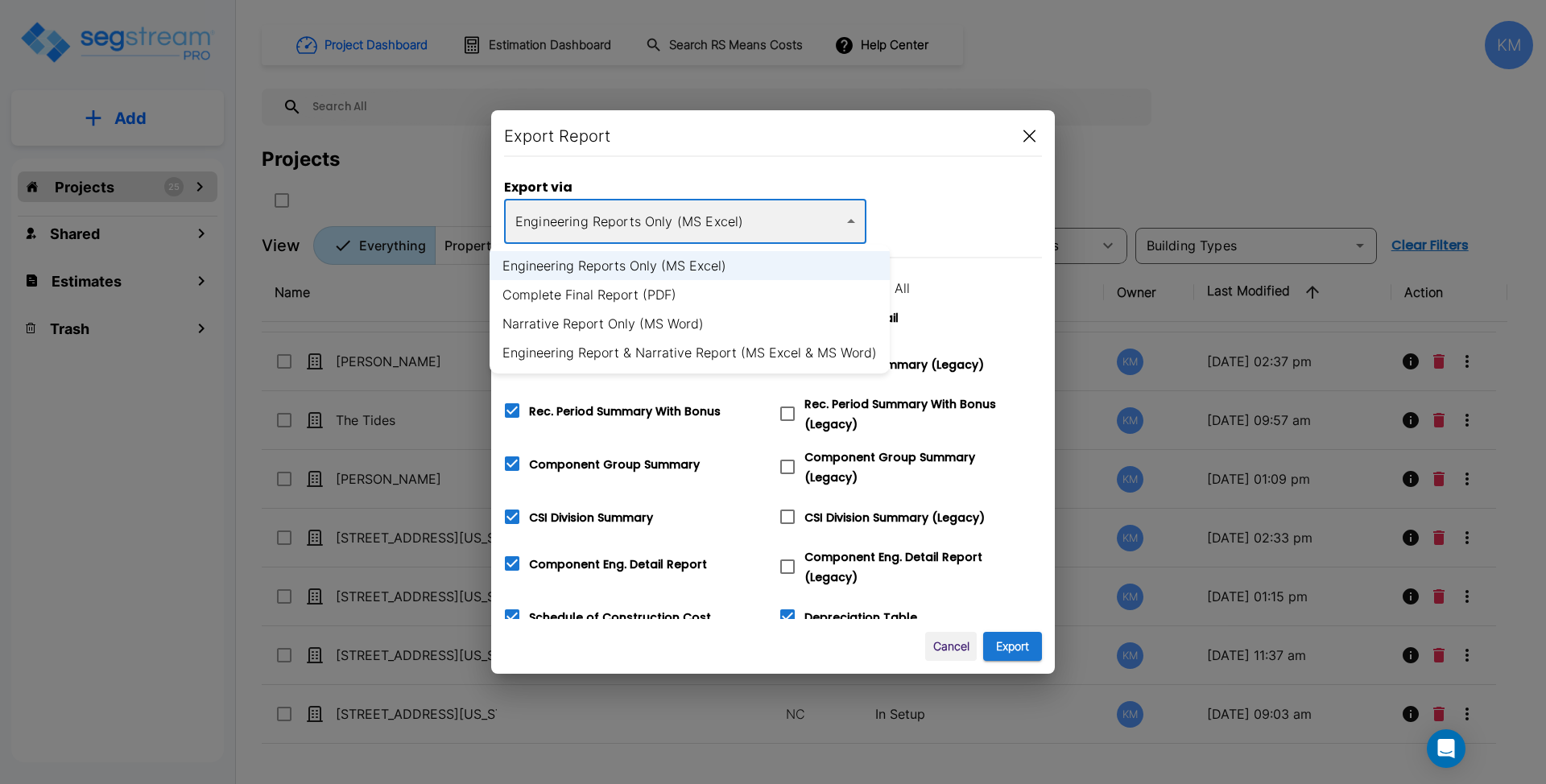
click at [826, 232] on body "× Your report is being generated. Be patient! × We're working on your Modificat…" at bounding box center [773, 392] width 1546 height 784
click at [650, 291] on li "Complete Final Report (PDF)" at bounding box center [690, 294] width 400 height 29
type input "pdf"
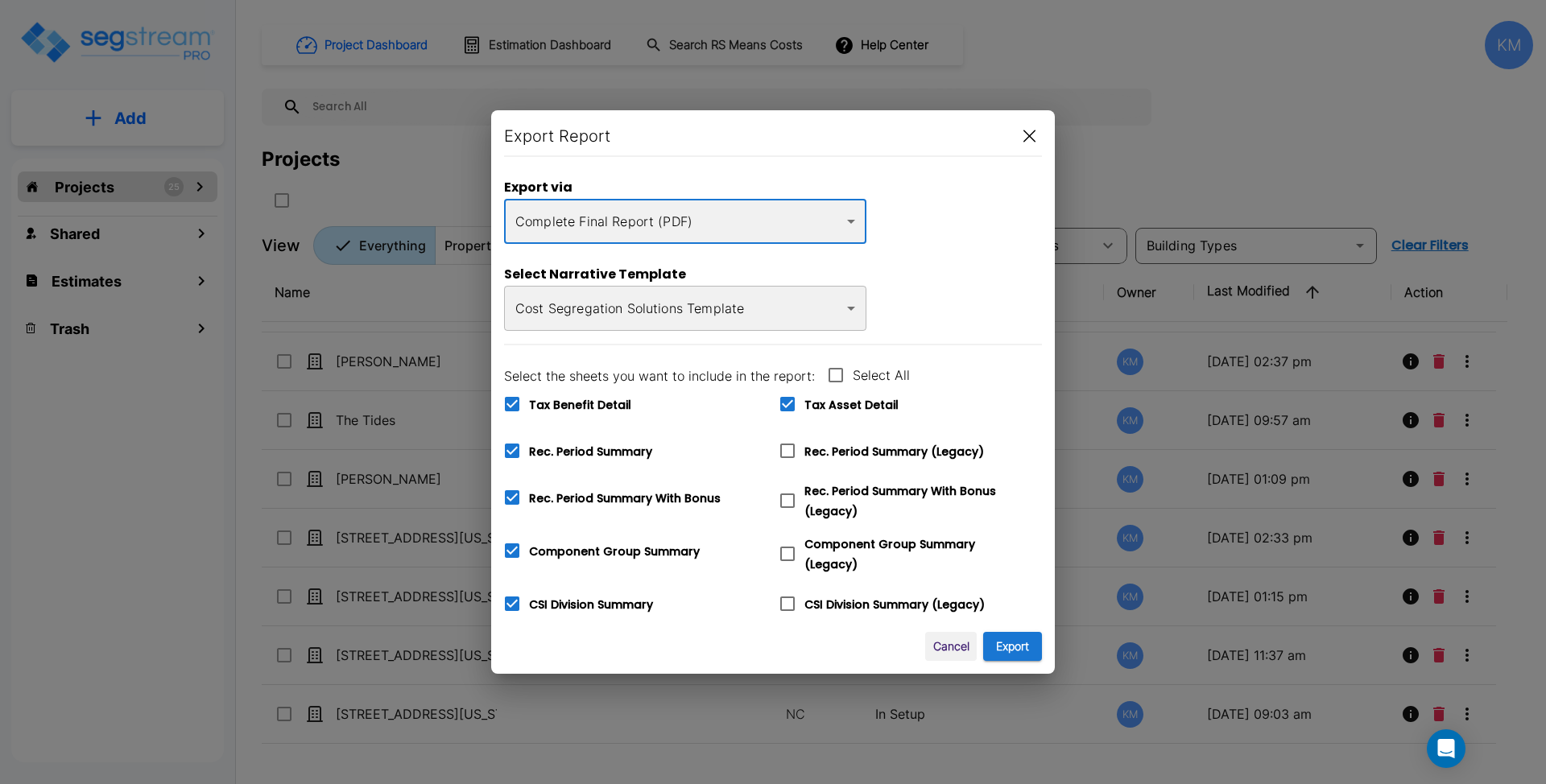
click at [517, 406] on icon at bounding box center [512, 404] width 15 height 15
click at [511, 401] on input "Tax Benefit Detail" at bounding box center [503, 394] width 16 height 14
checkbox input "false"
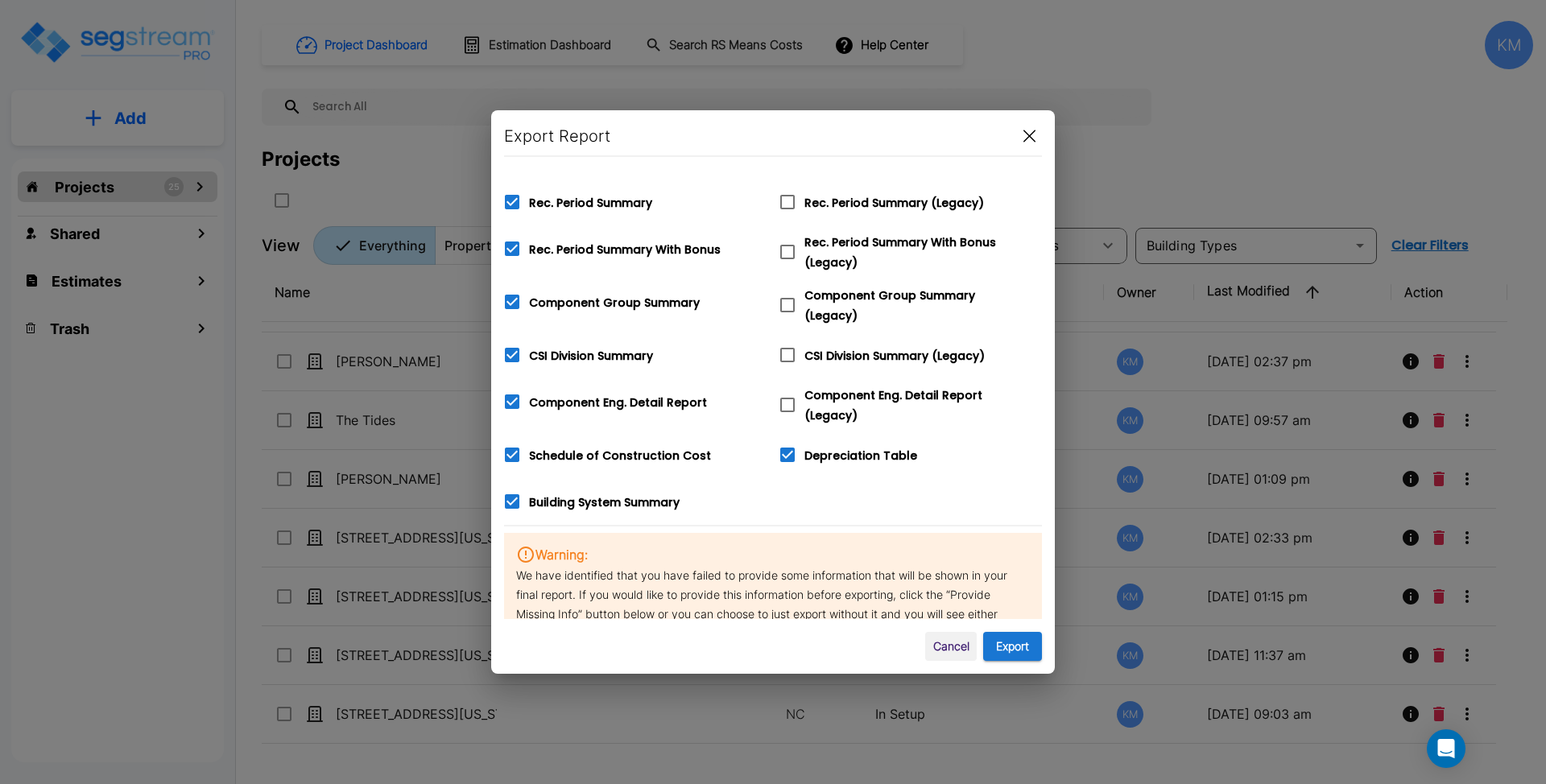
scroll to position [214, 0]
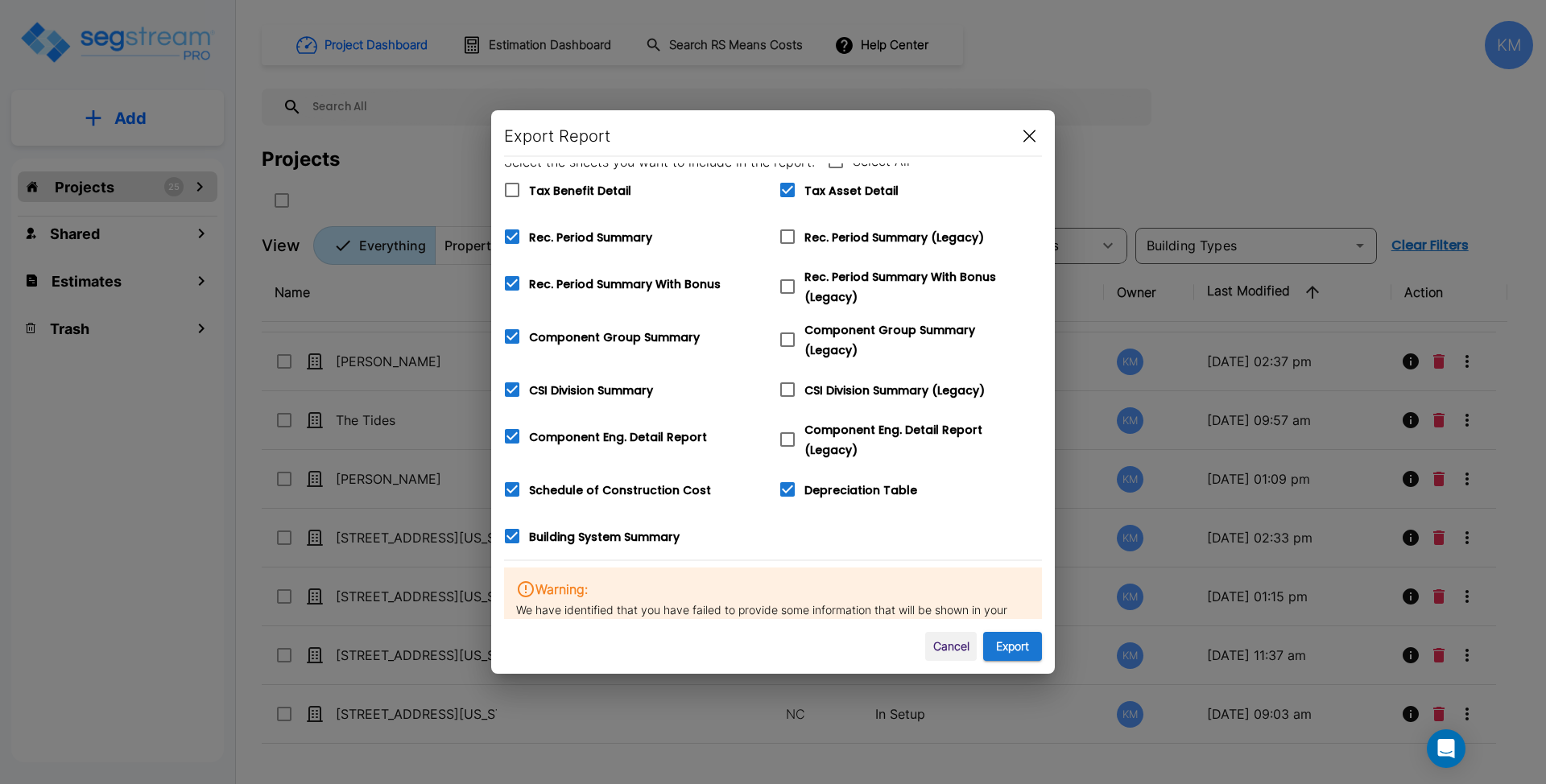
click at [1003, 630] on div "Export Report Export via Complete Final Report (PDF) pdf ​ Select Narrative Tem…" at bounding box center [772, 392] width 564 height 564
click at [1006, 642] on button "Export" at bounding box center [1013, 647] width 59 height 30
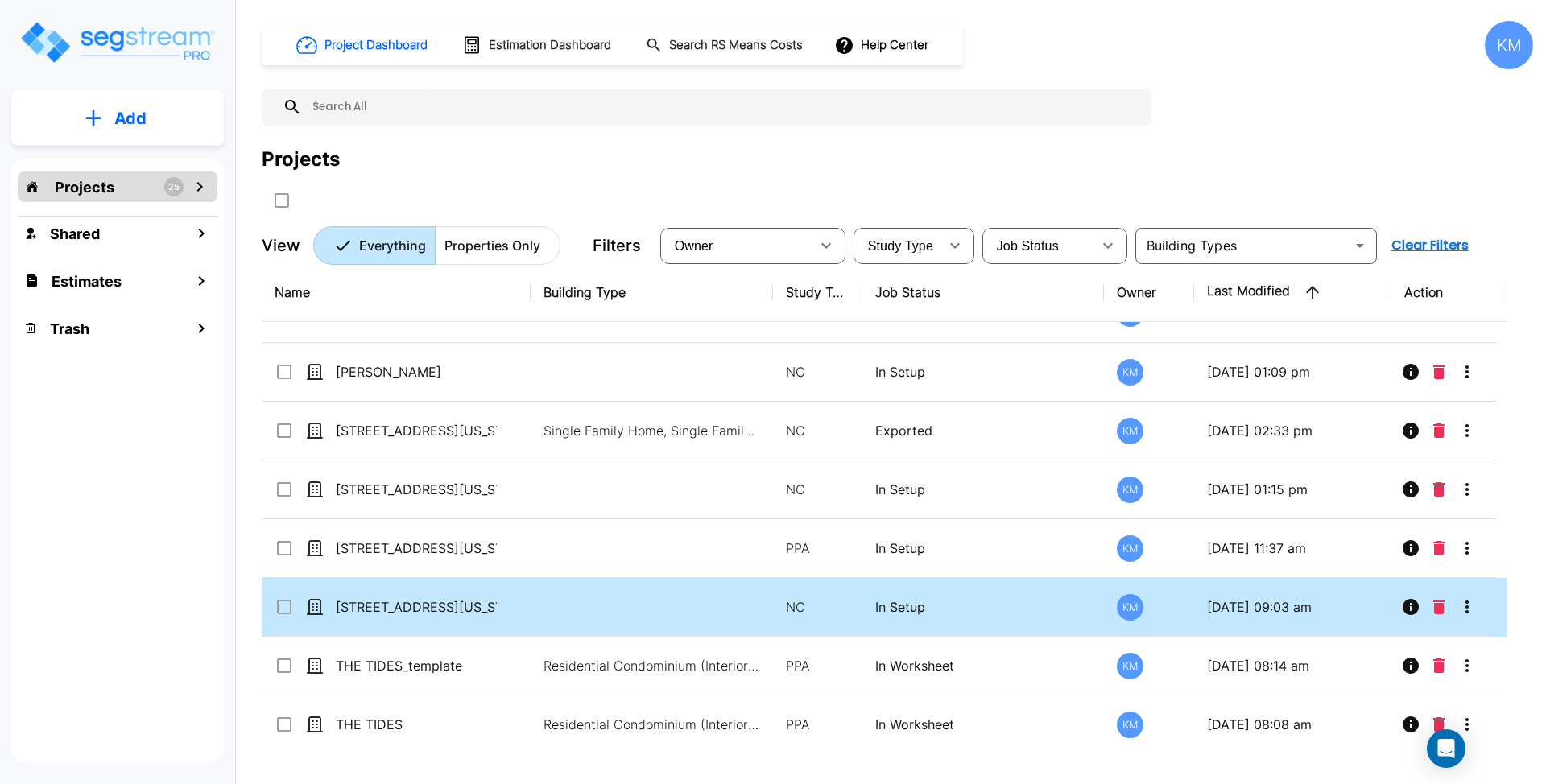
click at [553, 607] on td at bounding box center [651, 608] width 243 height 59
checkbox input "true"
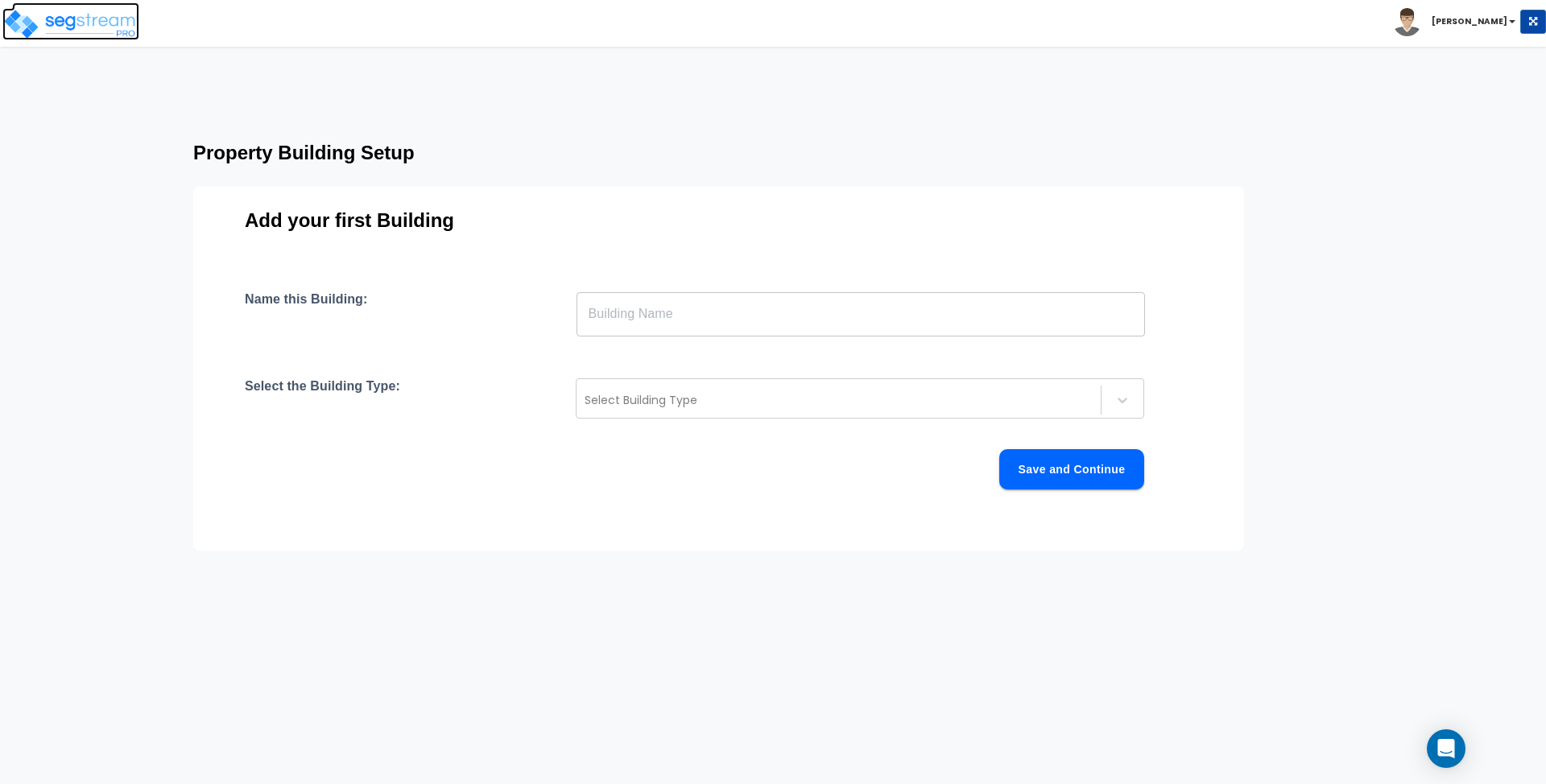
click at [71, 22] on img at bounding box center [71, 24] width 137 height 32
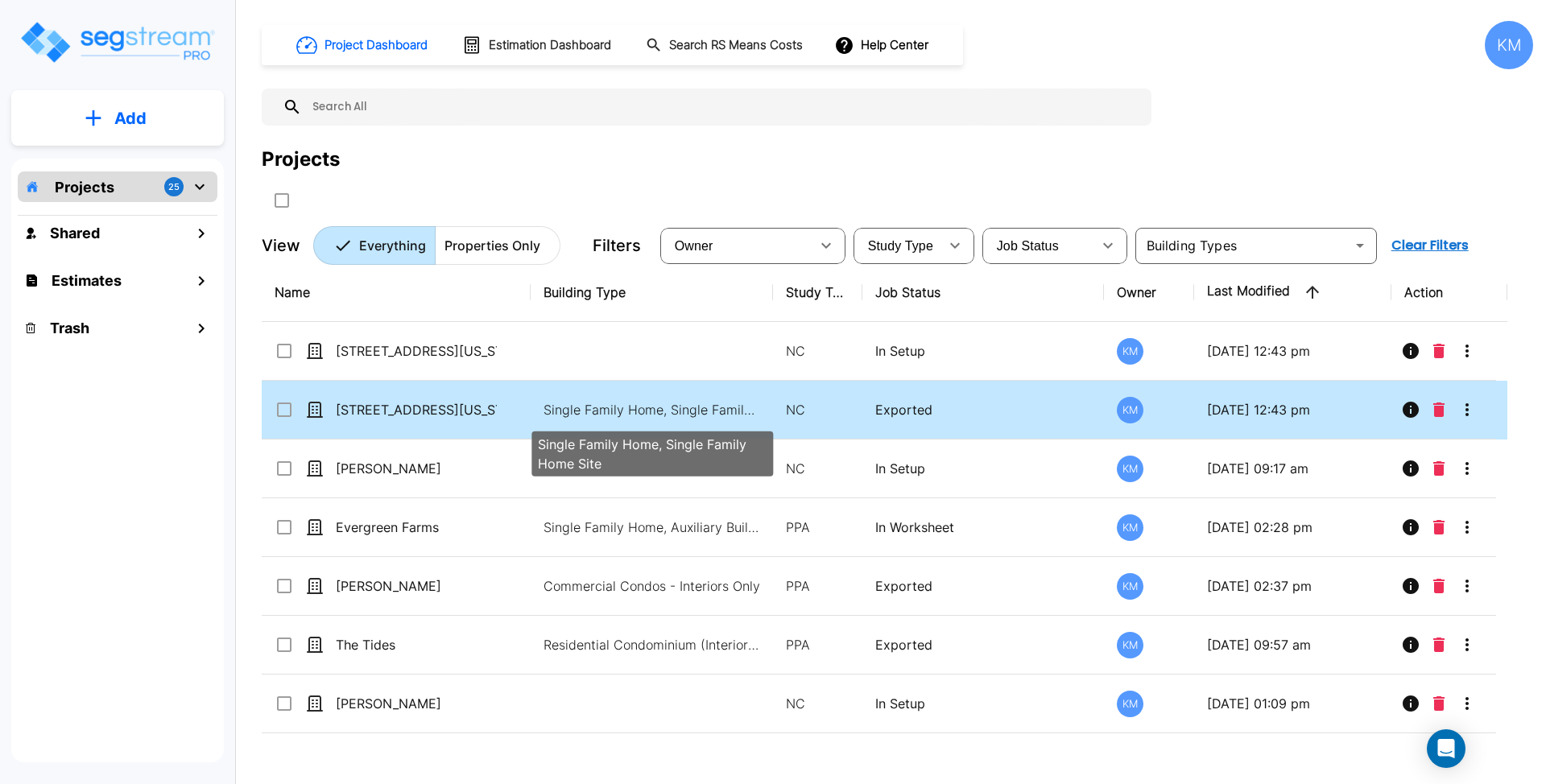
click at [683, 402] on p "Single Family Home, Single Family Home Site" at bounding box center [652, 410] width 218 height 19
checkbox input "true"
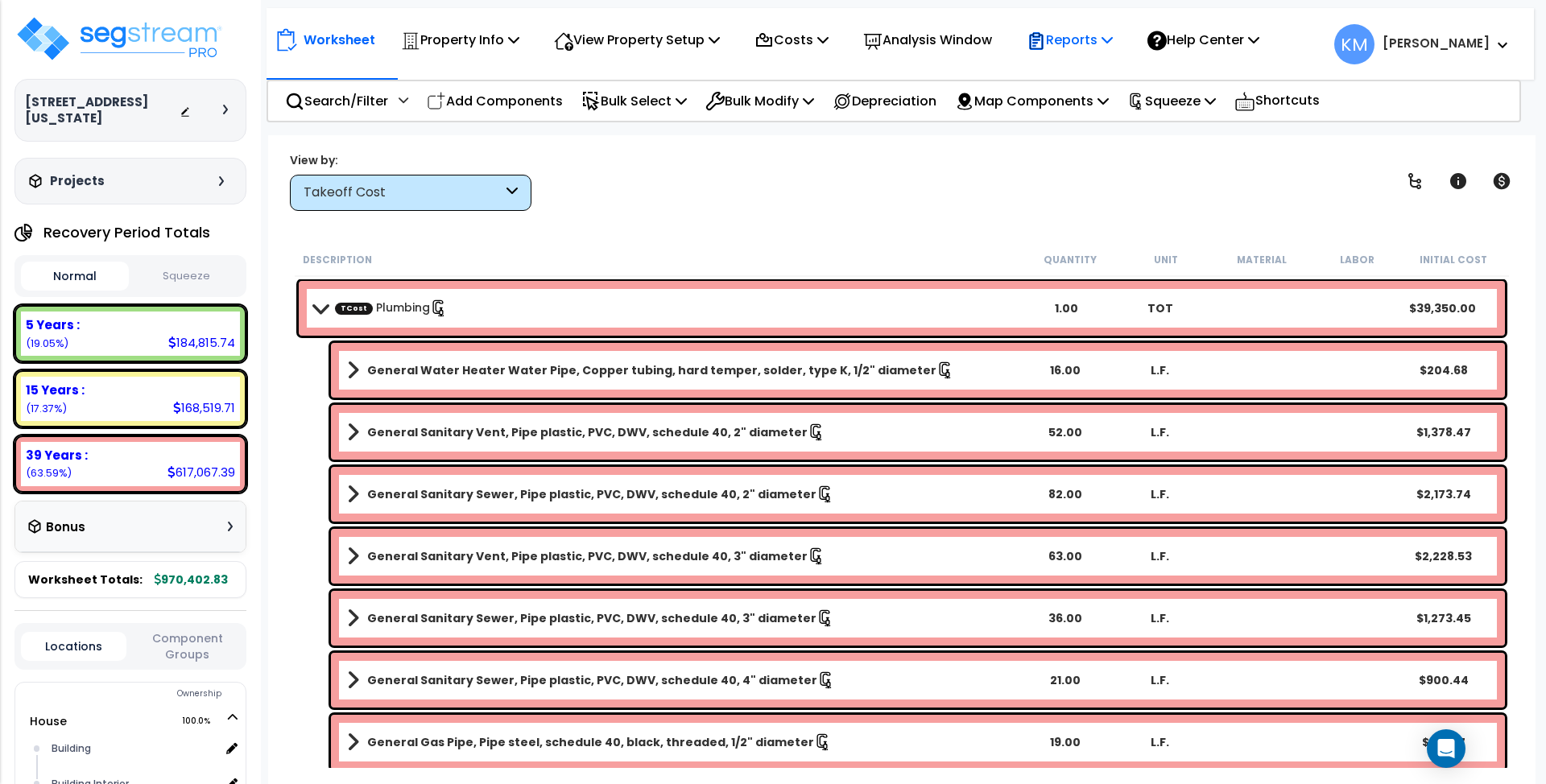
click at [1090, 40] on p "Reports" at bounding box center [1069, 40] width 86 height 22
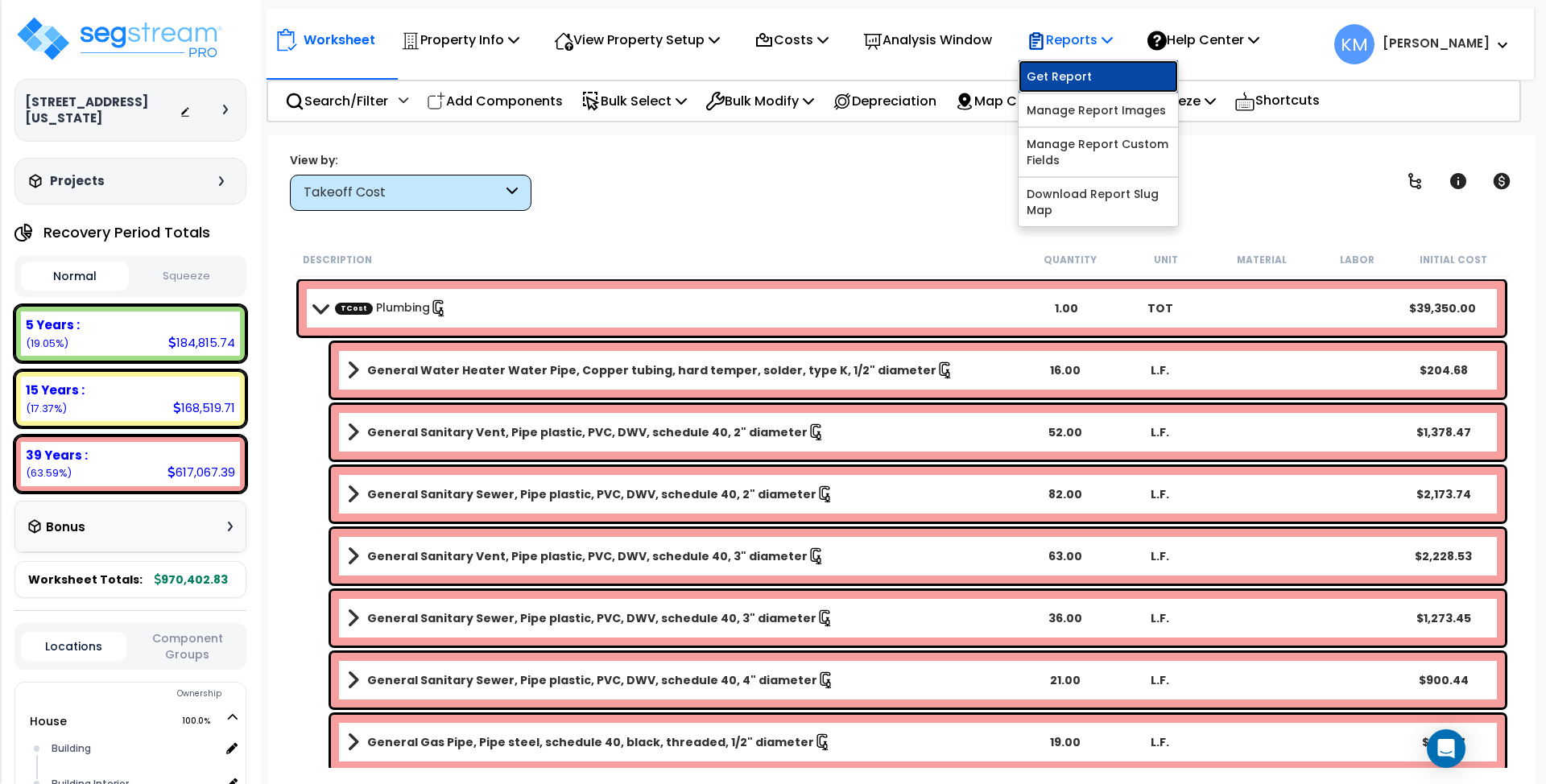
click at [1118, 78] on link "Get Report" at bounding box center [1098, 76] width 160 height 32
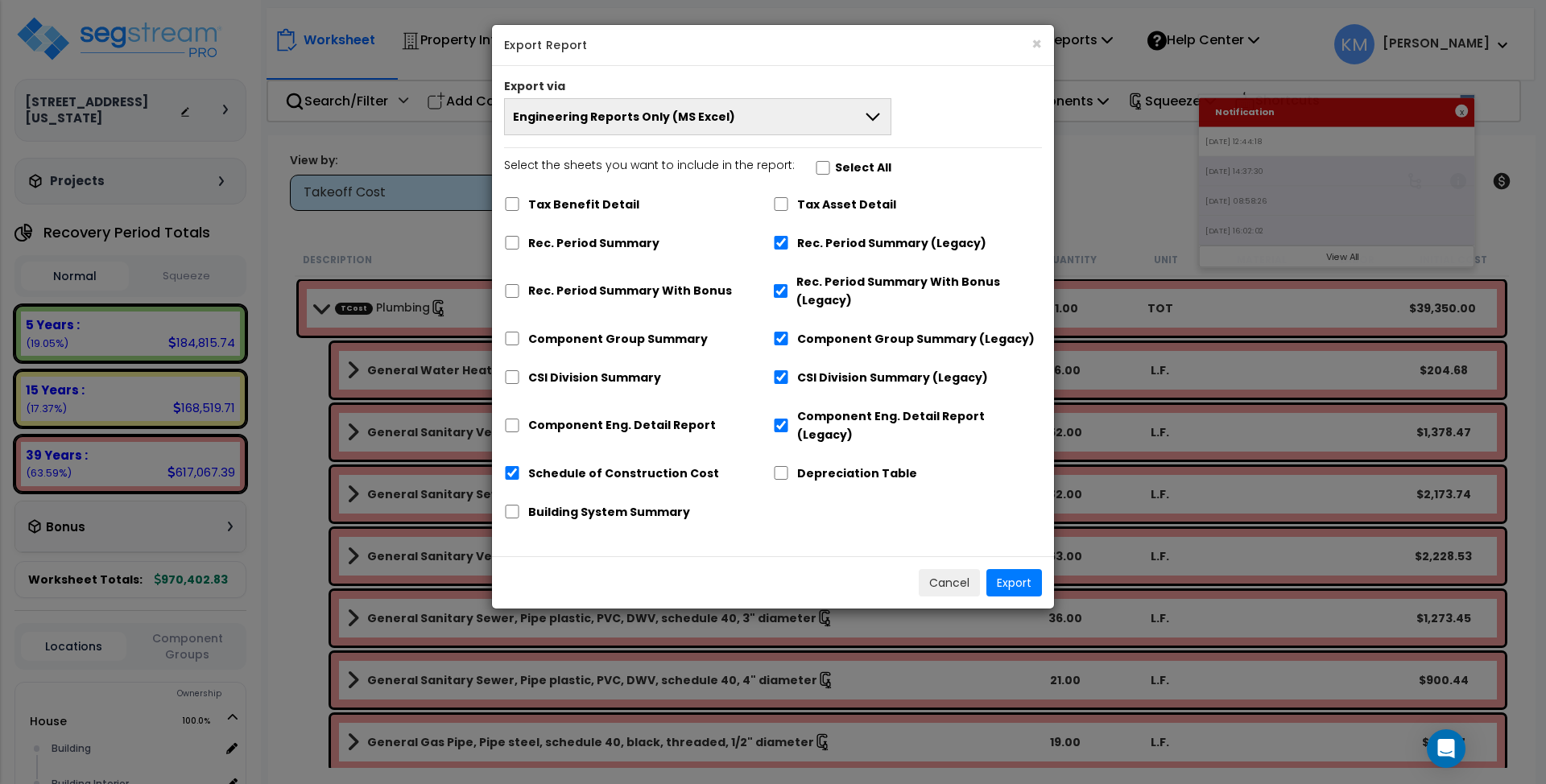
click at [605, 243] on label "Rec. Period Summary" at bounding box center [594, 244] width 131 height 18
click at [520, 243] on input "Rec. Period Summary" at bounding box center [511, 243] width 16 height 14
checkbox input "true"
checkbox input "false"
click at [636, 288] on label "Rec. Period Summary With Bonus" at bounding box center [630, 291] width 204 height 18
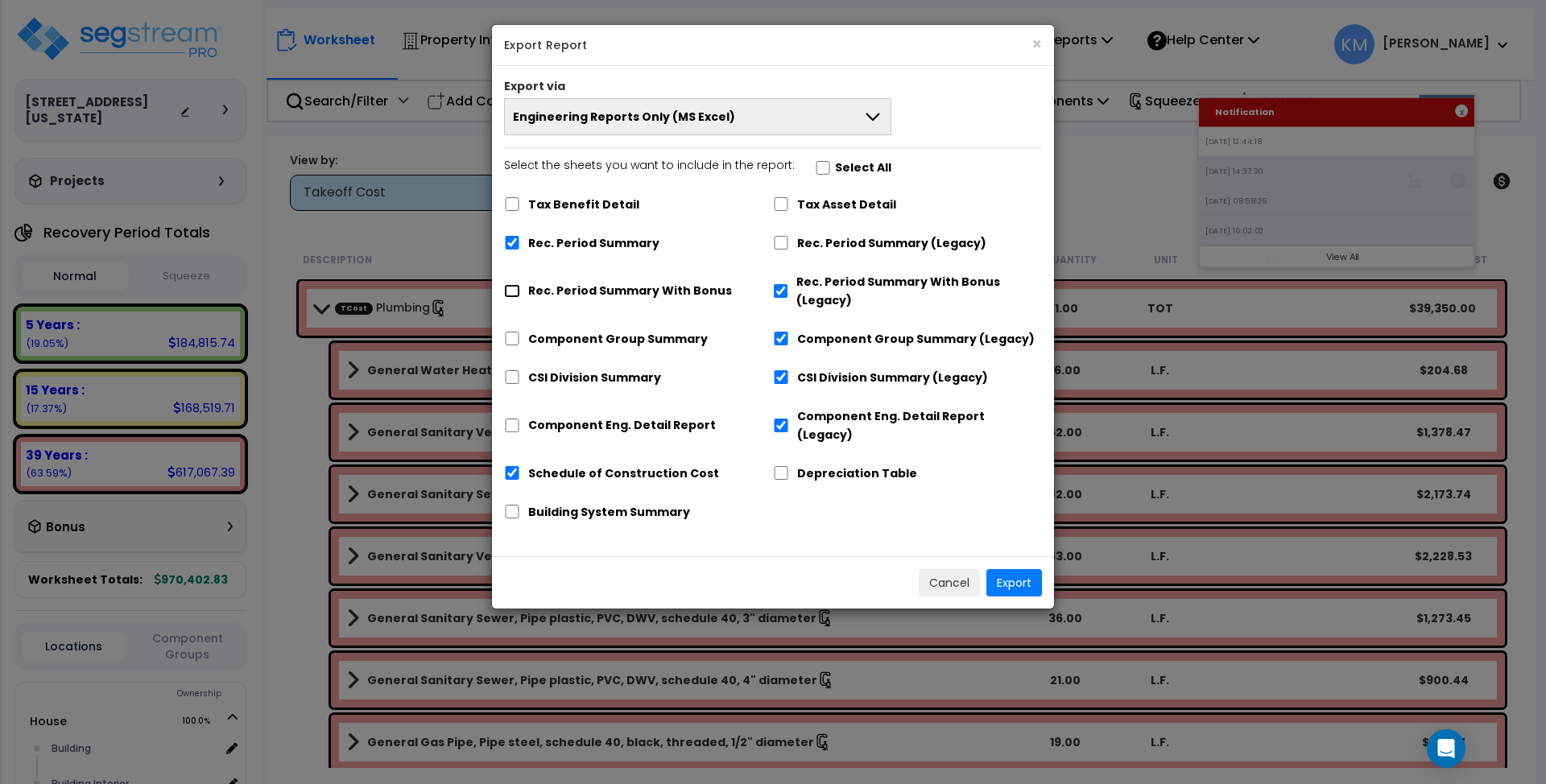
click at [520, 288] on input "Rec. Period Summary With Bonus" at bounding box center [511, 291] width 16 height 14
checkbox input "true"
checkbox input "false"
click at [632, 332] on label "Component Group Summary" at bounding box center [618, 339] width 180 height 18
click at [520, 332] on input "Component Group Summary" at bounding box center [511, 339] width 16 height 14
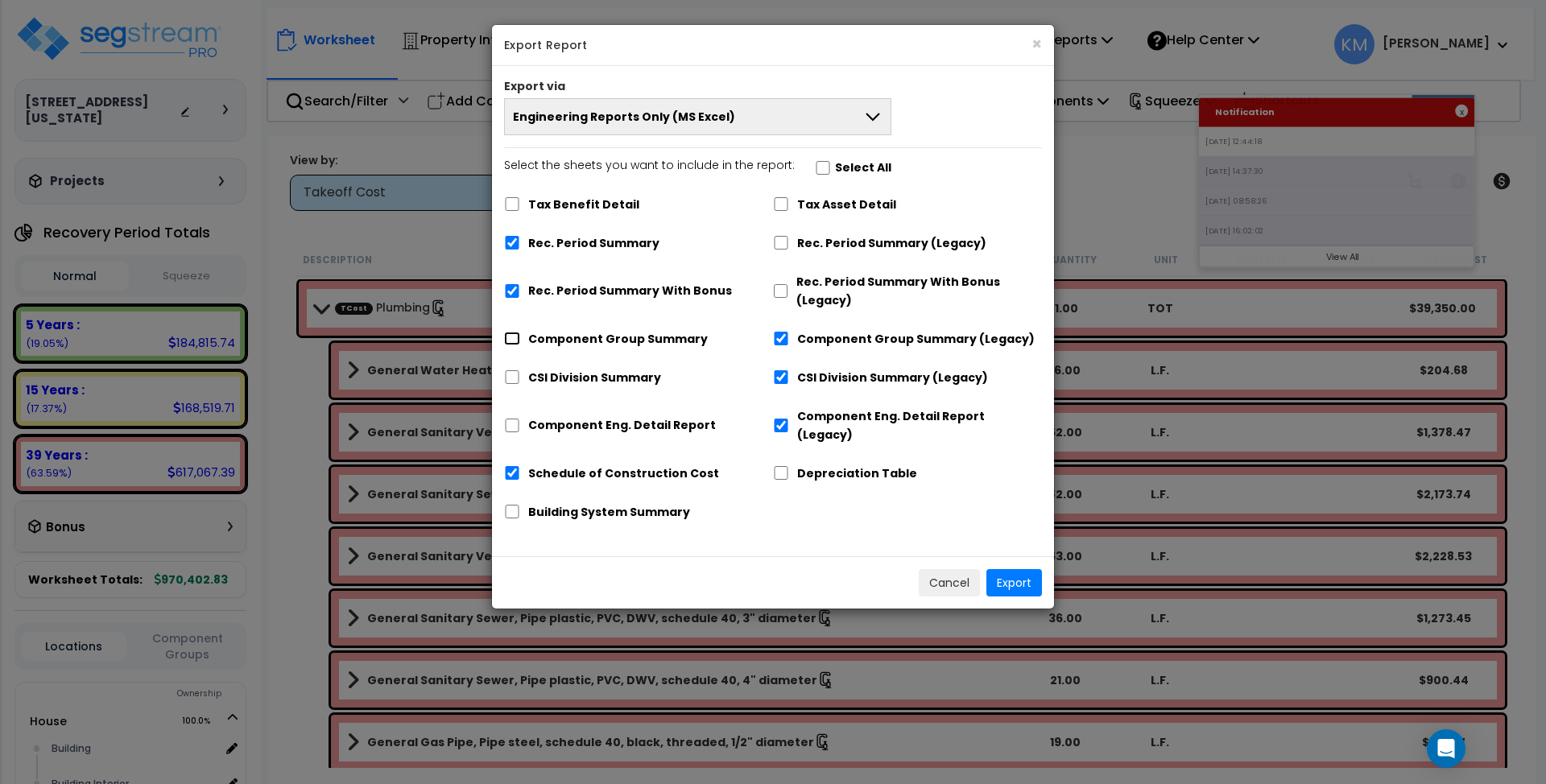
checkbox input "true"
checkbox input "false"
click at [588, 376] on label "CSI Division Summary" at bounding box center [595, 378] width 133 height 18
click at [520, 376] on input "CSI Division Summary" at bounding box center [511, 376] width 16 height 14
checkbox input "true"
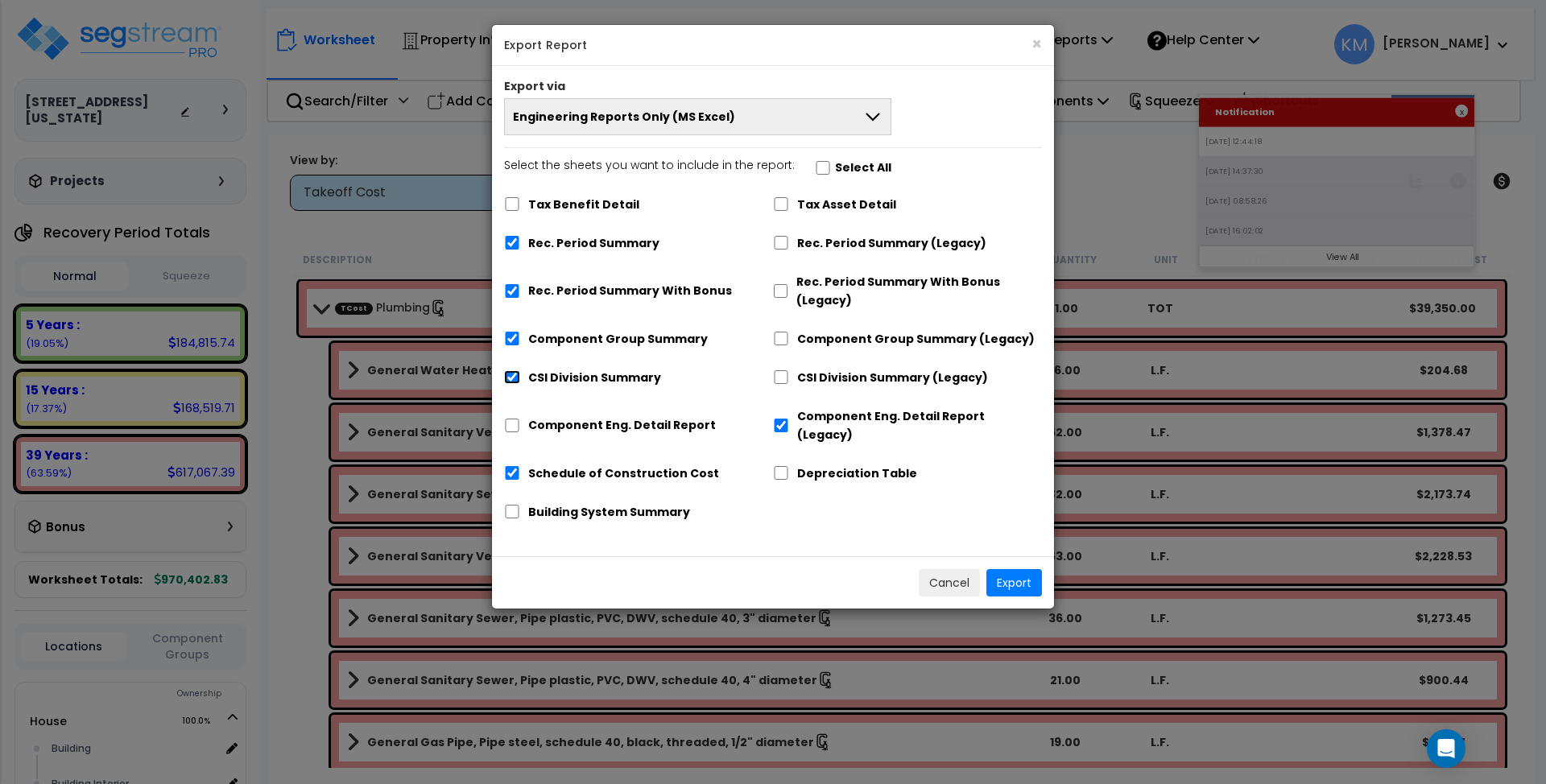
checkbox input "false"
click at [585, 416] on label "Component Eng. Detail Report" at bounding box center [622, 425] width 187 height 18
click at [520, 419] on input "Component Eng. Detail Report" at bounding box center [511, 425] width 16 height 14
checkbox input "true"
checkbox input "false"
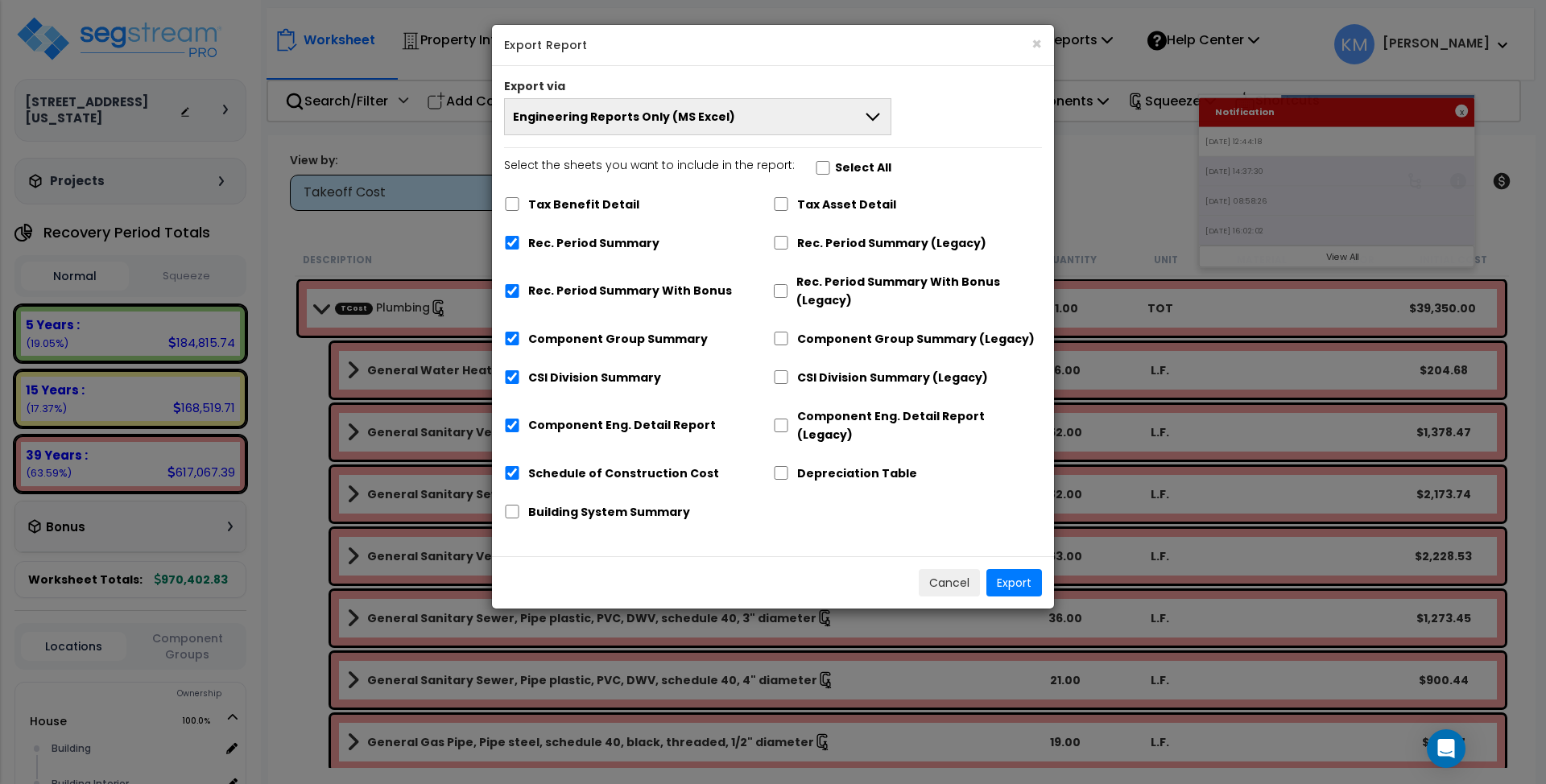
click at [840, 200] on label "Tax Asset Detail" at bounding box center [846, 205] width 99 height 18
click at [789, 200] on input "Tax Asset Detail" at bounding box center [780, 204] width 16 height 14
checkbox input "true"
click at [762, 116] on button "Engineering Reports Only (MS Excel)" at bounding box center [697, 116] width 387 height 37
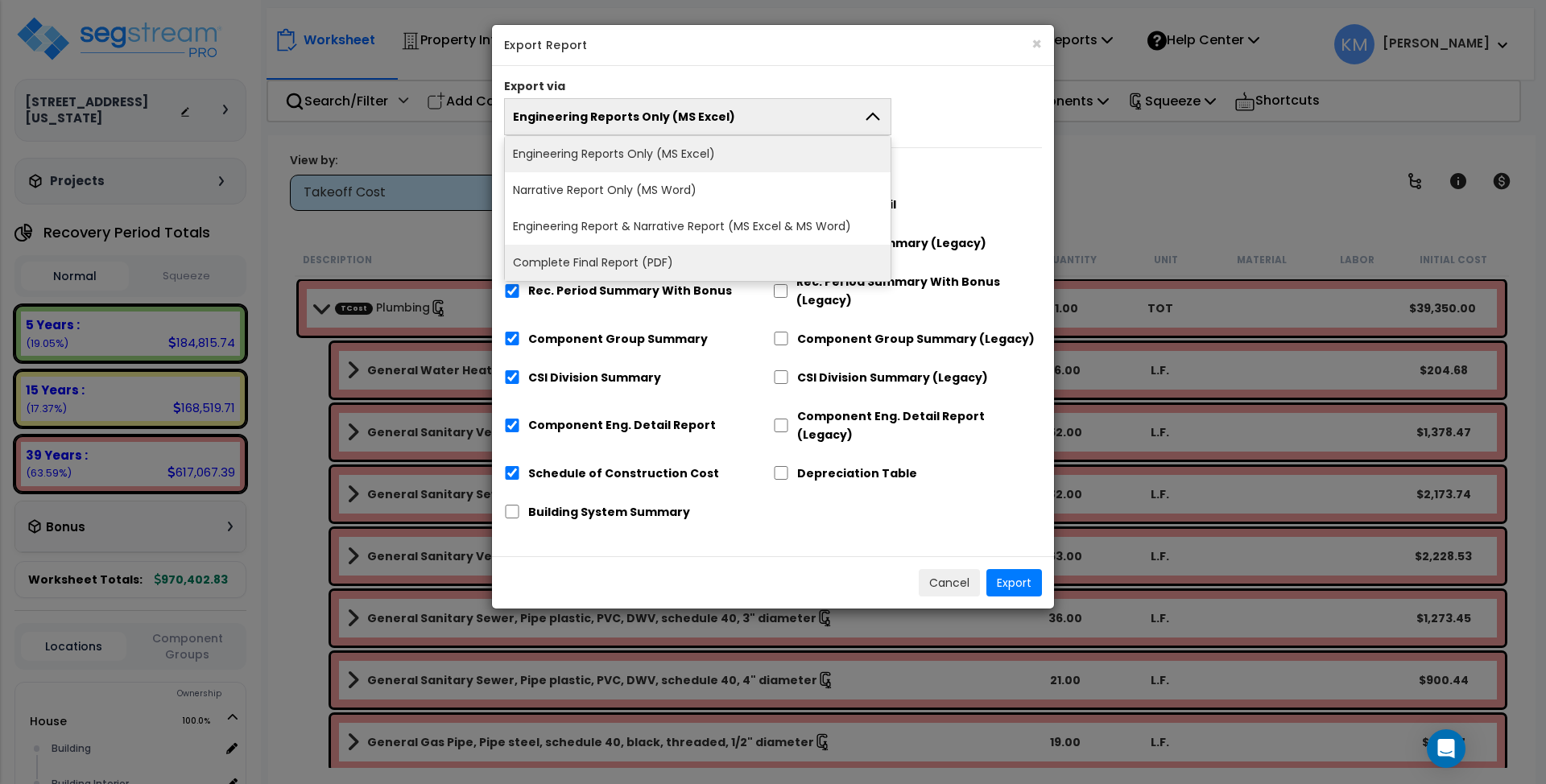
click at [673, 262] on li "Complete Final Report (PDF)" at bounding box center [697, 262] width 386 height 36
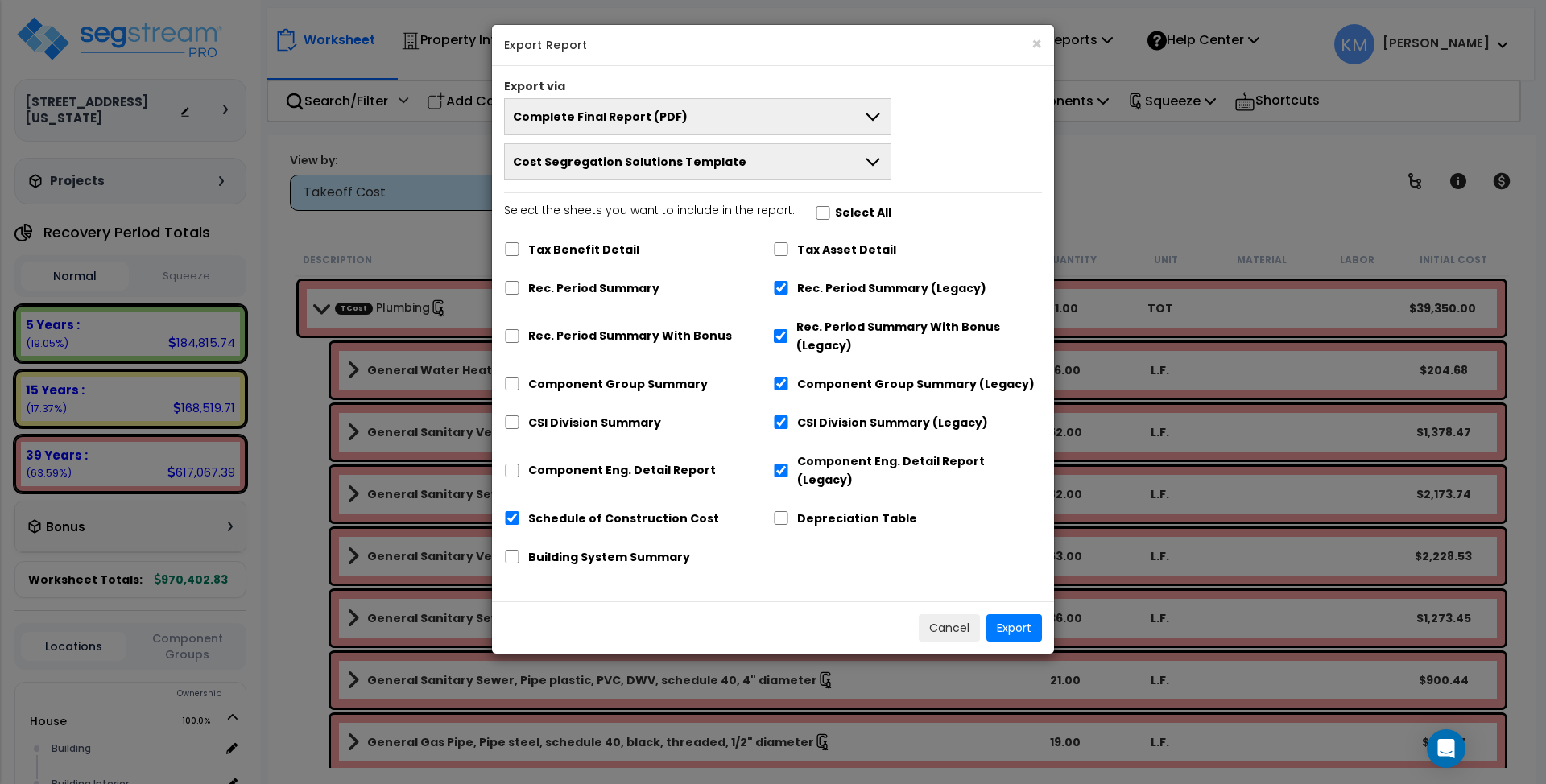
click at [588, 248] on label "Tax Benefit Detail" at bounding box center [584, 250] width 111 height 18
click at [520, 248] on input "Tax Benefit Detail" at bounding box center [511, 249] width 16 height 14
checkbox input "true"
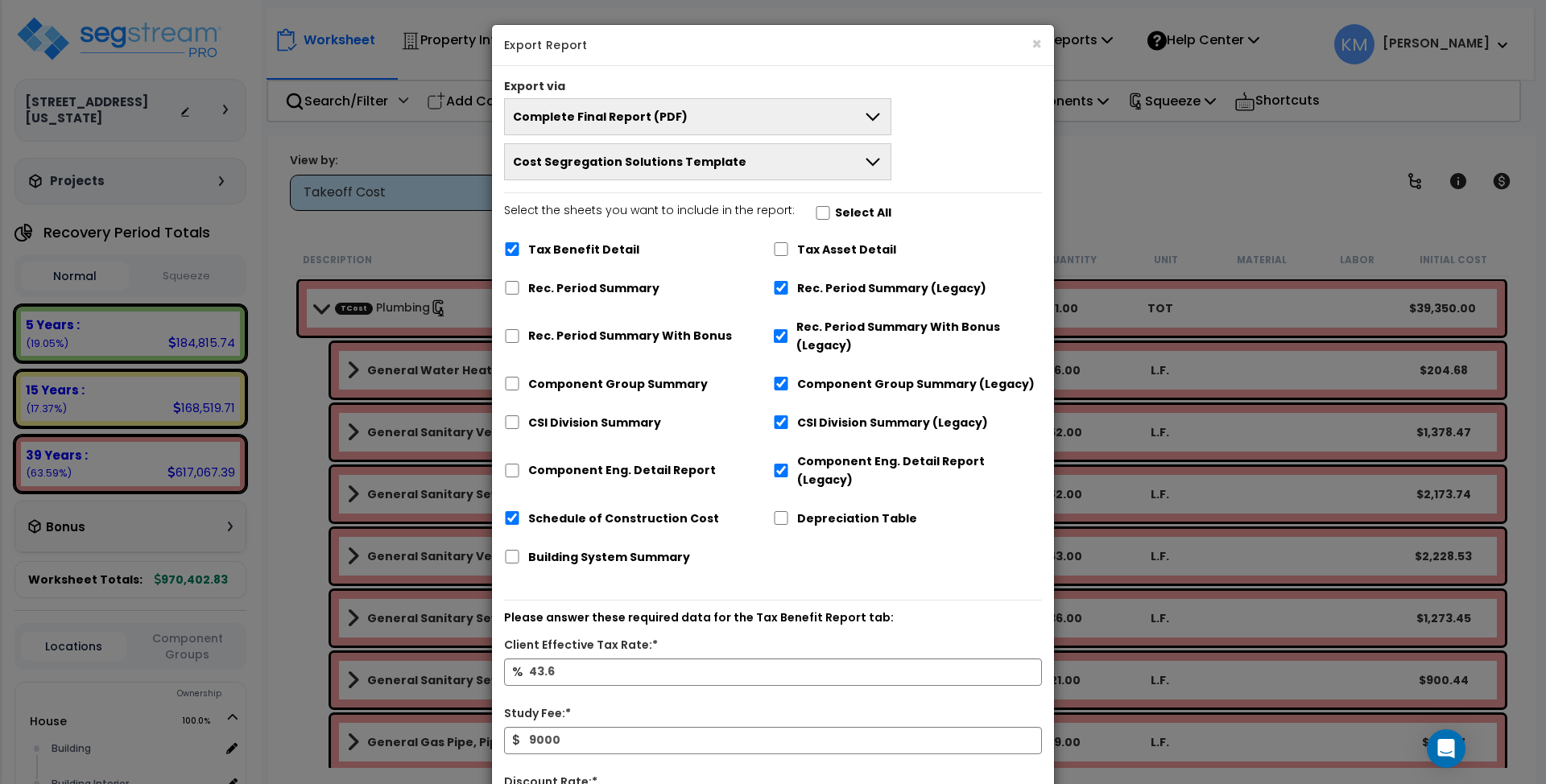
click at [799, 248] on label "Tax Asset Detail" at bounding box center [846, 250] width 99 height 18
click at [789, 248] on input "Tax Asset Detail" at bounding box center [780, 249] width 16 height 14
checkbox input "true"
drag, startPoint x: 618, startPoint y: 291, endPoint x: 605, endPoint y: 306, distance: 19.8
click at [613, 294] on label "Rec. Period Summary" at bounding box center [594, 289] width 131 height 18
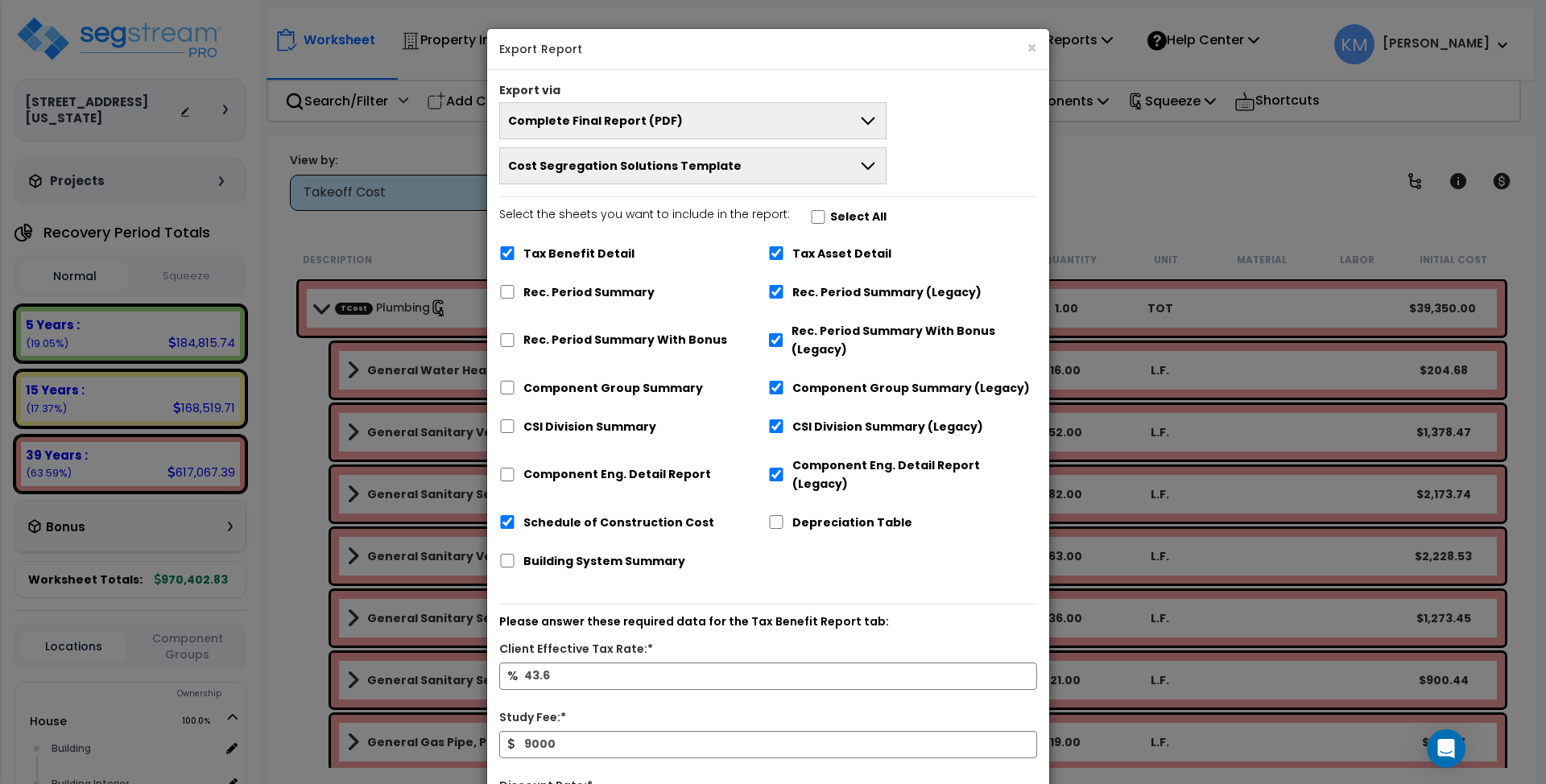
drag, startPoint x: 589, startPoint y: 345, endPoint x: 583, endPoint y: 265, distance: 80.2
click at [589, 333] on label "Rec. Period Summary With Bonus" at bounding box center [624, 340] width 204 height 18
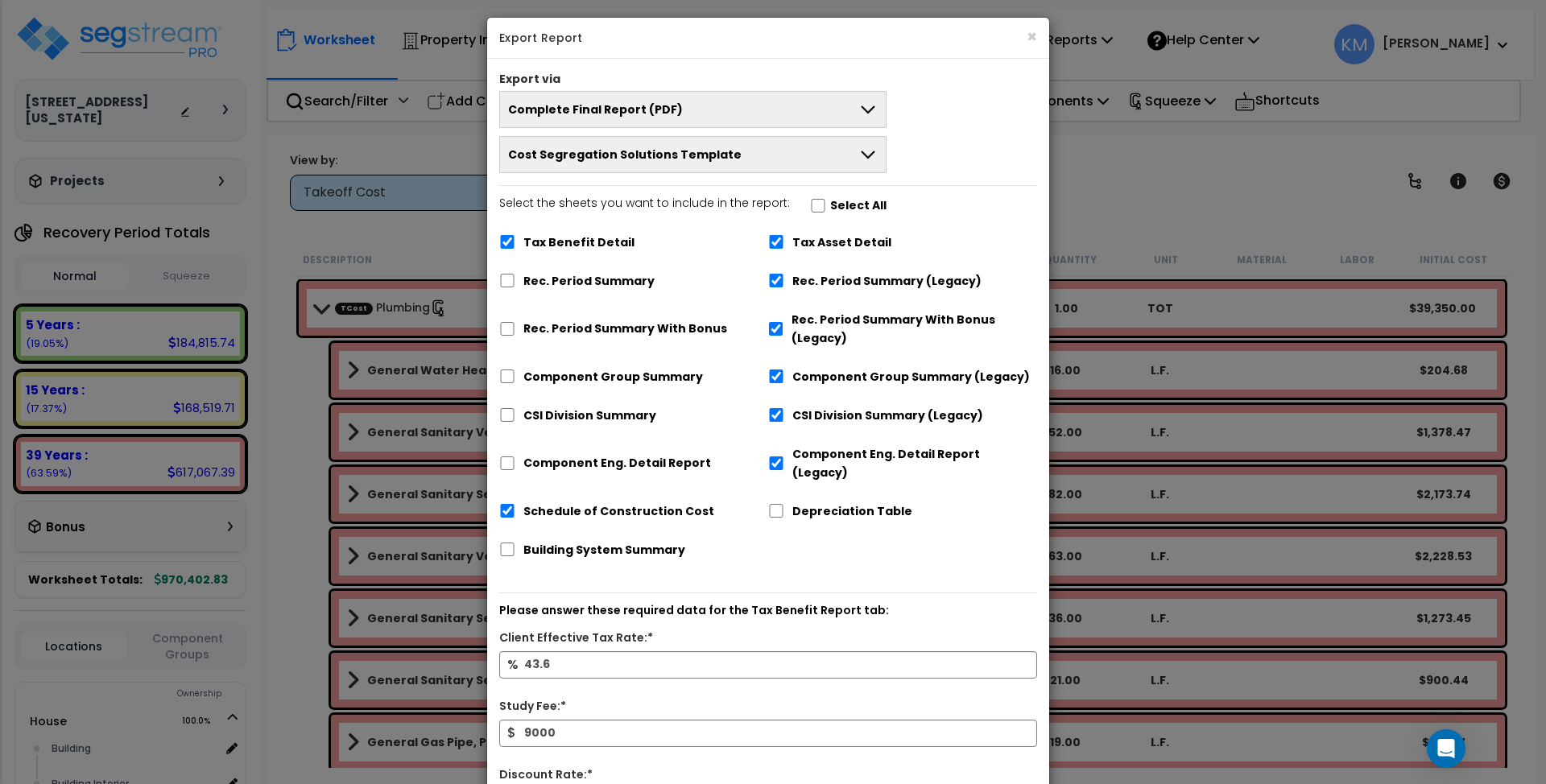
click at [580, 242] on label "Tax Benefit Detail" at bounding box center [578, 243] width 111 height 18
click at [516, 242] on input "Tax Benefit Detail" at bounding box center [506, 242] width 16 height 14
checkbox input "false"
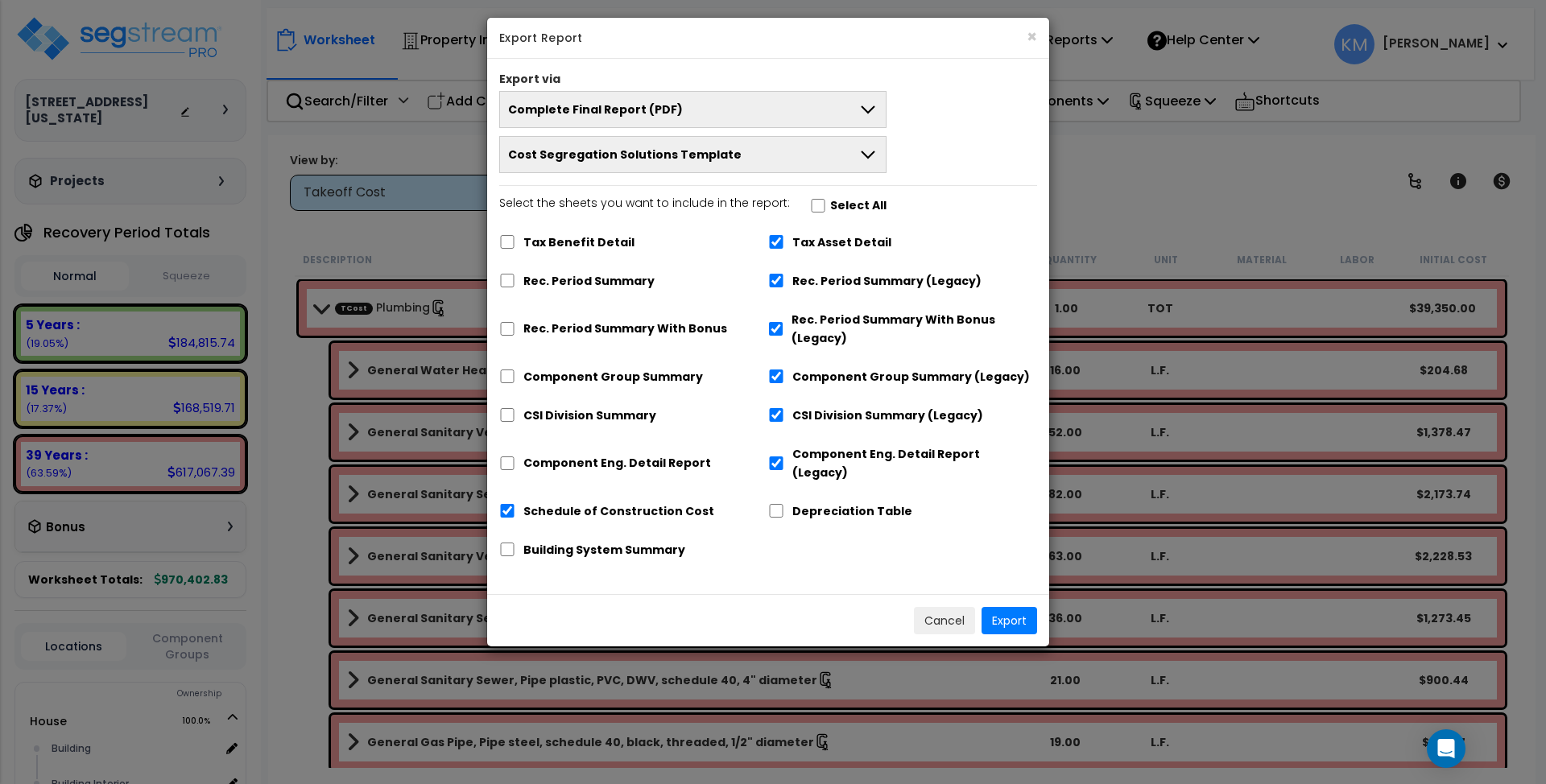
click at [568, 281] on label "Rec. Period Summary" at bounding box center [589, 281] width 131 height 18
click at [516, 281] on input "Rec. Period Summary" at bounding box center [506, 280] width 16 height 14
checkbox input "true"
checkbox input "false"
click at [565, 327] on label "Rec. Period Summary With Bonus" at bounding box center [624, 328] width 204 height 18
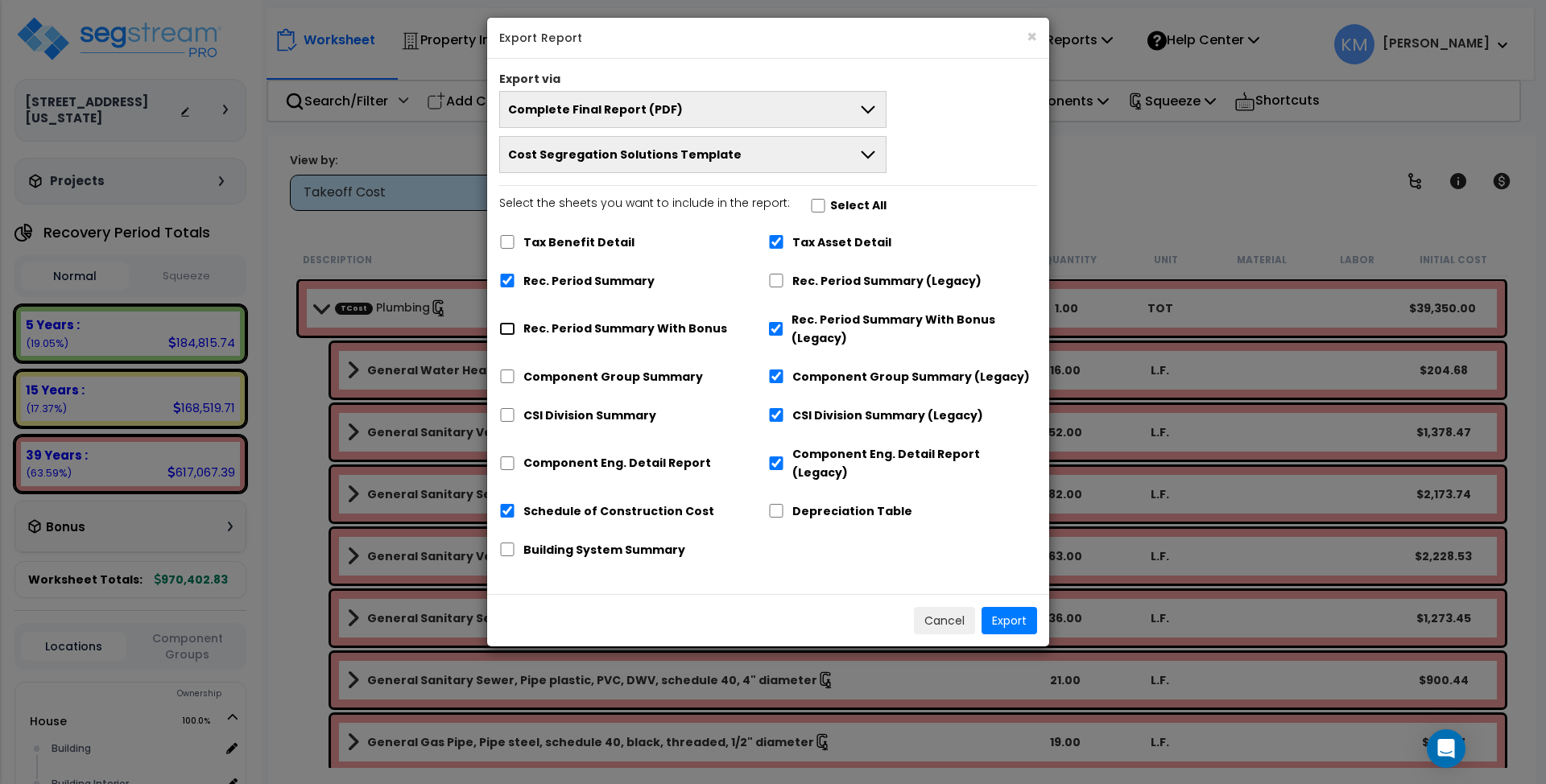
click at [516, 327] on input "Rec. Period Summary With Bonus" at bounding box center [506, 328] width 16 height 14
checkbox input "true"
checkbox input "false"
click at [551, 372] on label "Component Group Summary" at bounding box center [612, 377] width 180 height 18
click at [516, 372] on input "Component Group Summary" at bounding box center [506, 376] width 16 height 14
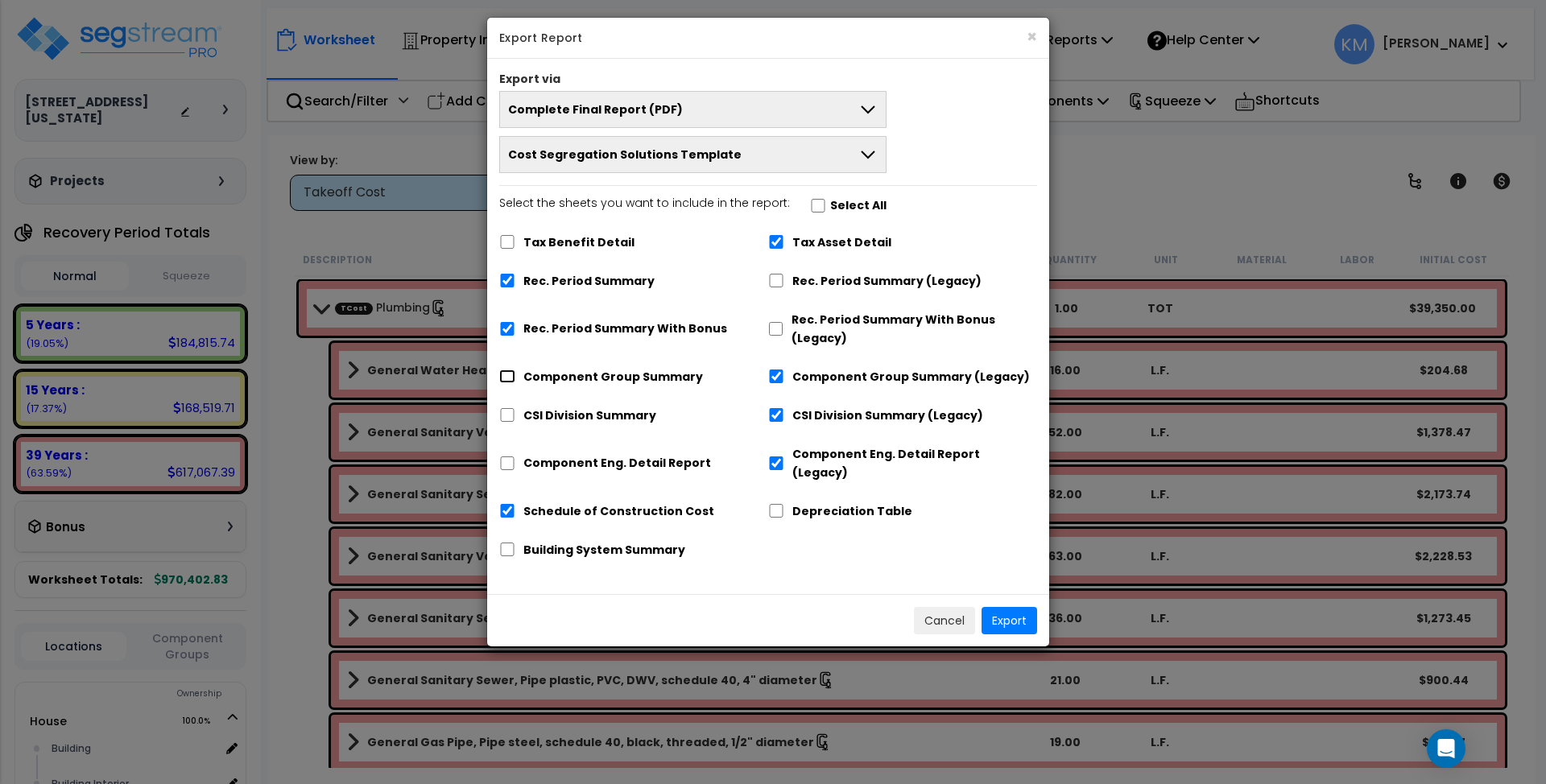
checkbox input "true"
checkbox input "false"
click at [557, 409] on label "CSI Division Summary" at bounding box center [589, 416] width 133 height 18
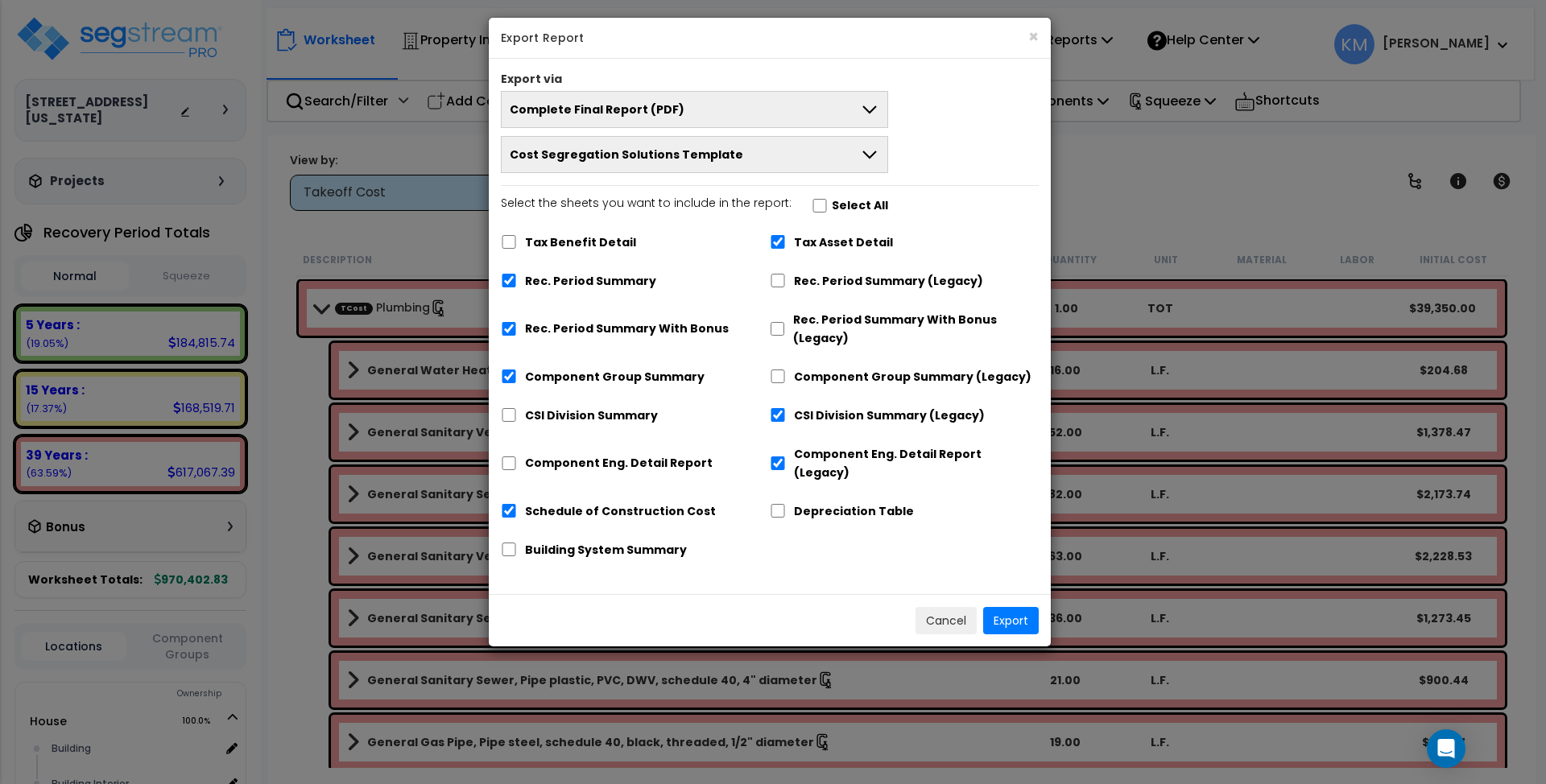
click at [559, 454] on label "Component Eng. Detail Report" at bounding box center [618, 463] width 187 height 18
click at [517, 457] on input "Component Eng. Detail Report" at bounding box center [508, 463] width 16 height 14
checkbox input "true"
checkbox input "false"
click at [549, 425] on label "CSI Division Summary" at bounding box center [591, 416] width 133 height 18
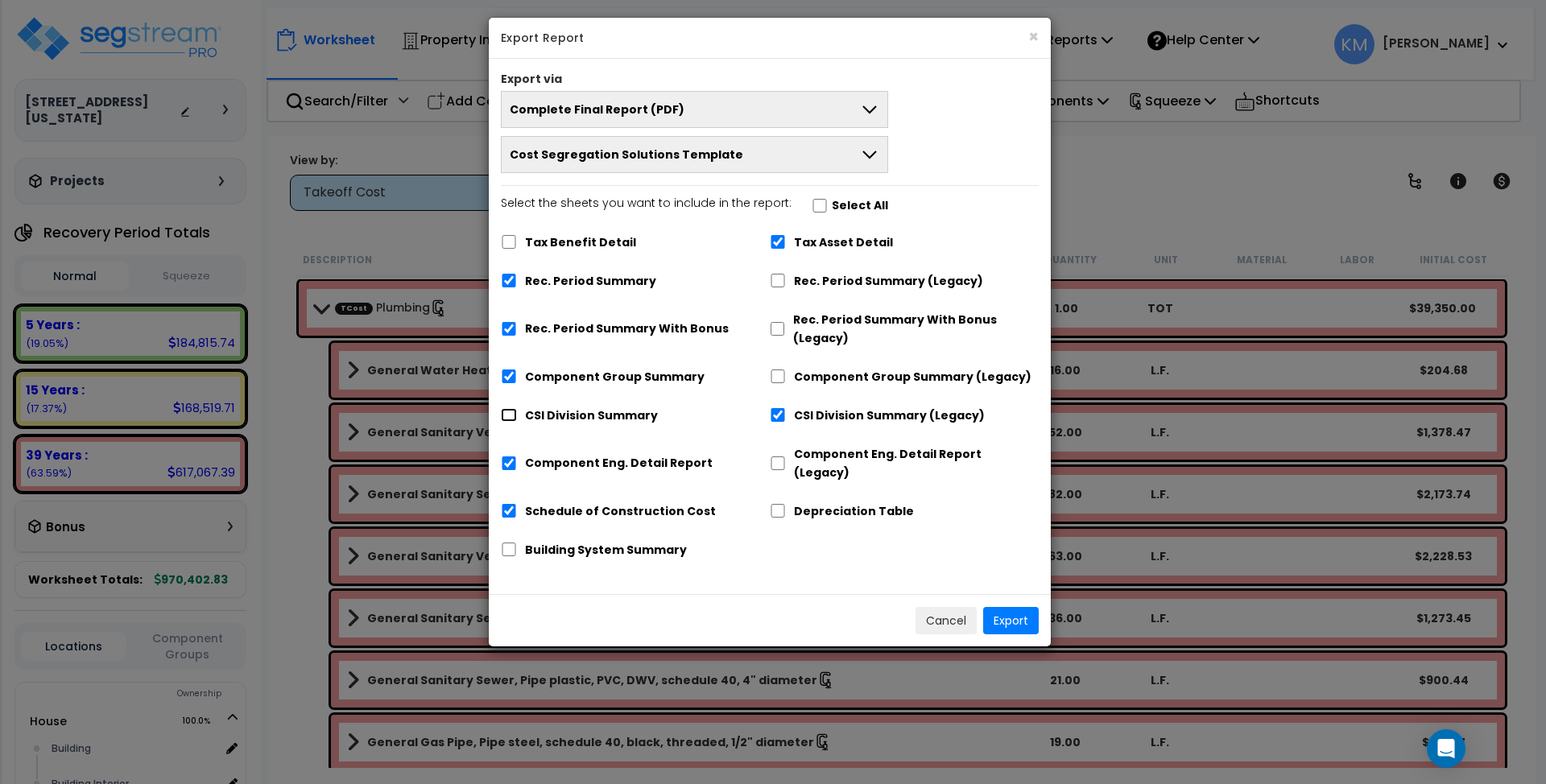
click at [517, 422] on input "CSI Division Summary" at bounding box center [508, 414] width 16 height 14
checkbox input "true"
checkbox input "false"
click at [1019, 607] on button "Export" at bounding box center [1011, 621] width 55 height 28
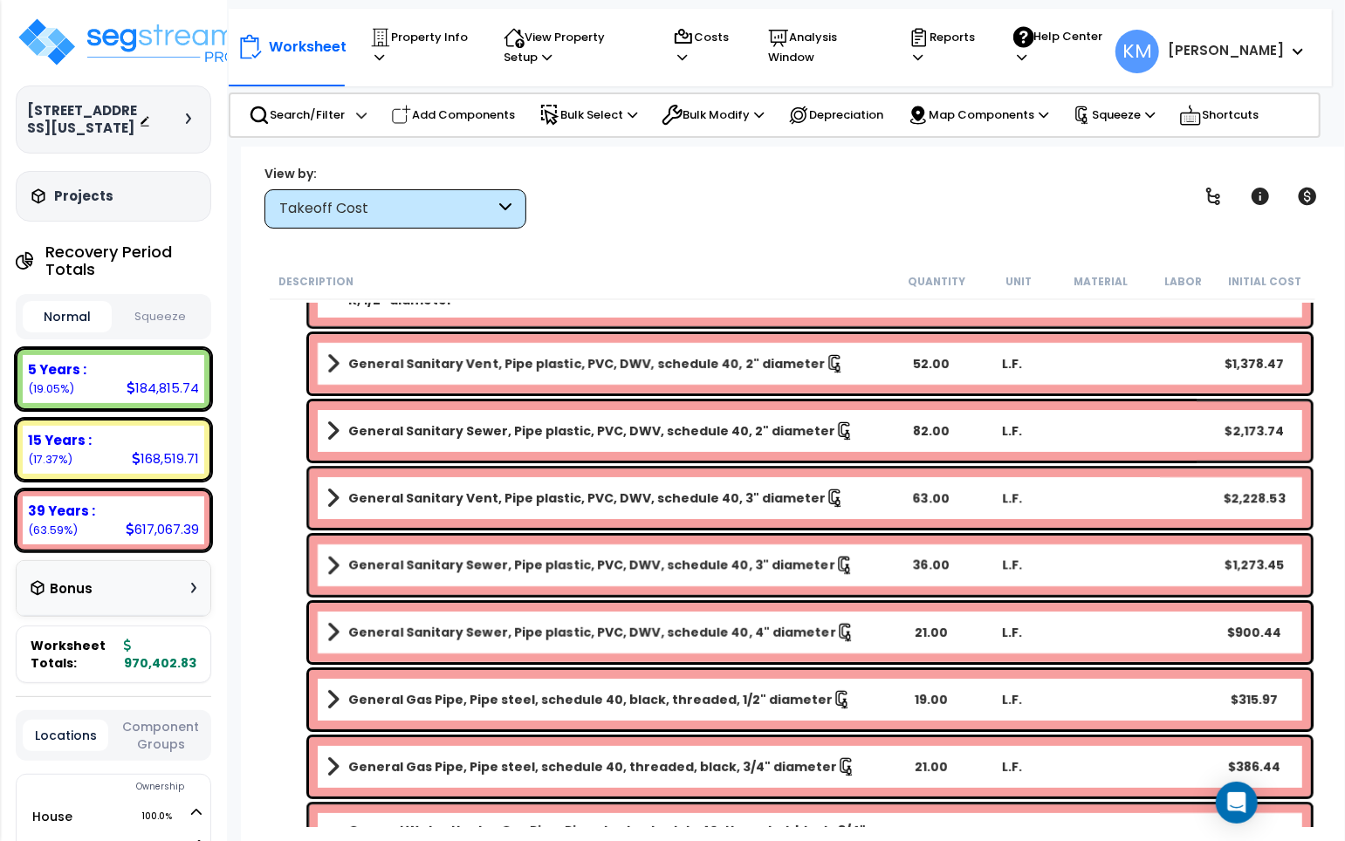
scroll to position [116, 0]
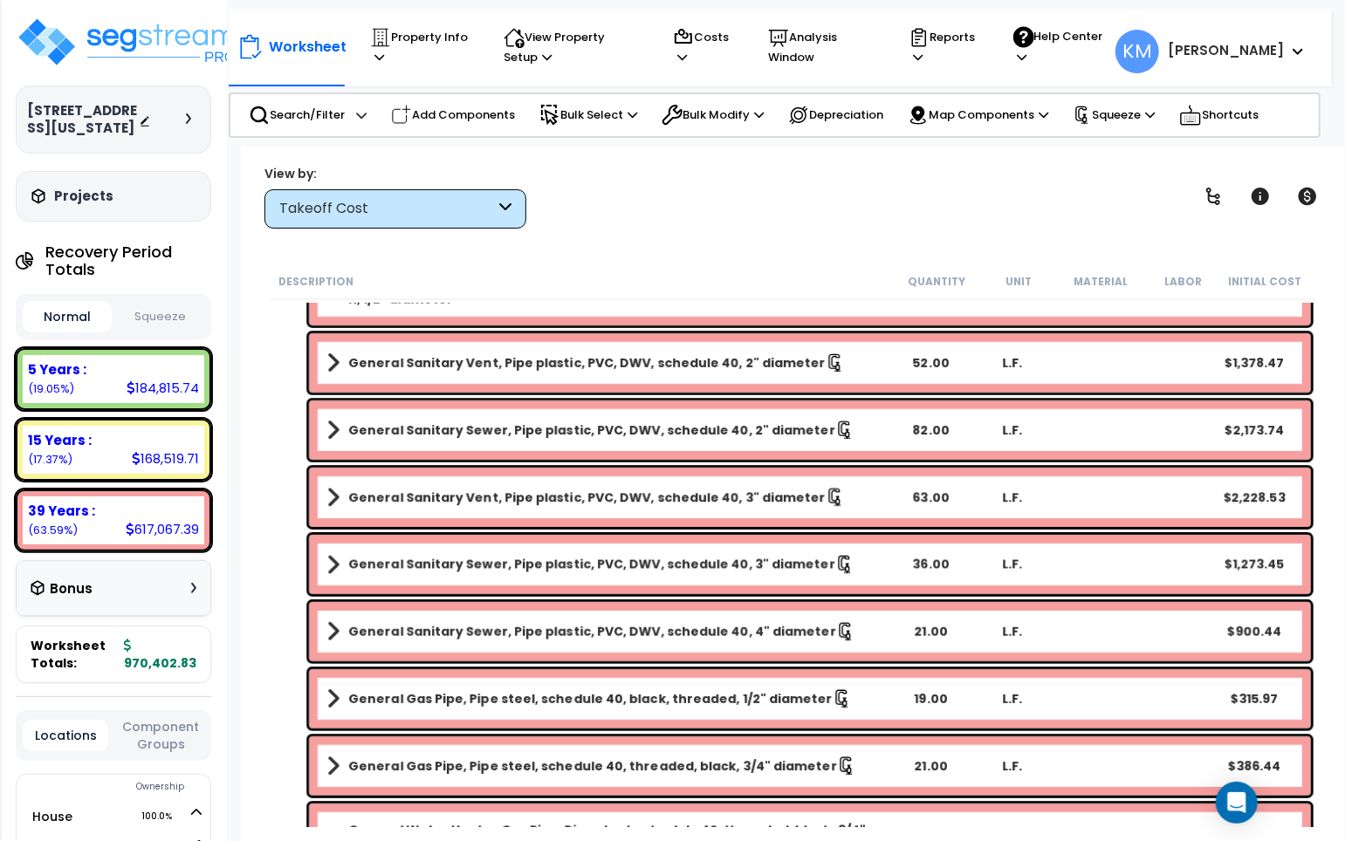
click at [244, 812] on div "Worksheet Property Info Property Setup Add Property Unit Template property Clon…" at bounding box center [792, 567] width 1103 height 841
